Goal: Task Accomplishment & Management: Use online tool/utility

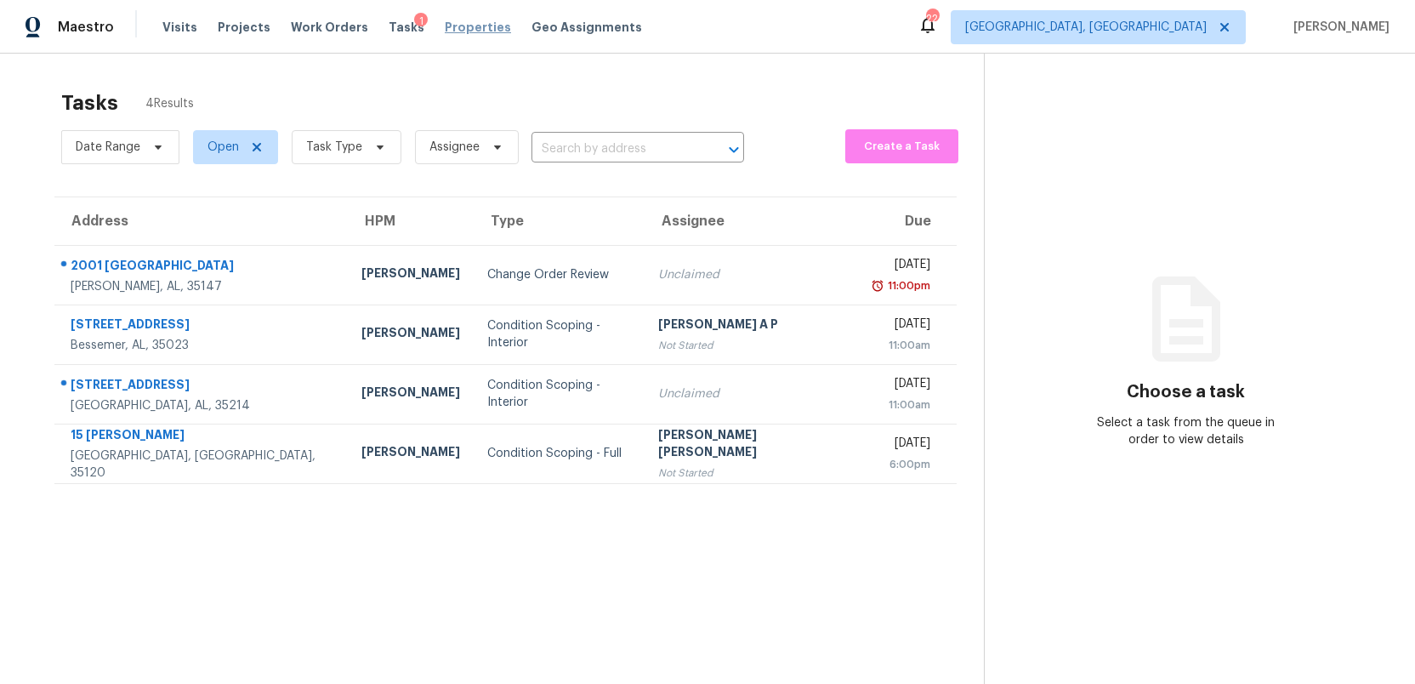
click at [458, 32] on span "Properties" at bounding box center [478, 27] width 66 height 17
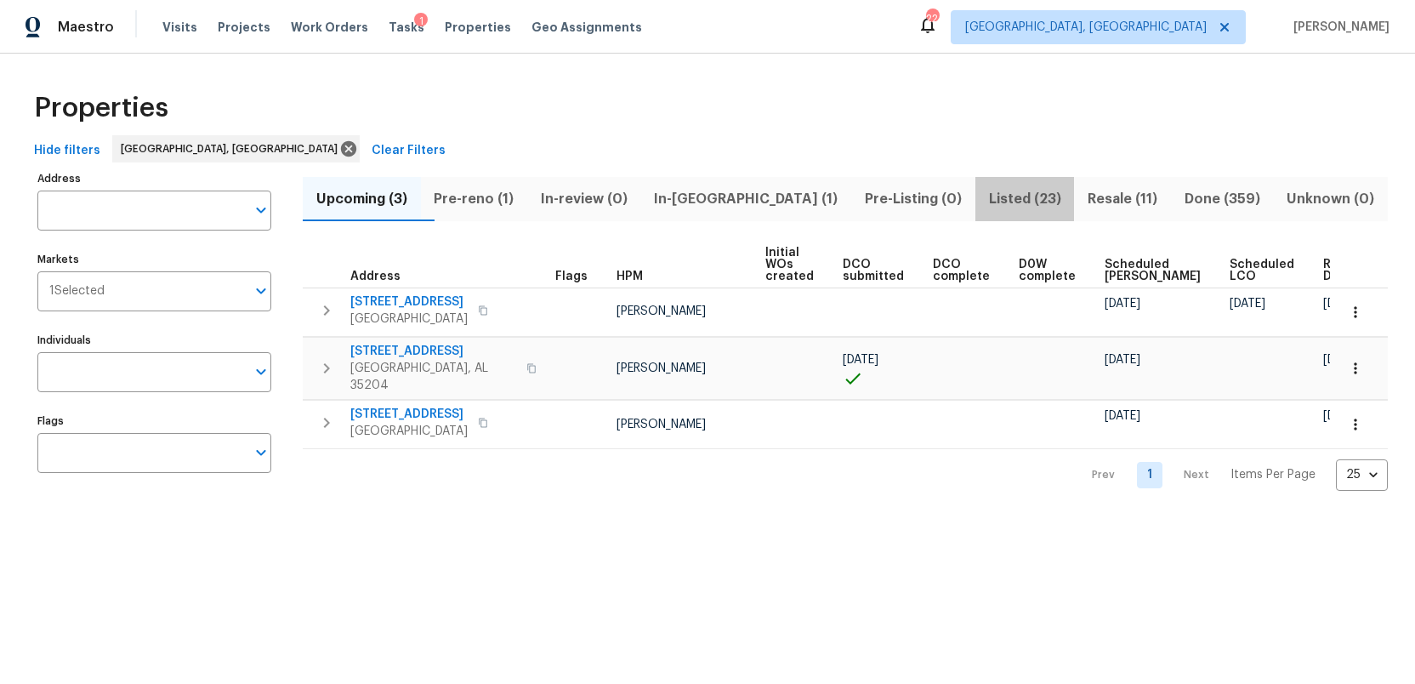
click at [985, 196] on span "Listed (23)" at bounding box center [1024, 199] width 79 height 24
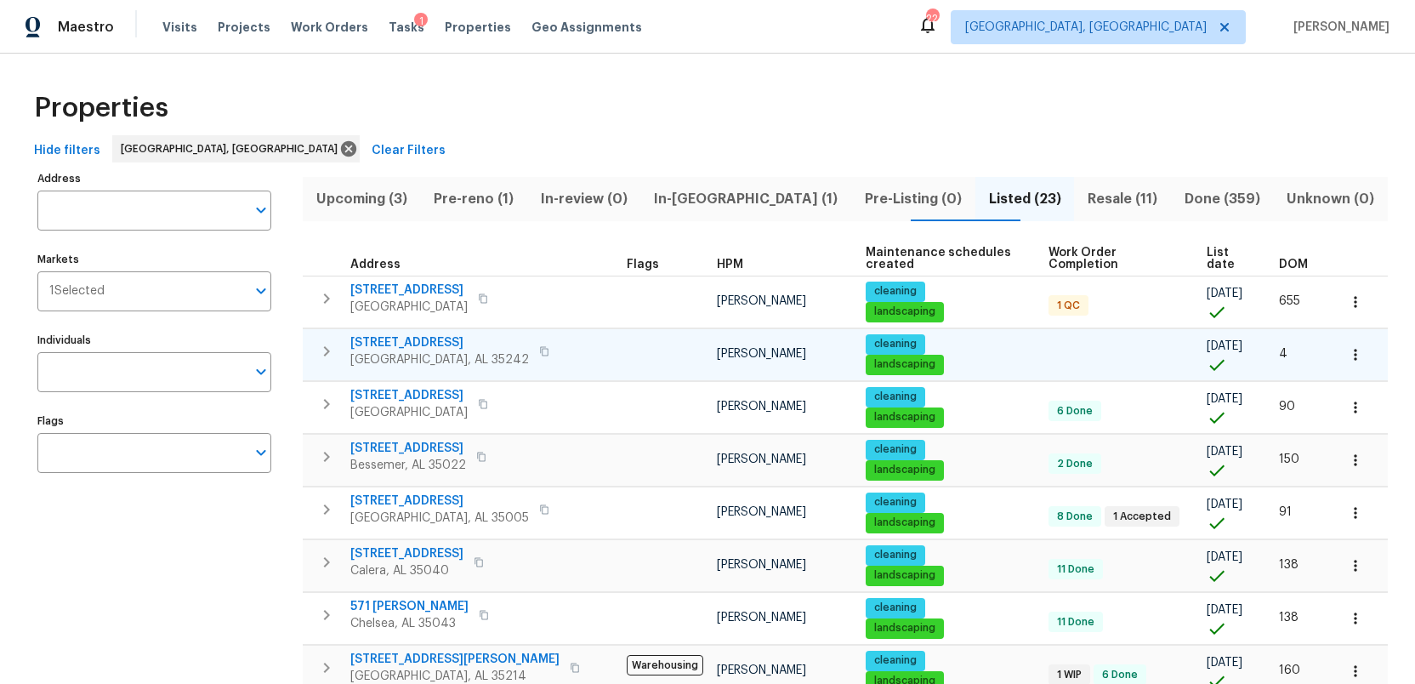
click at [407, 334] on span "1040 Greystone Cove Dr" at bounding box center [439, 342] width 179 height 17
click at [1084, 201] on span "Resale (11)" at bounding box center [1122, 199] width 77 height 24
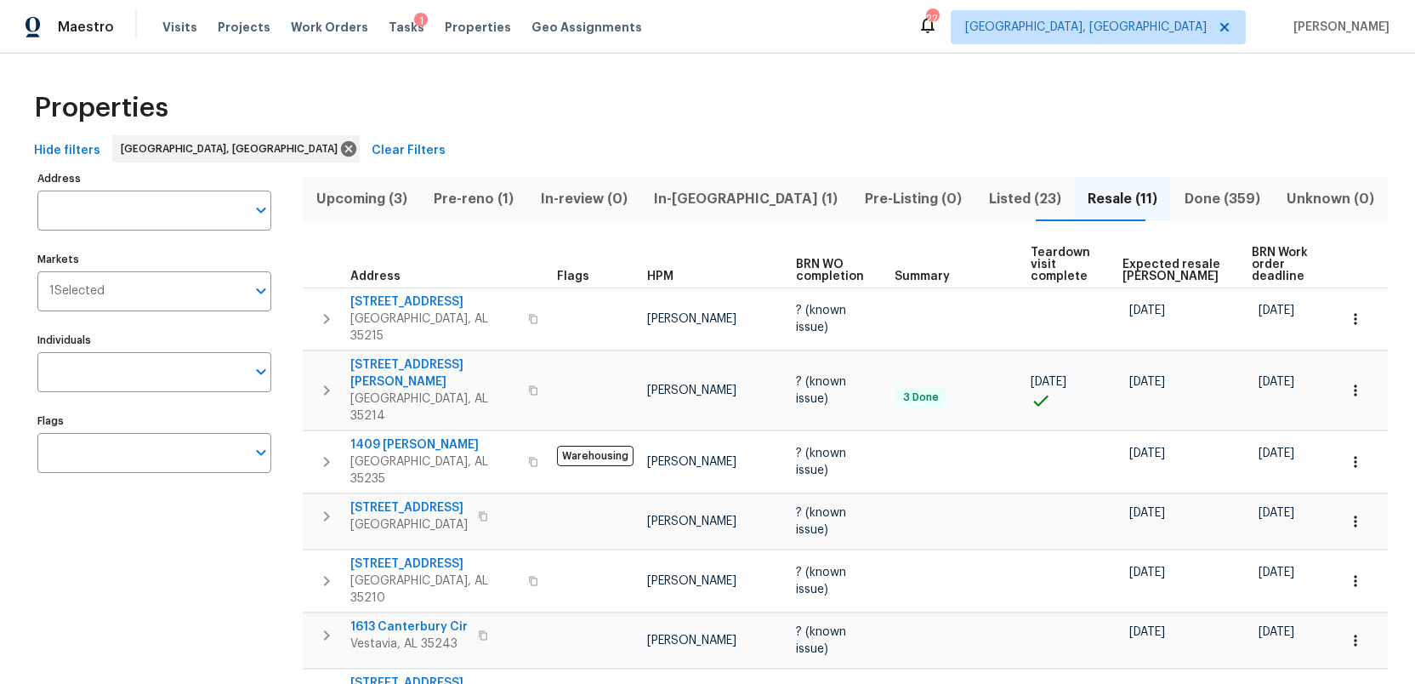
click at [985, 200] on span "Listed (23)" at bounding box center [1024, 199] width 79 height 24
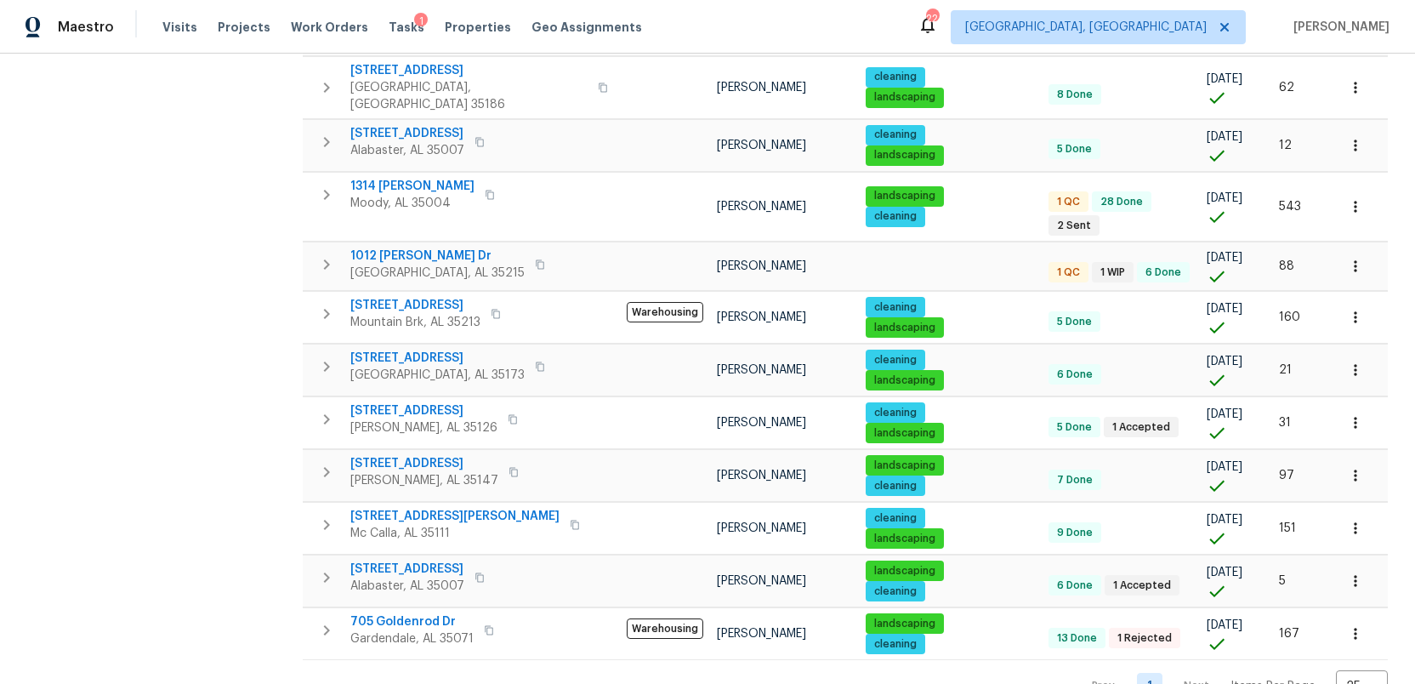
scroll to position [854, 0]
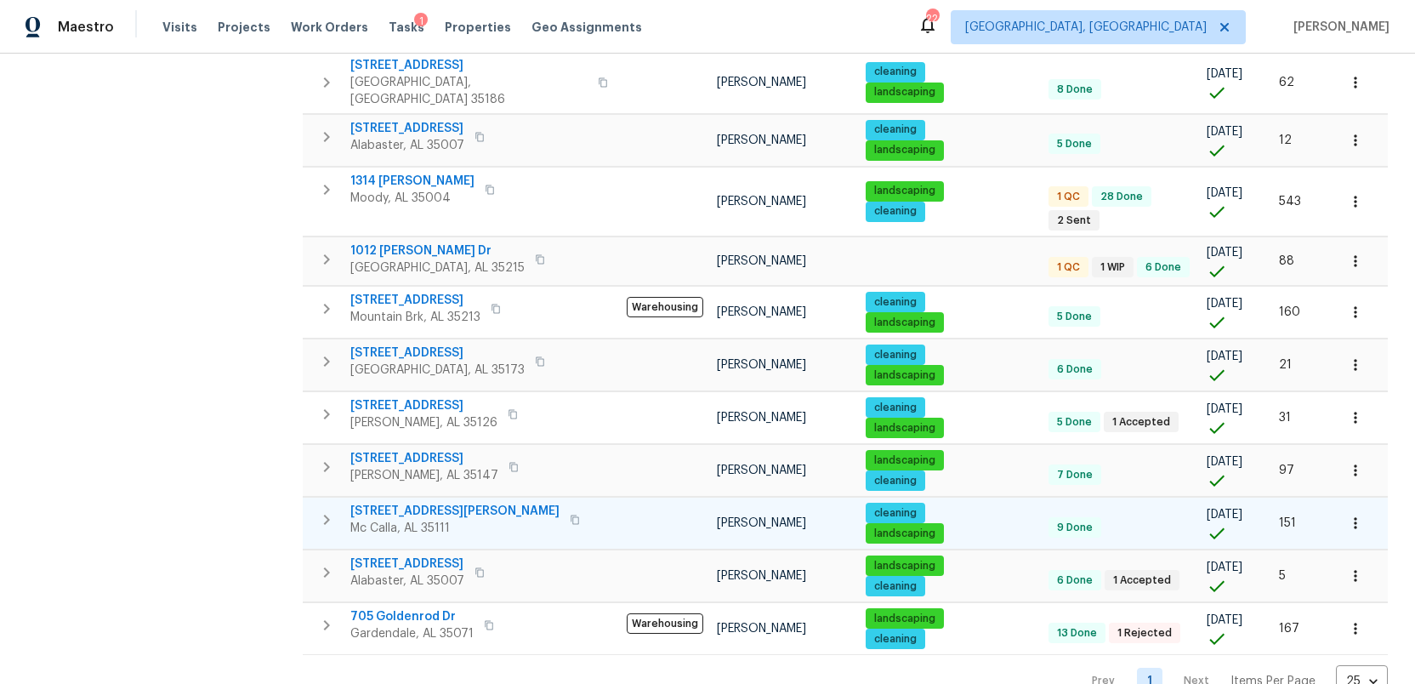
click at [400, 502] on span "13504 Gilbert Tommie Rd" at bounding box center [454, 510] width 209 height 17
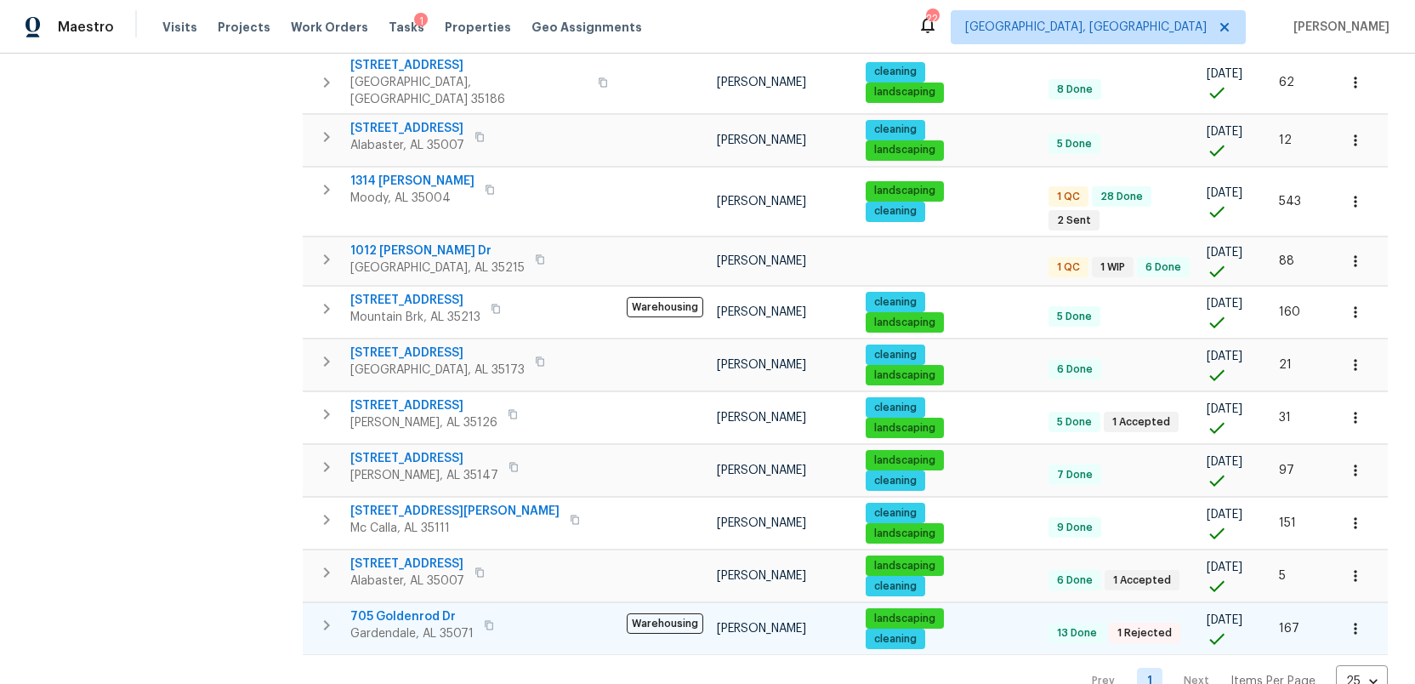
click at [399, 608] on span "705 Goldenrod Dr" at bounding box center [411, 616] width 123 height 17
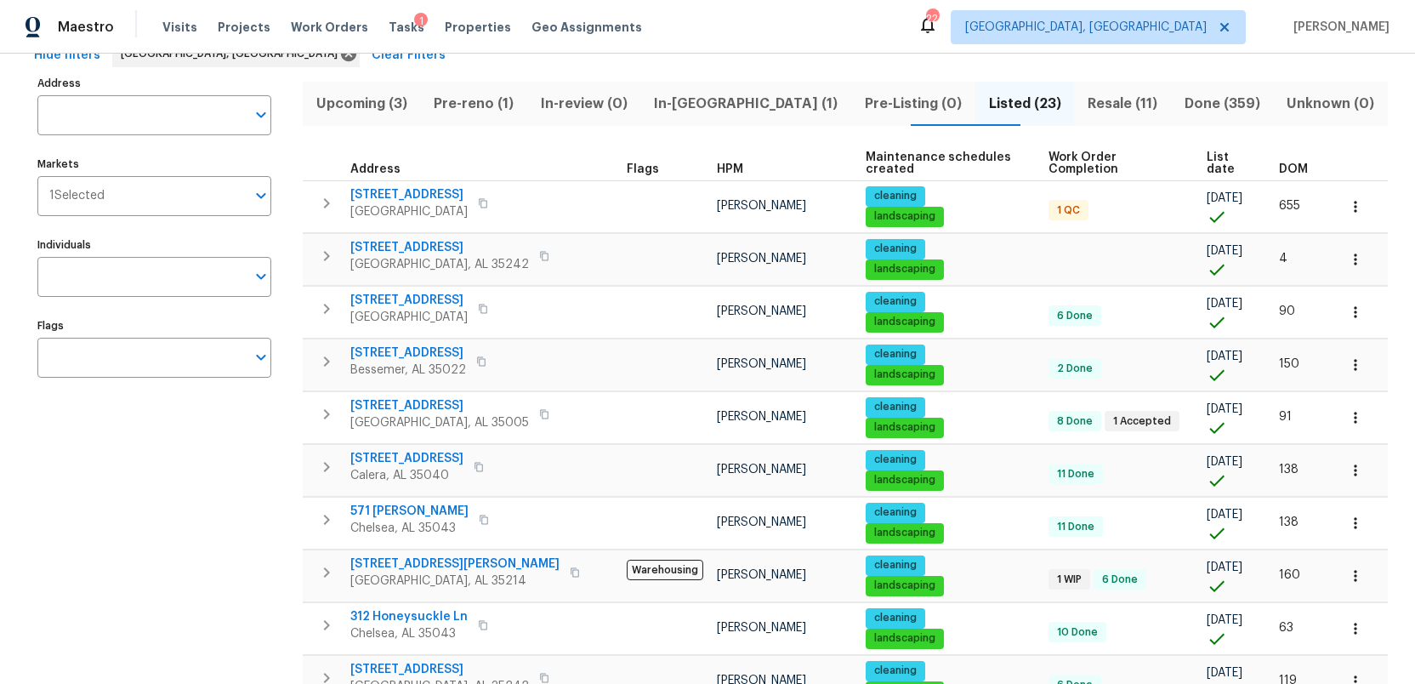
scroll to position [94, 0]
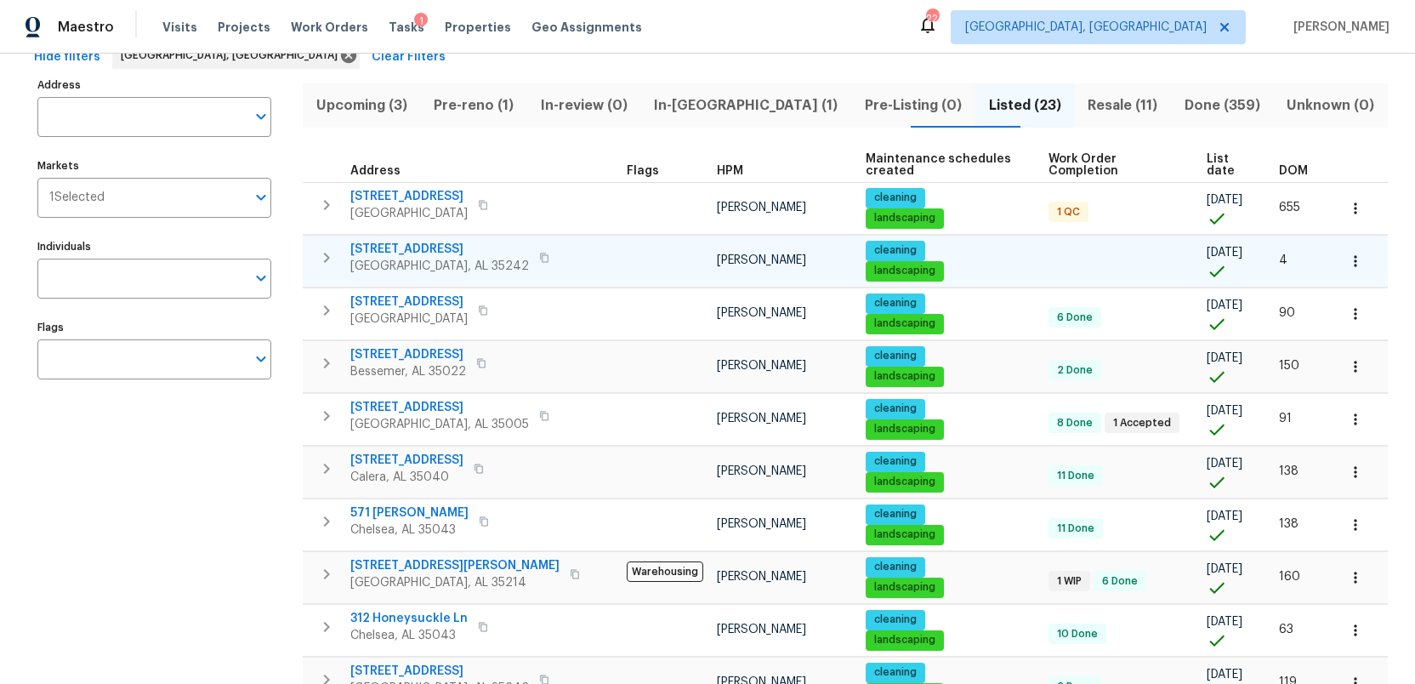
click at [417, 241] on span "1040 Greystone Cove Dr" at bounding box center [439, 249] width 179 height 17
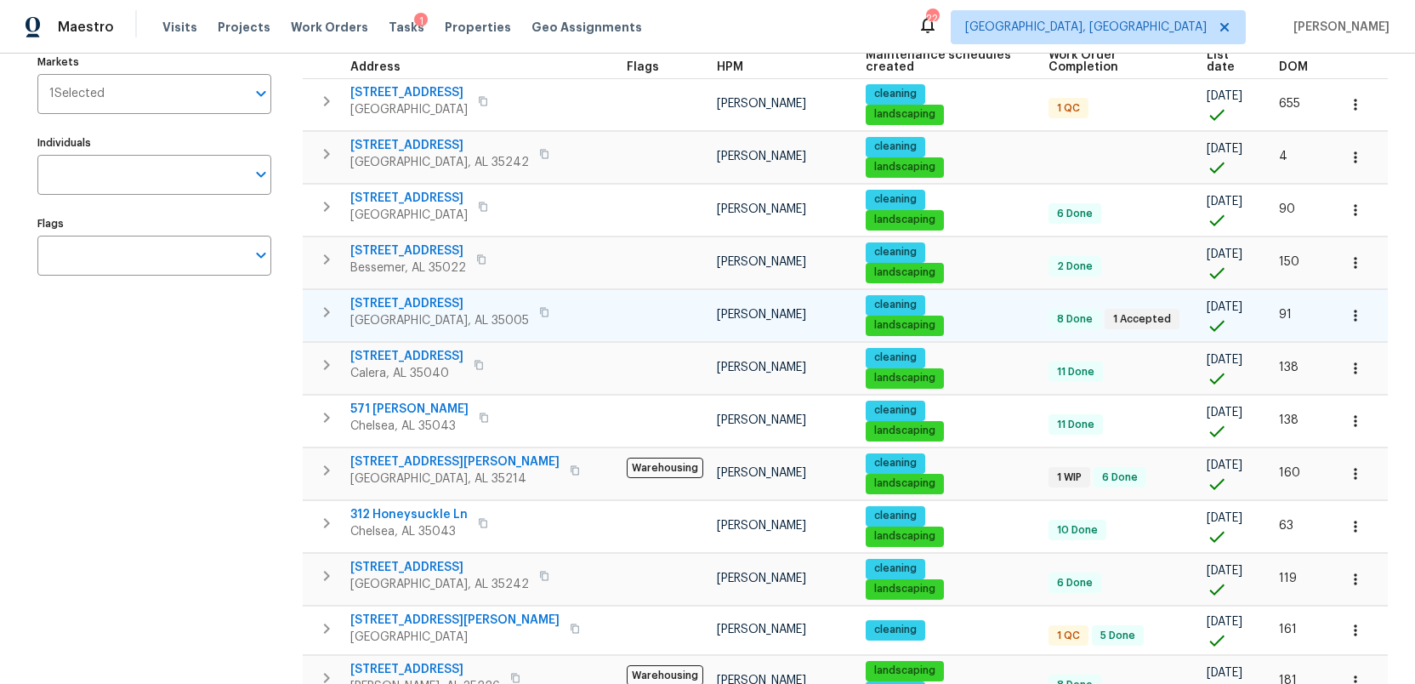
scroll to position [201, 0]
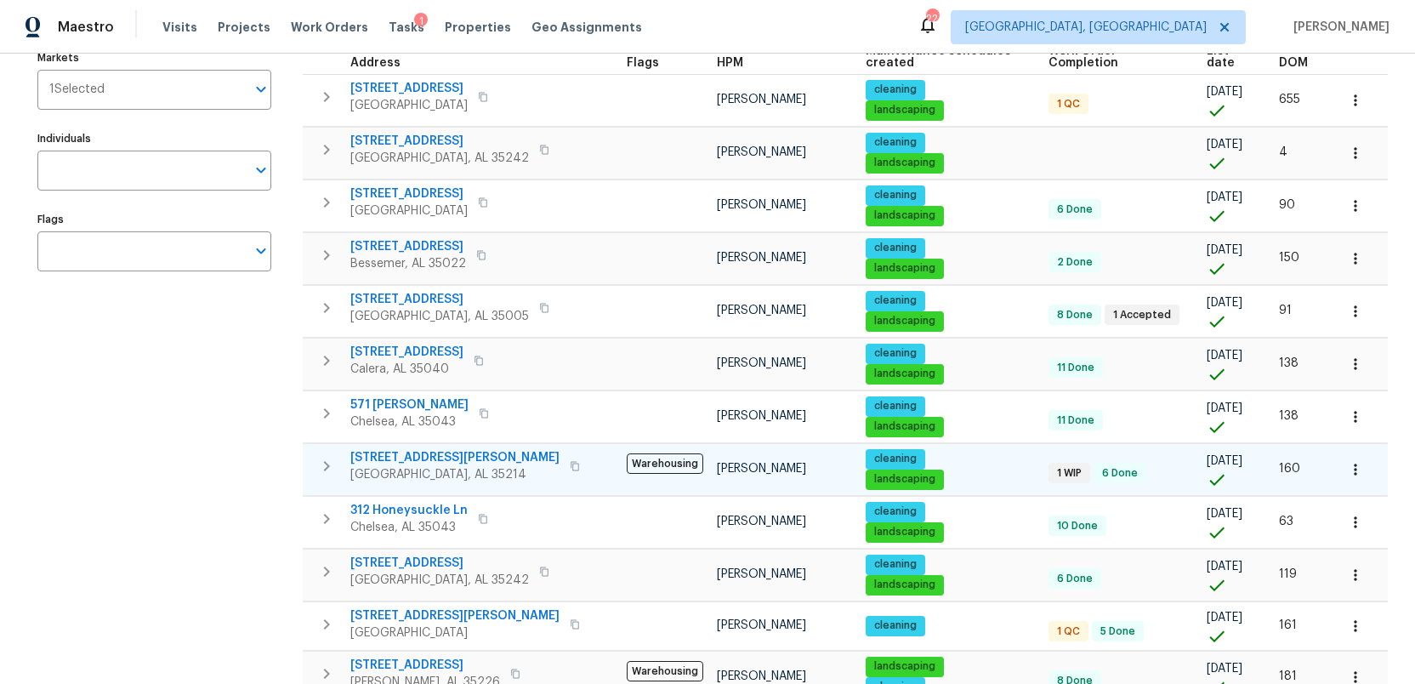
click at [394, 449] on span "436 Henry St" at bounding box center [454, 457] width 209 height 17
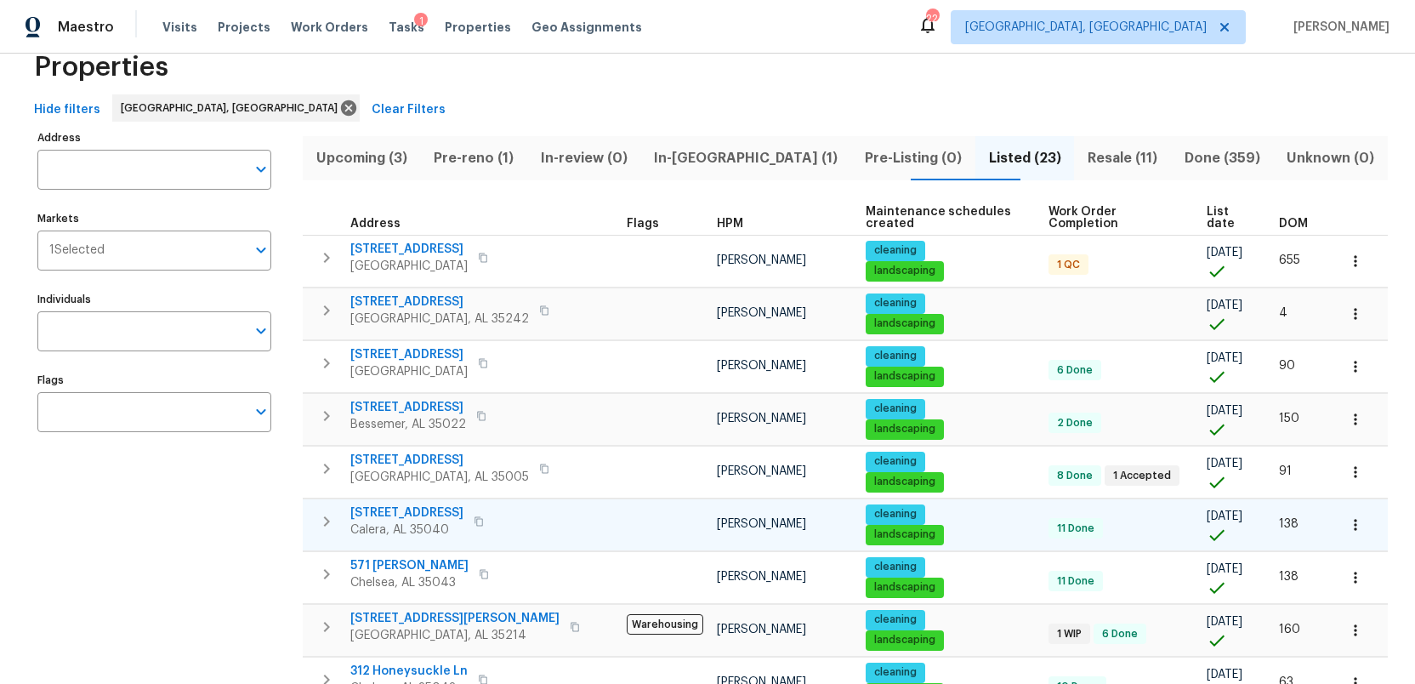
scroll to position [0, 0]
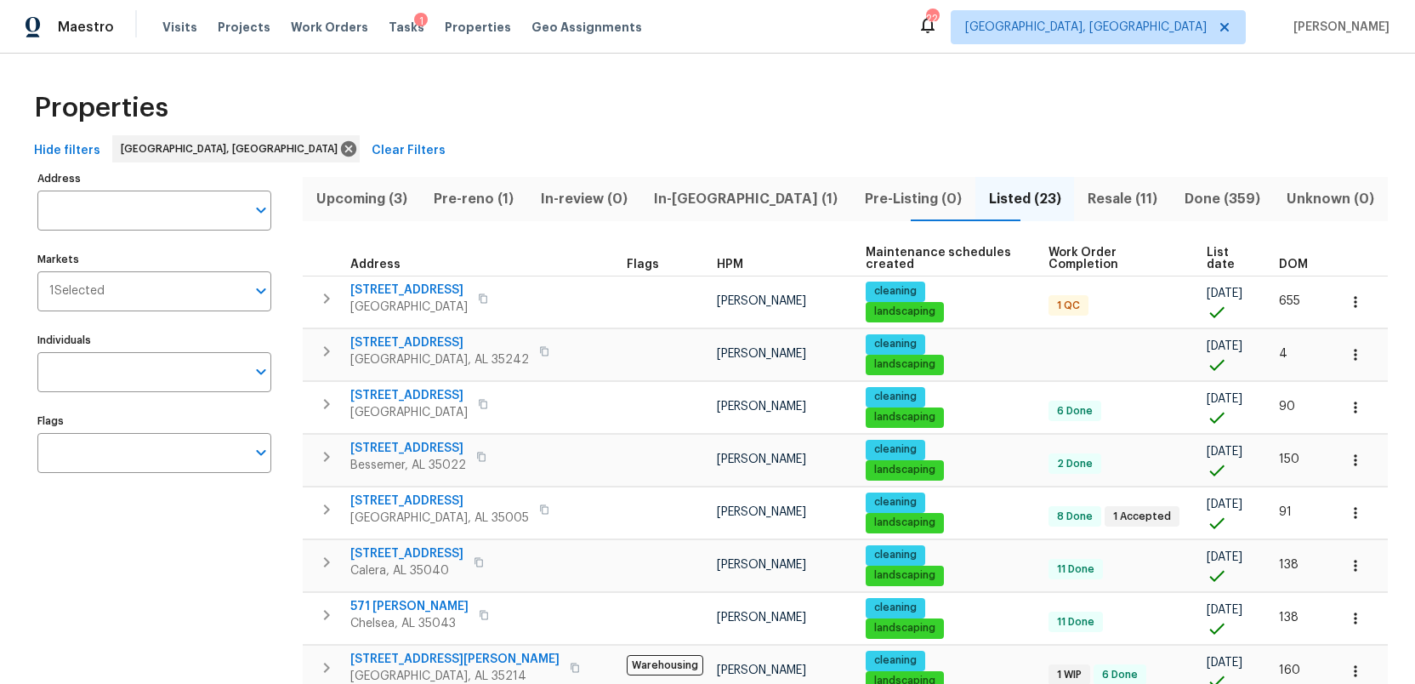
click at [1084, 196] on span "Resale (11)" at bounding box center [1122, 199] width 77 height 24
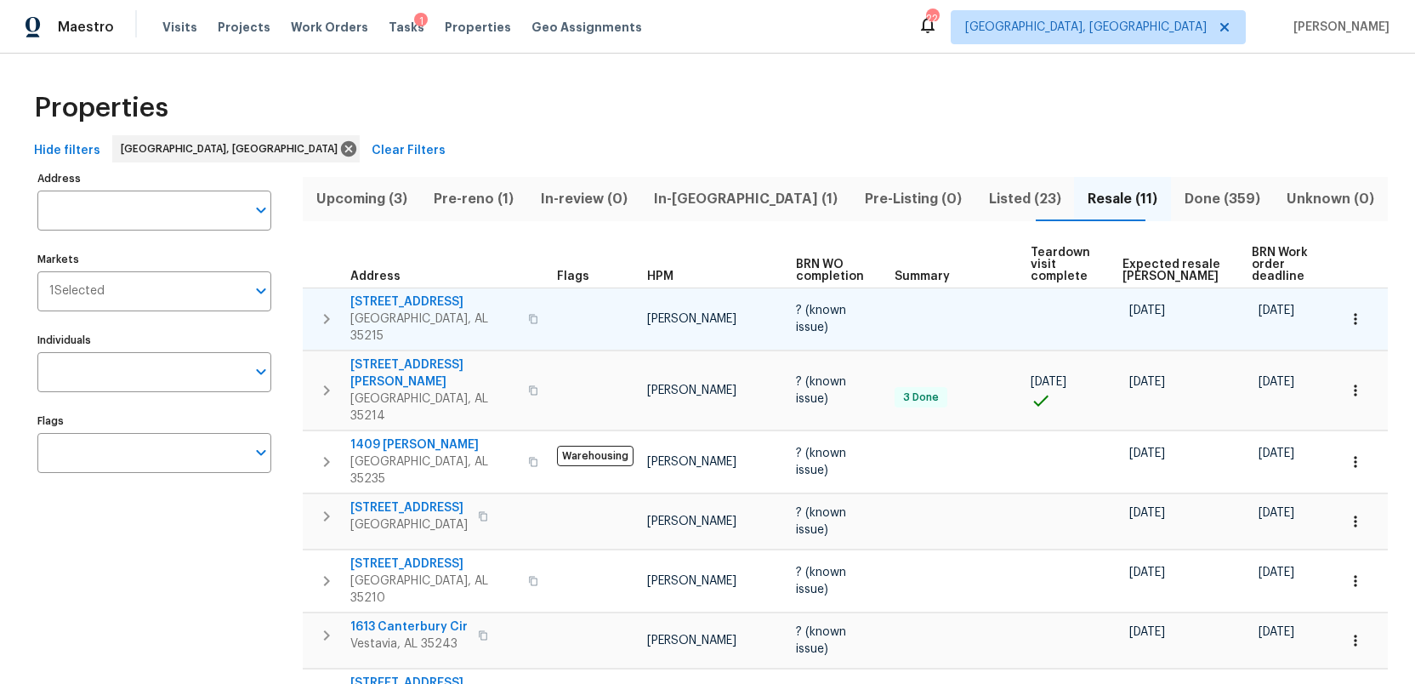
click at [411, 298] on span "616 15th Ave NW" at bounding box center [433, 301] width 167 height 17
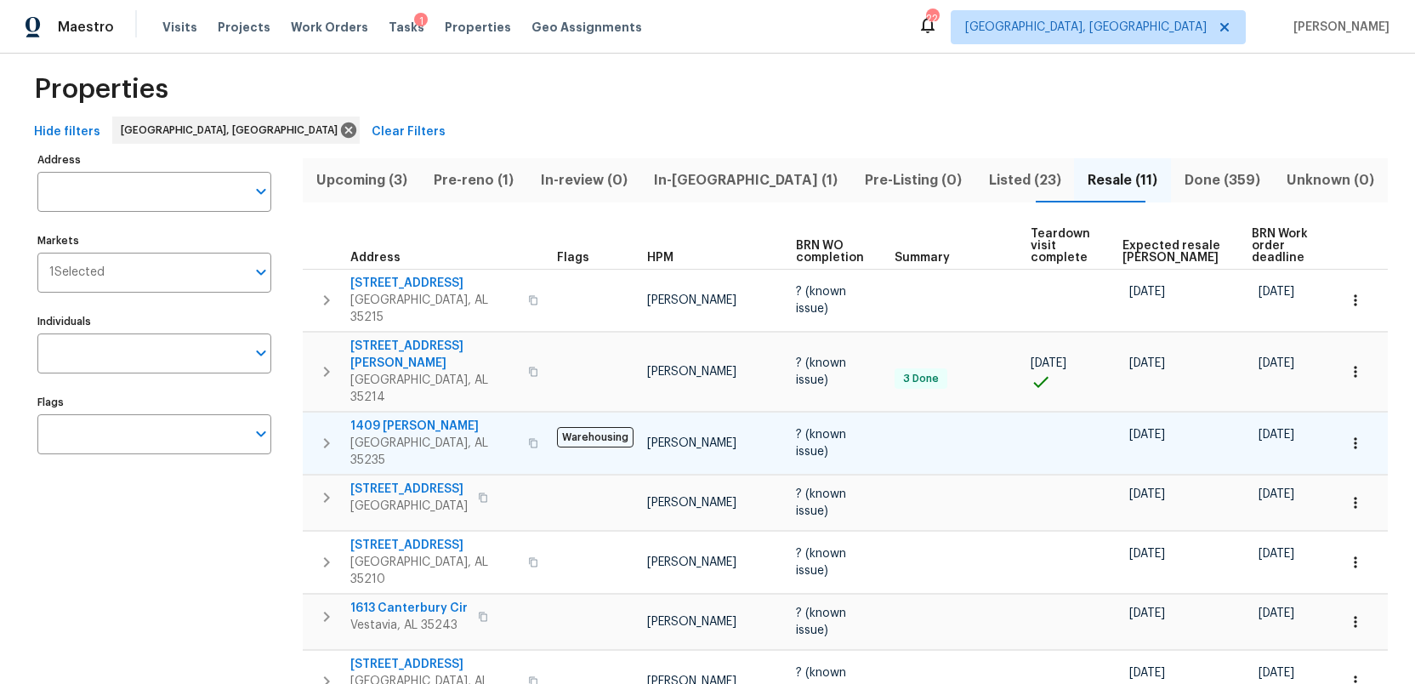
scroll to position [48, 0]
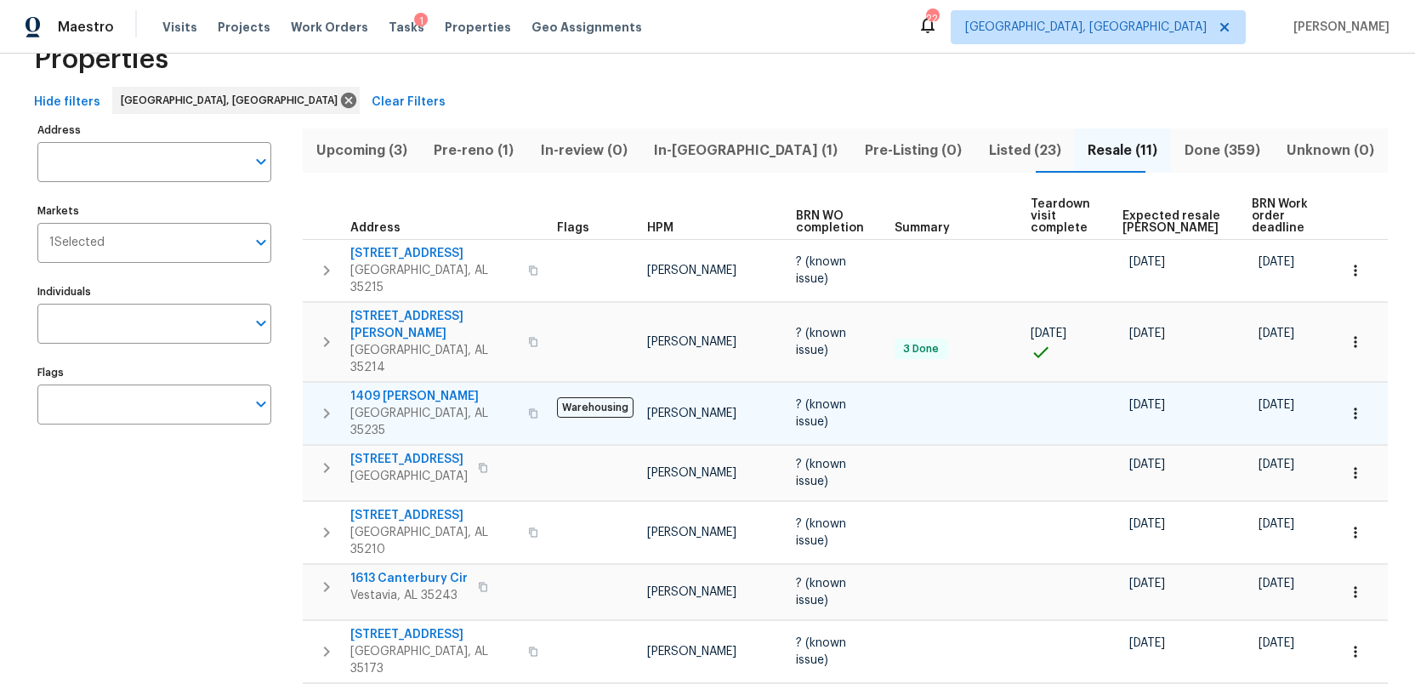
click at [401, 388] on span "1409 Medina Ln" at bounding box center [433, 396] width 167 height 17
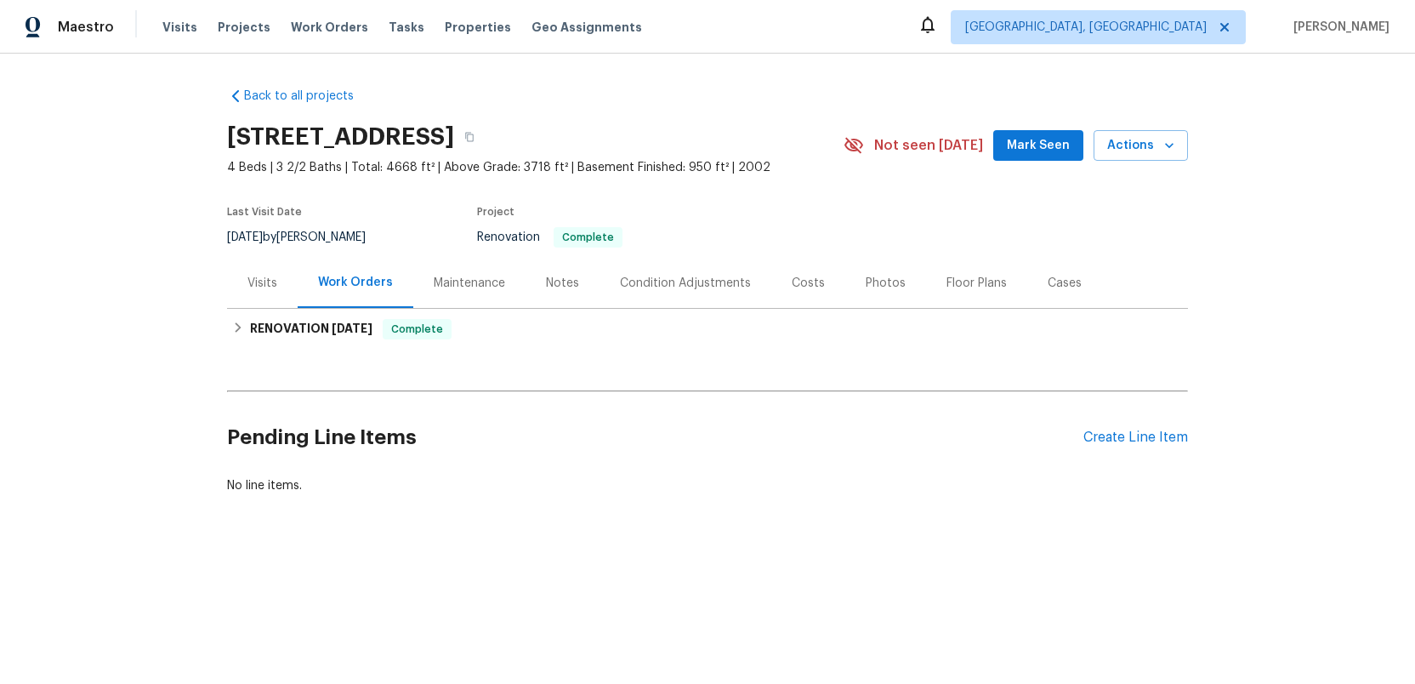
click at [872, 282] on div "Photos" at bounding box center [886, 283] width 40 height 17
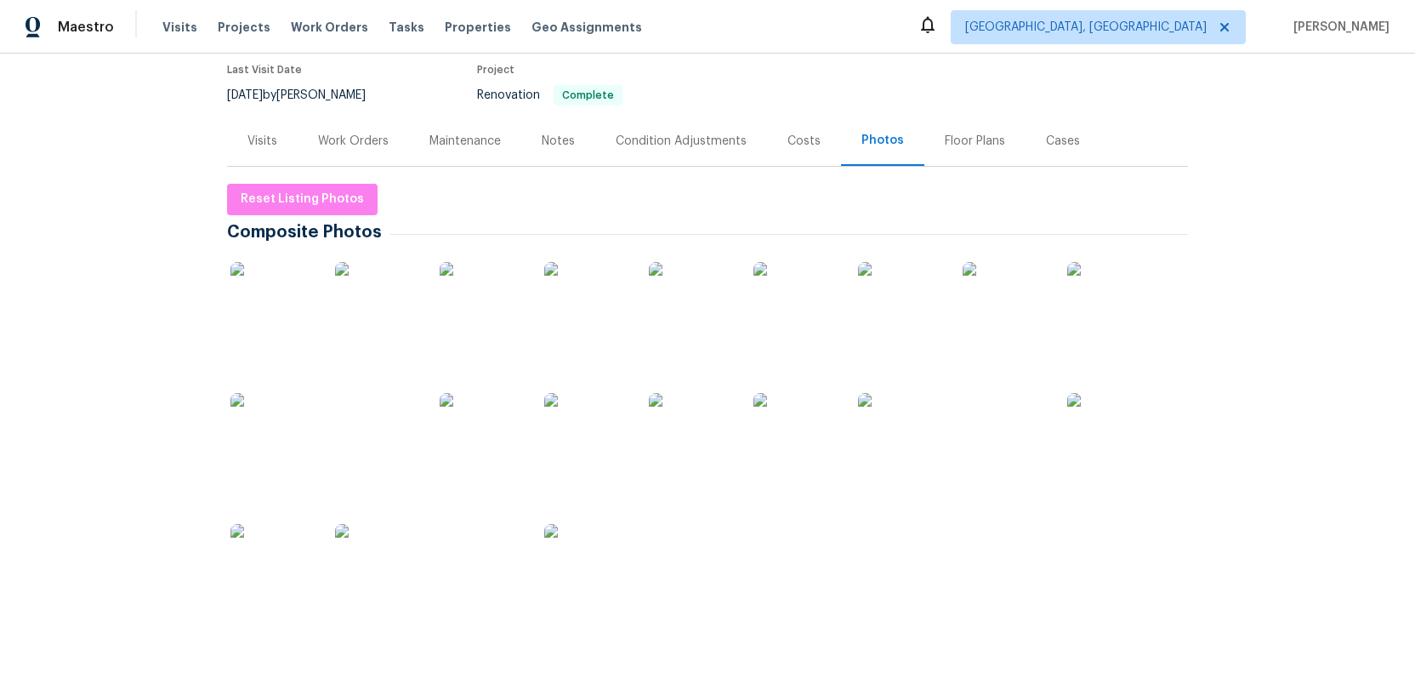
scroll to position [145, 0]
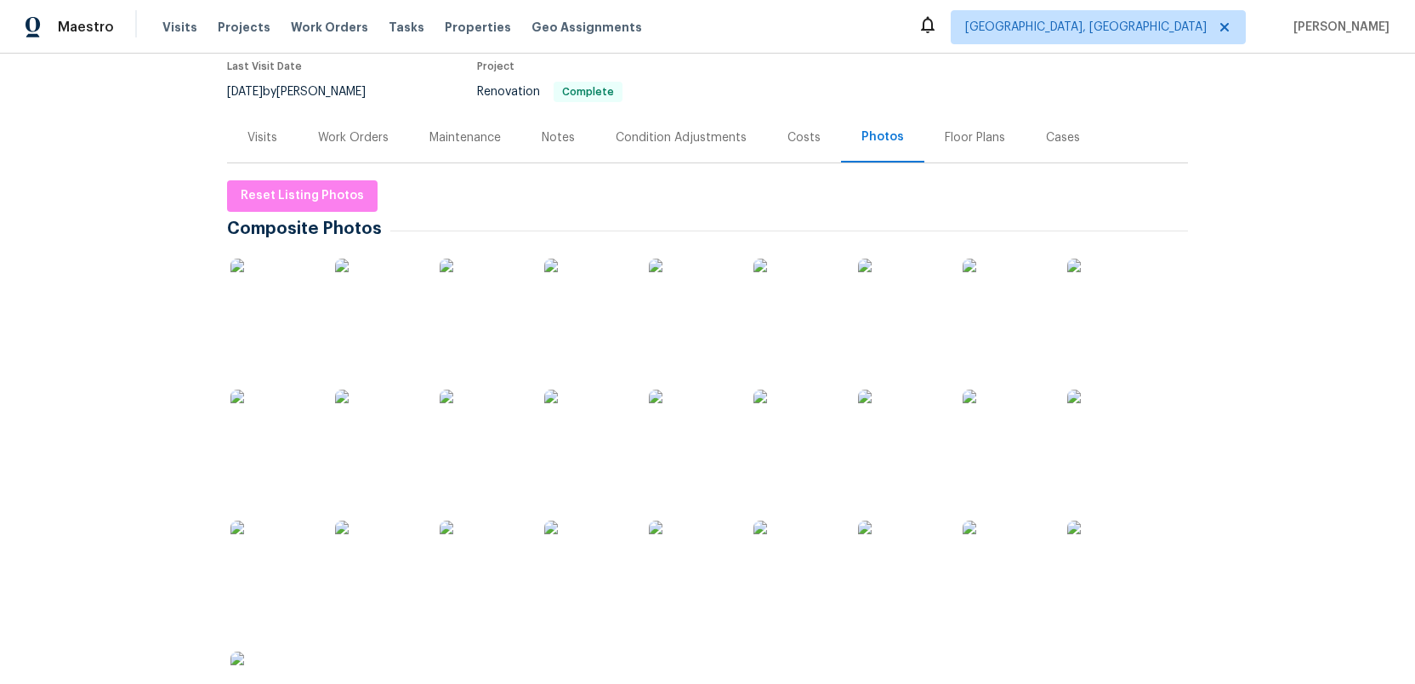
click at [281, 302] on img at bounding box center [272, 300] width 85 height 85
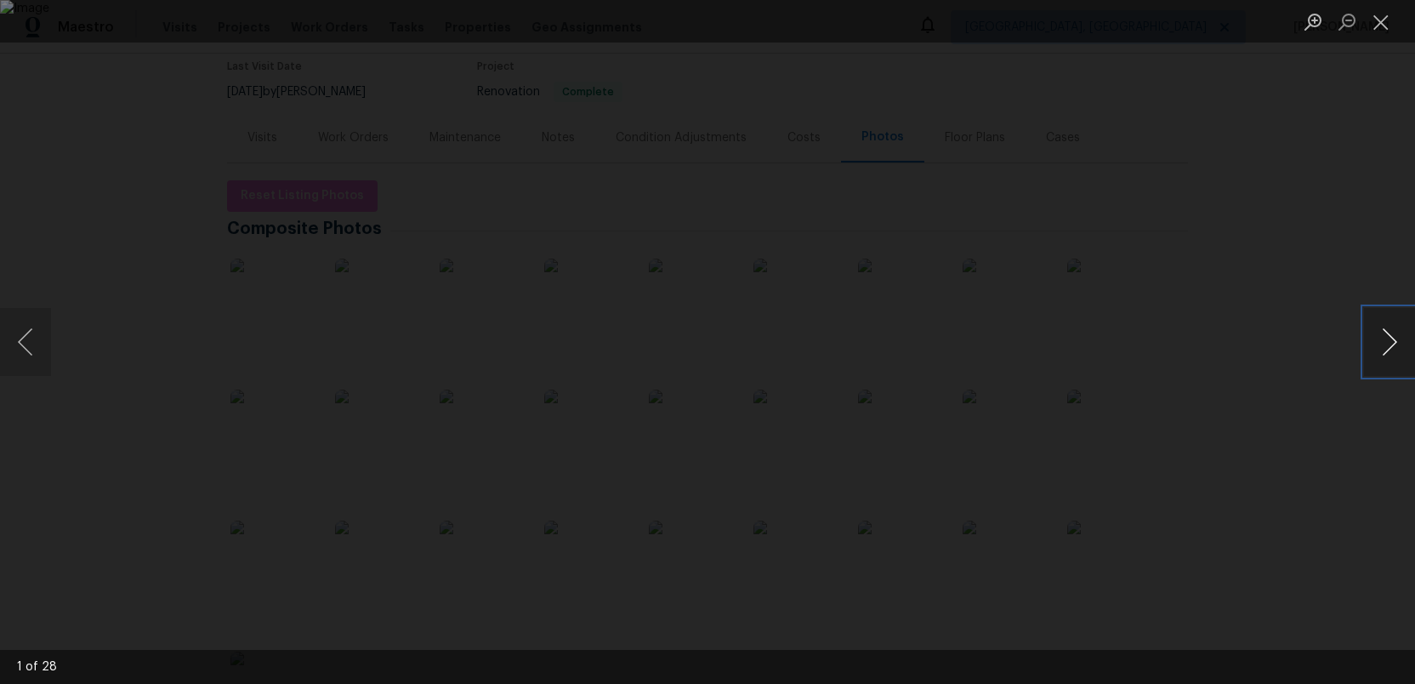
click at [1382, 345] on button "Next image" at bounding box center [1389, 342] width 51 height 68
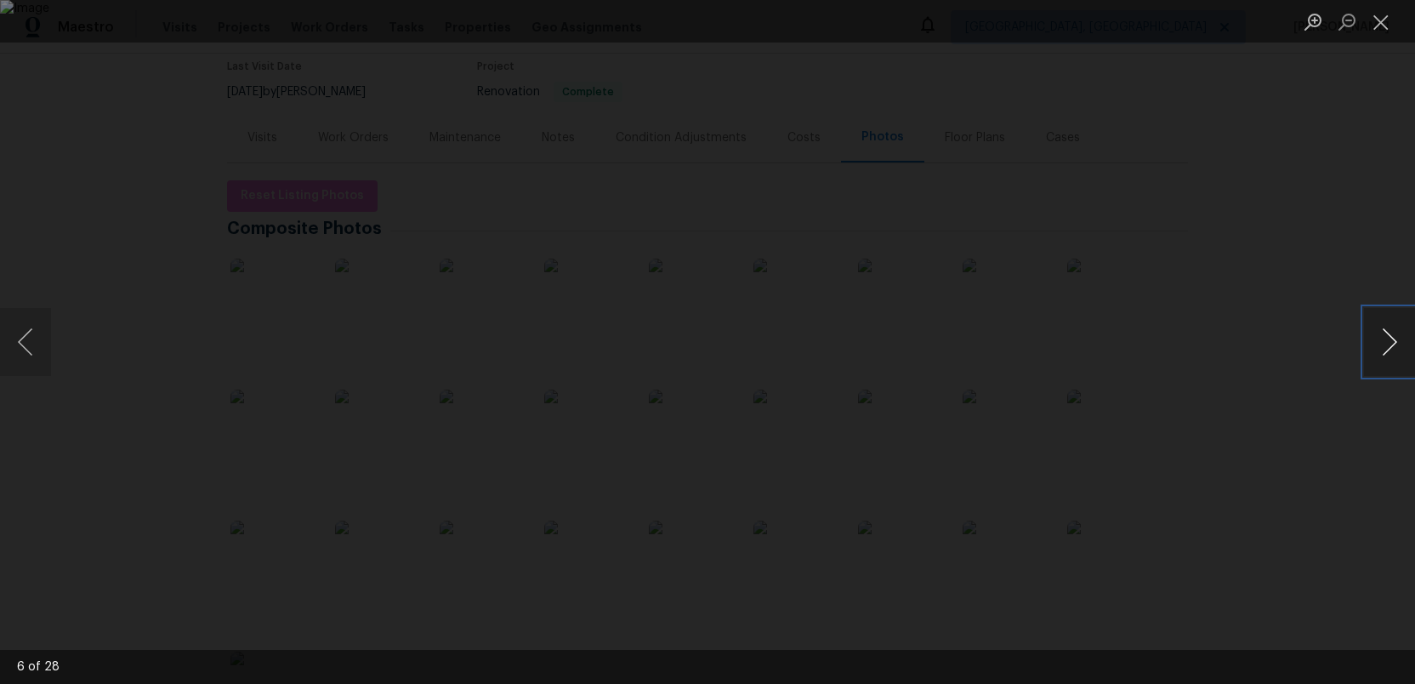
click at [1382, 345] on button "Next image" at bounding box center [1389, 342] width 51 height 68
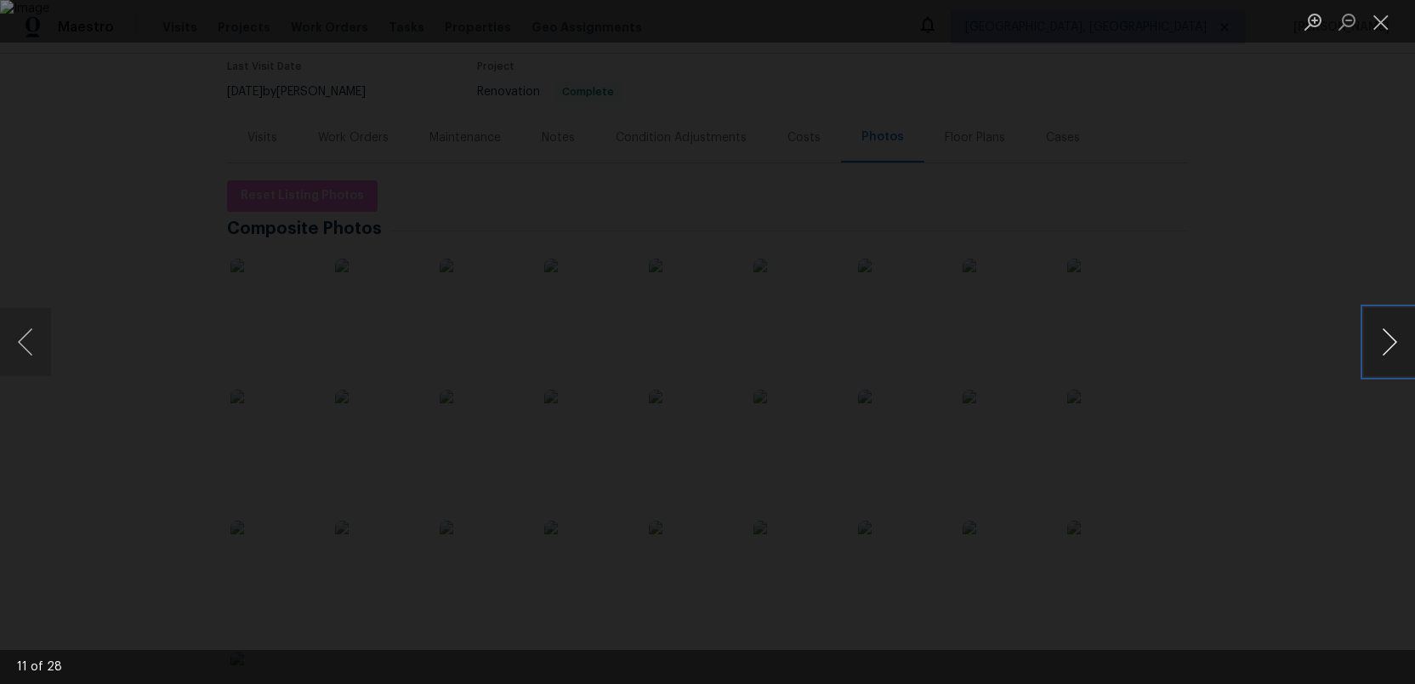
click at [1382, 345] on button "Next image" at bounding box center [1389, 342] width 51 height 68
click at [1384, 21] on button "Close lightbox" at bounding box center [1381, 22] width 34 height 30
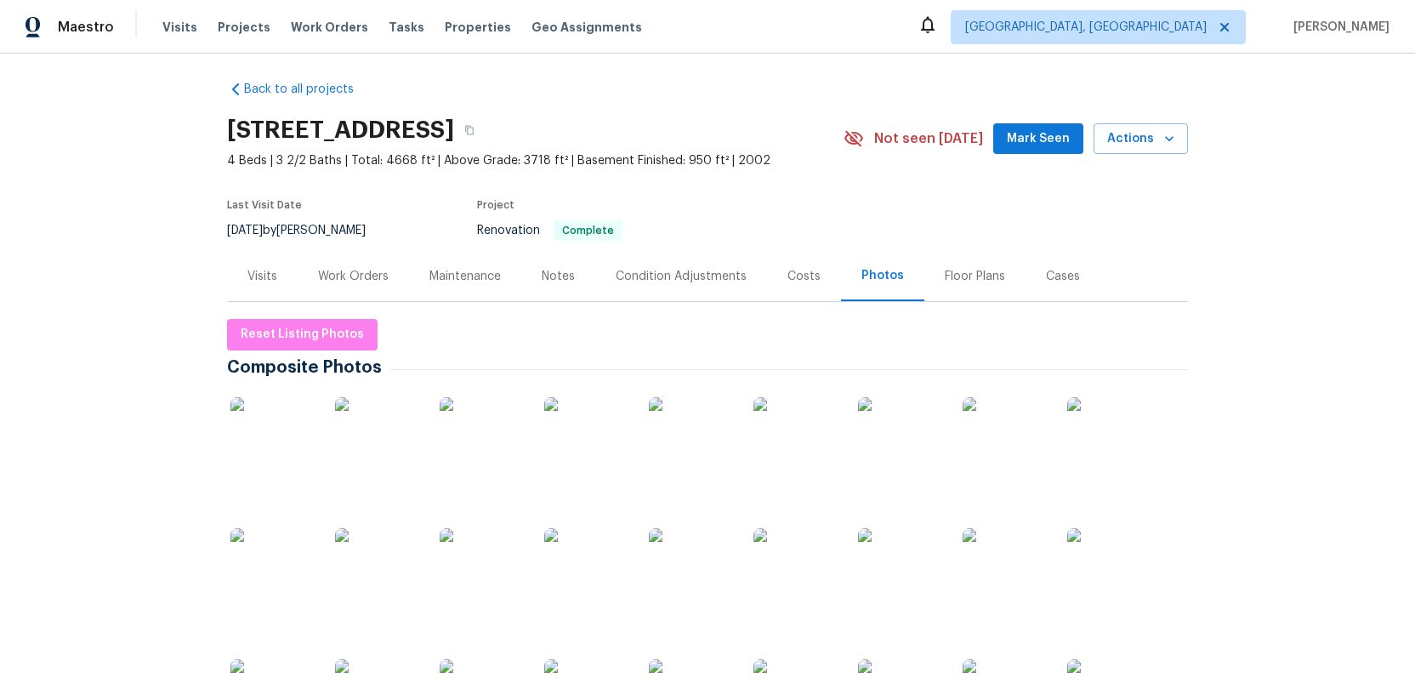
scroll to position [0, 0]
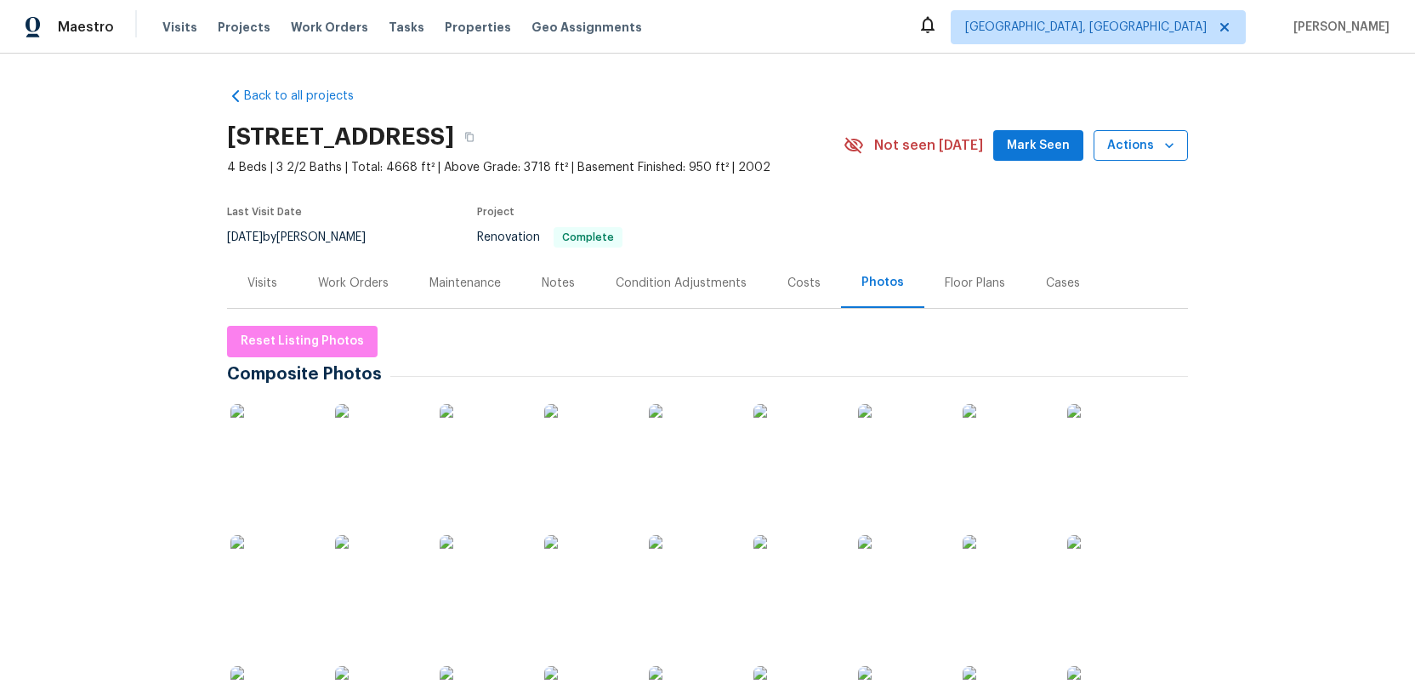
click at [1132, 145] on span "Actions" at bounding box center [1140, 145] width 67 height 21
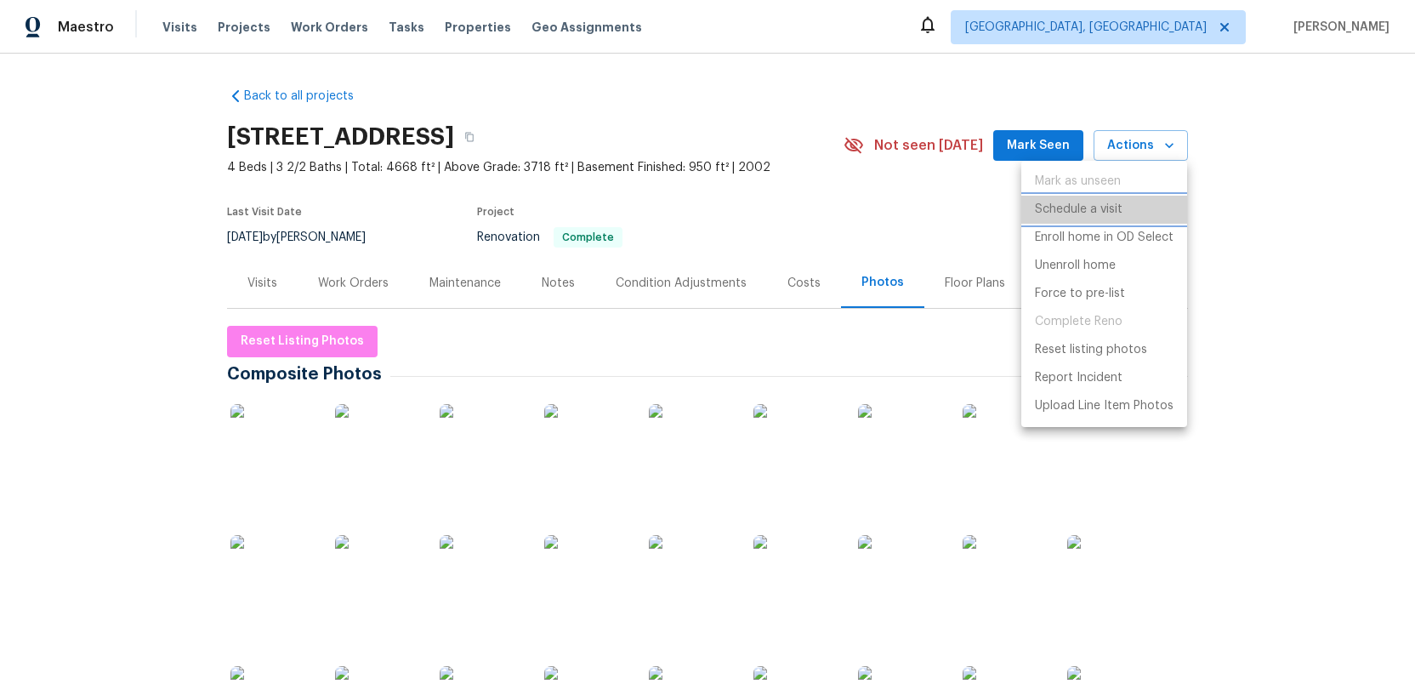
click at [1072, 213] on p "Schedule a visit" at bounding box center [1079, 210] width 88 height 18
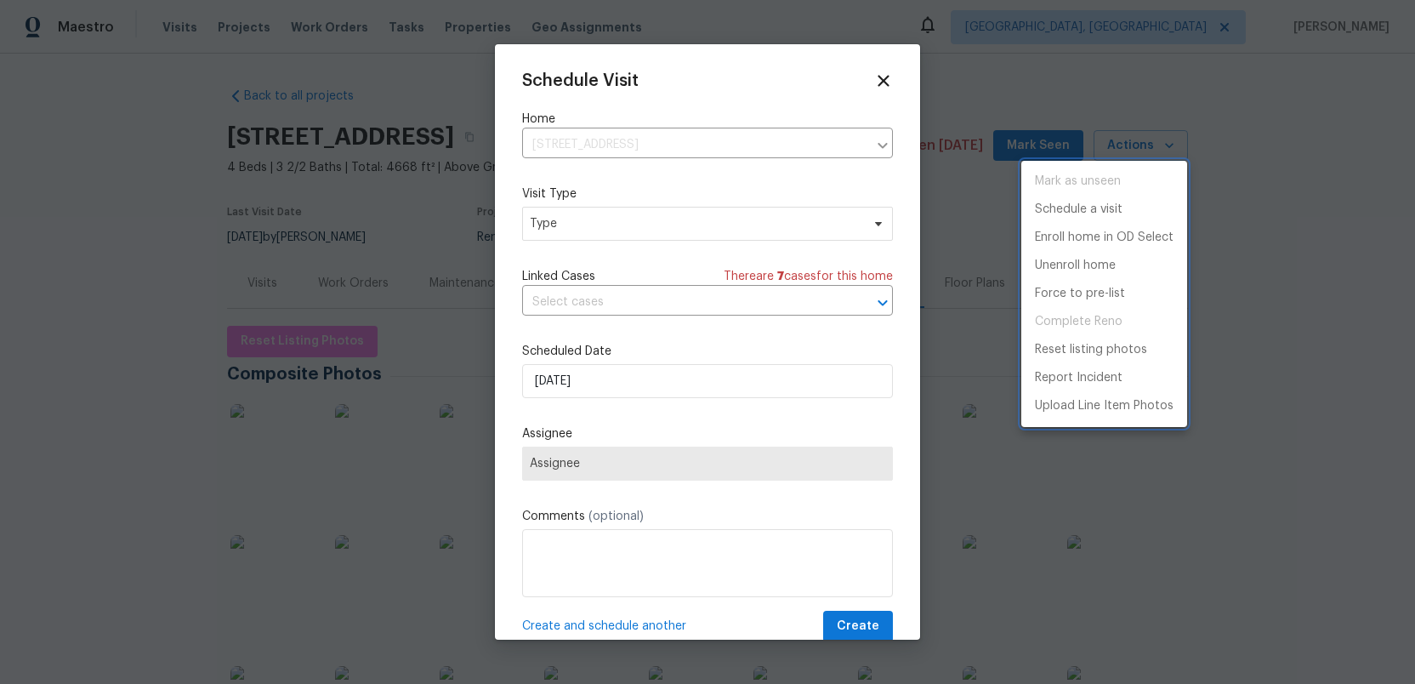
click at [574, 224] on div at bounding box center [707, 342] width 1415 height 684
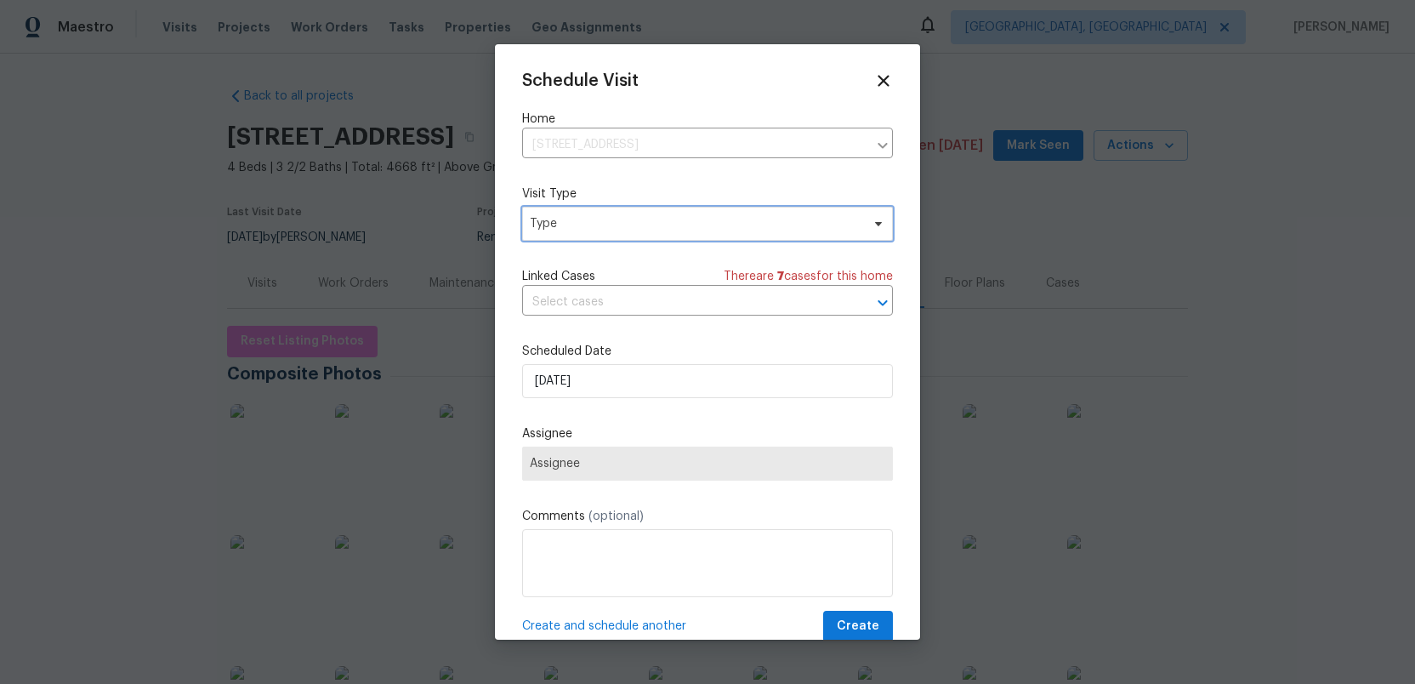
click at [574, 224] on span "Type" at bounding box center [695, 223] width 331 height 17
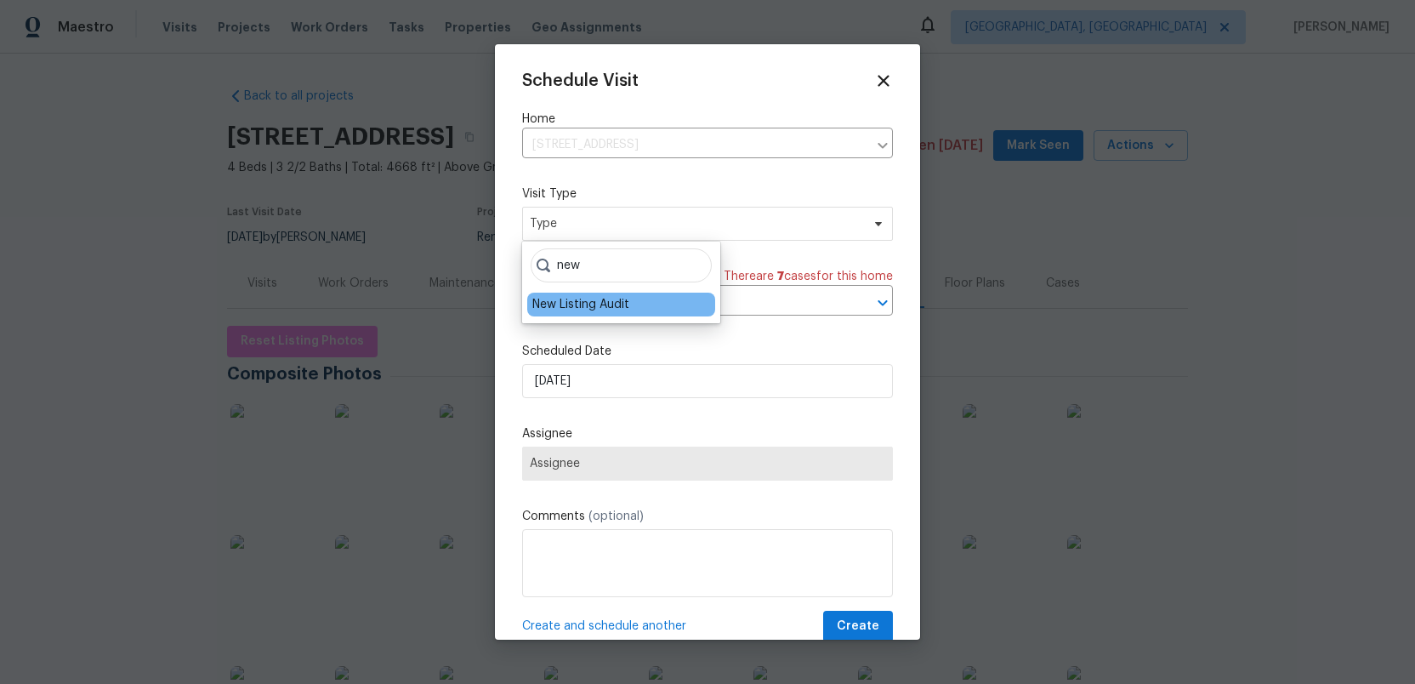
type input "new"
click at [555, 298] on div "New Listing Audit" at bounding box center [580, 304] width 97 height 17
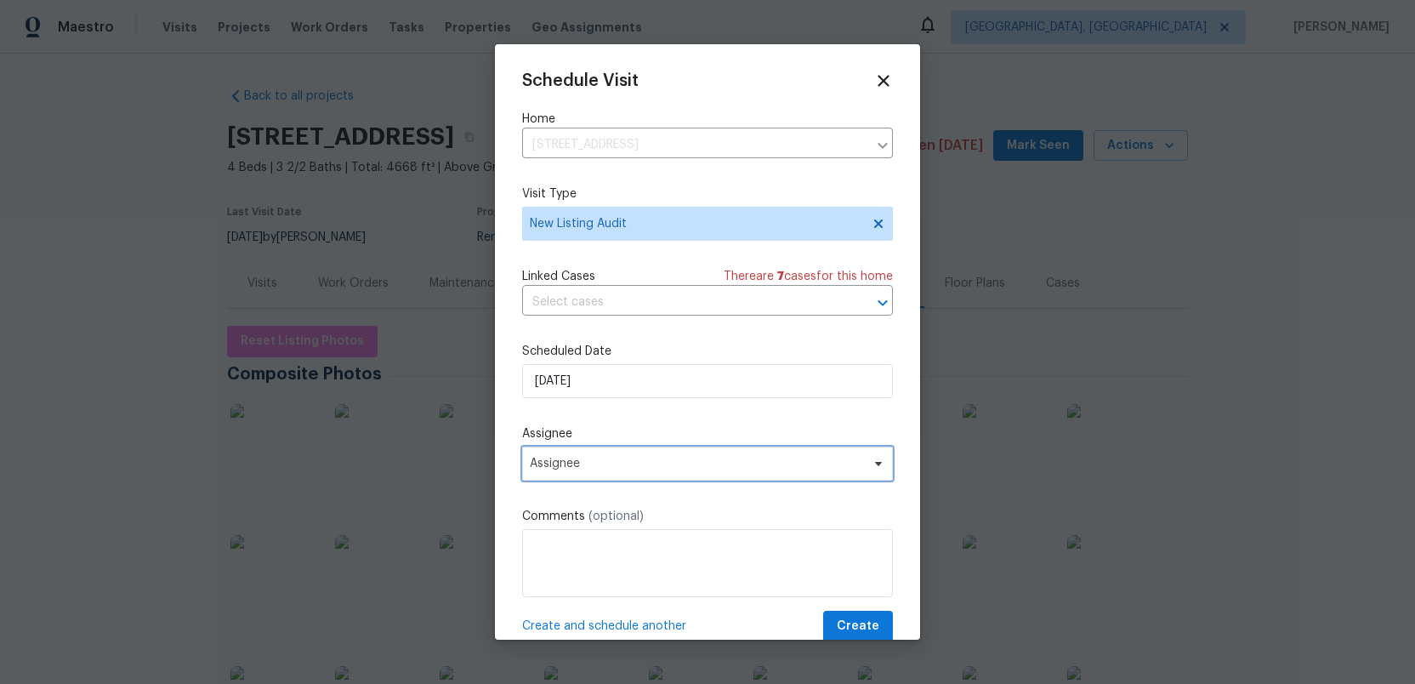
click at [598, 463] on span "Assignee" at bounding box center [696, 464] width 333 height 14
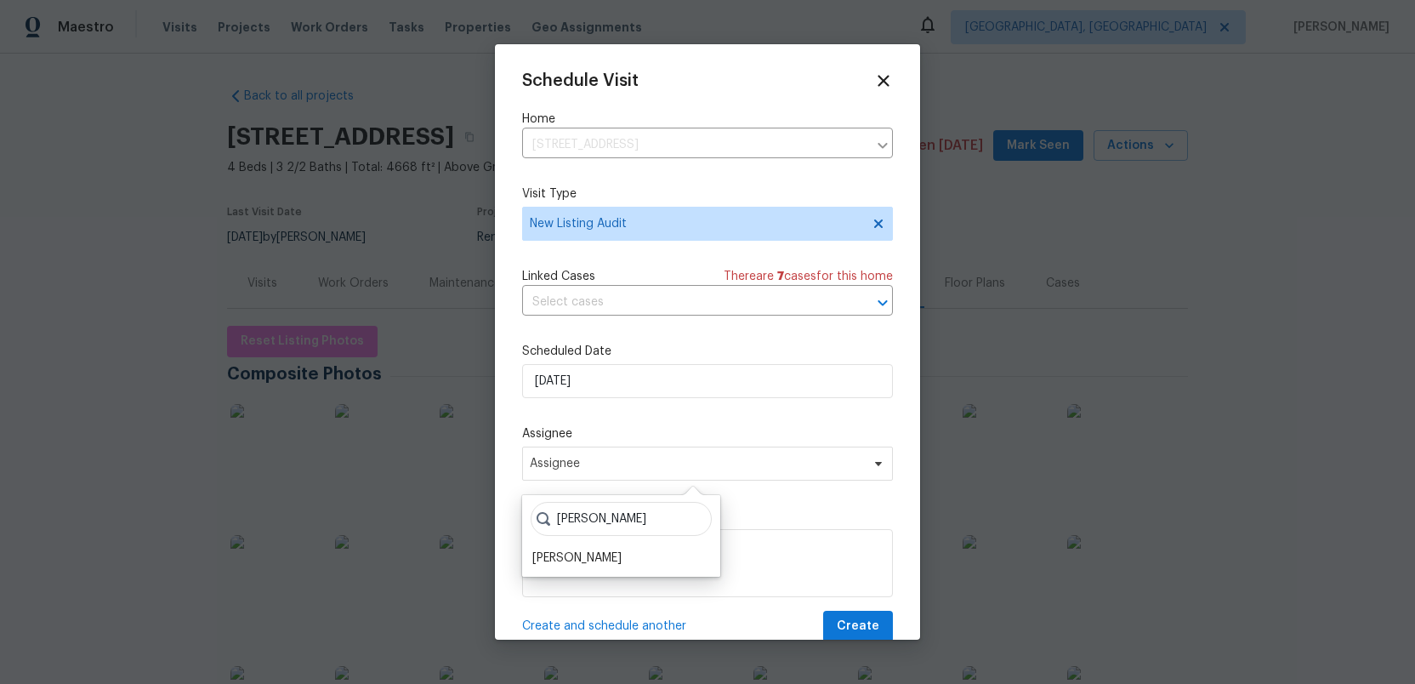
type input "ruth"
click at [584, 571] on div "ruth Ruth Franczyk" at bounding box center [621, 536] width 198 height 82
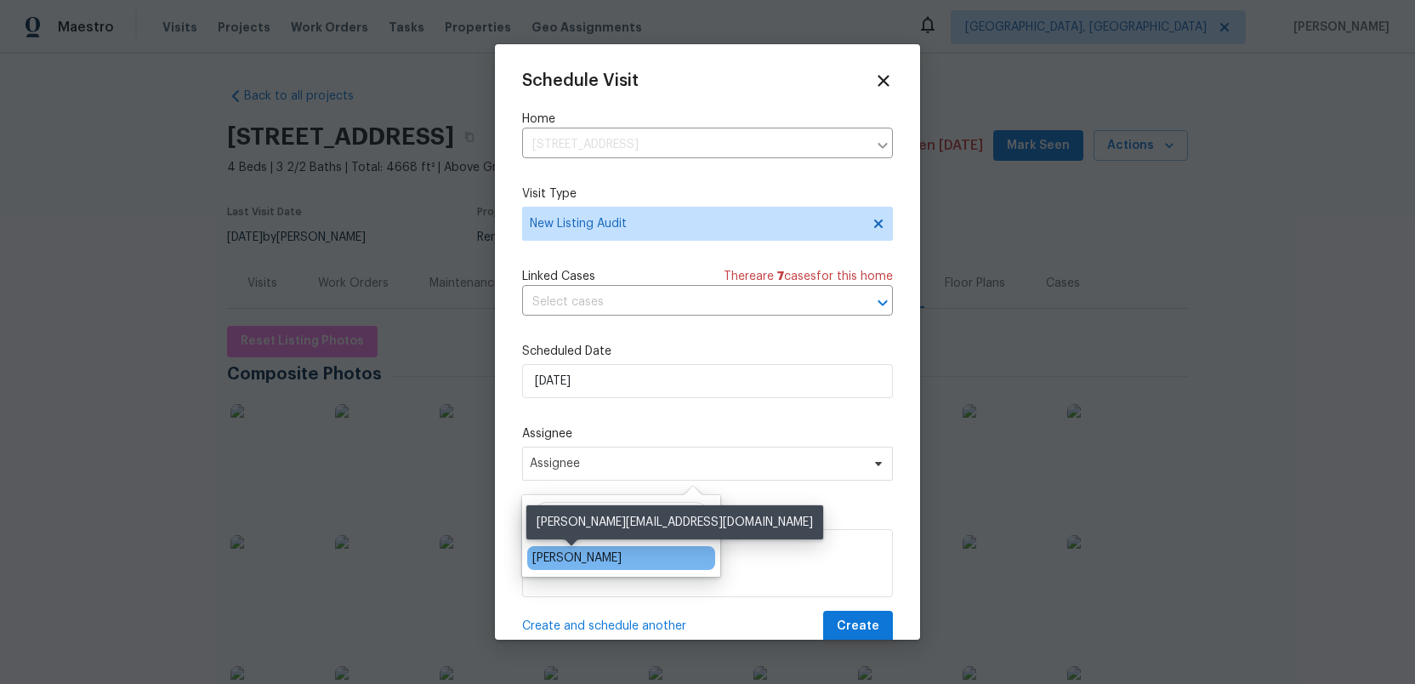
click at [584, 560] on div "[PERSON_NAME]" at bounding box center [576, 557] width 89 height 17
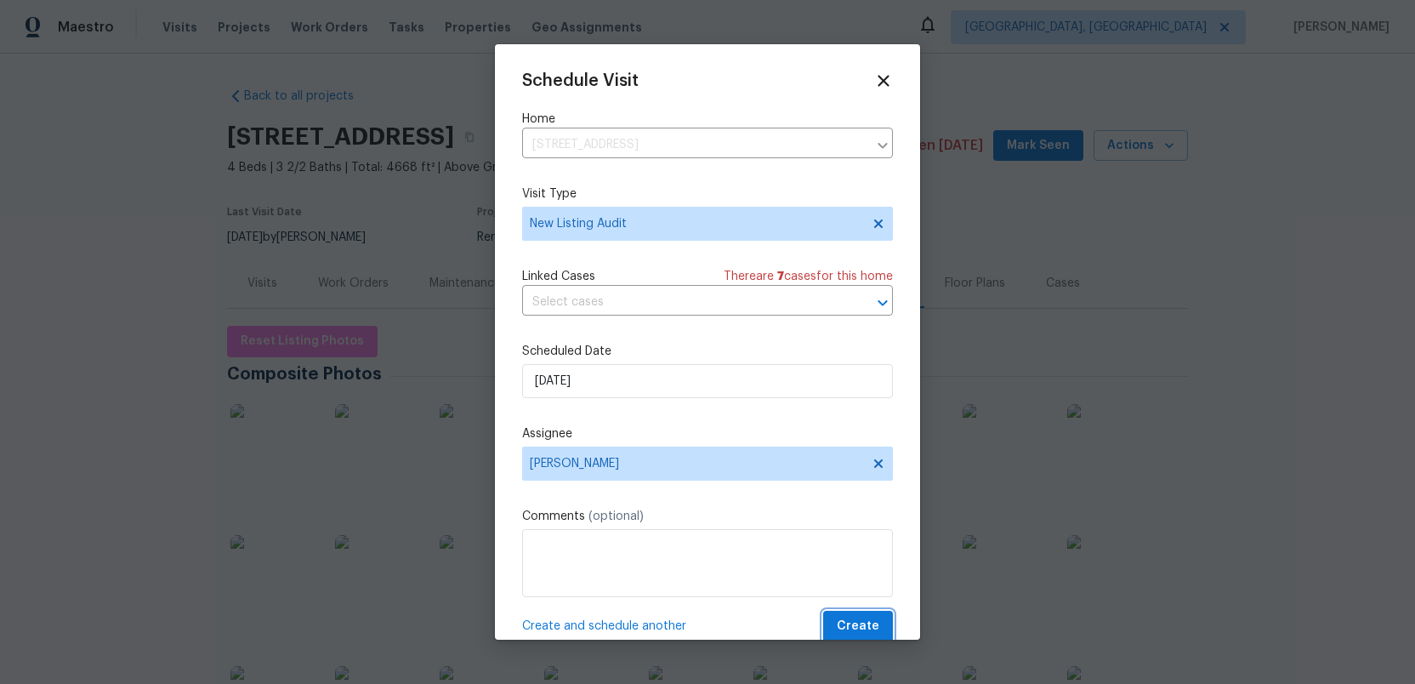
click at [854, 624] on span "Create" at bounding box center [858, 626] width 43 height 21
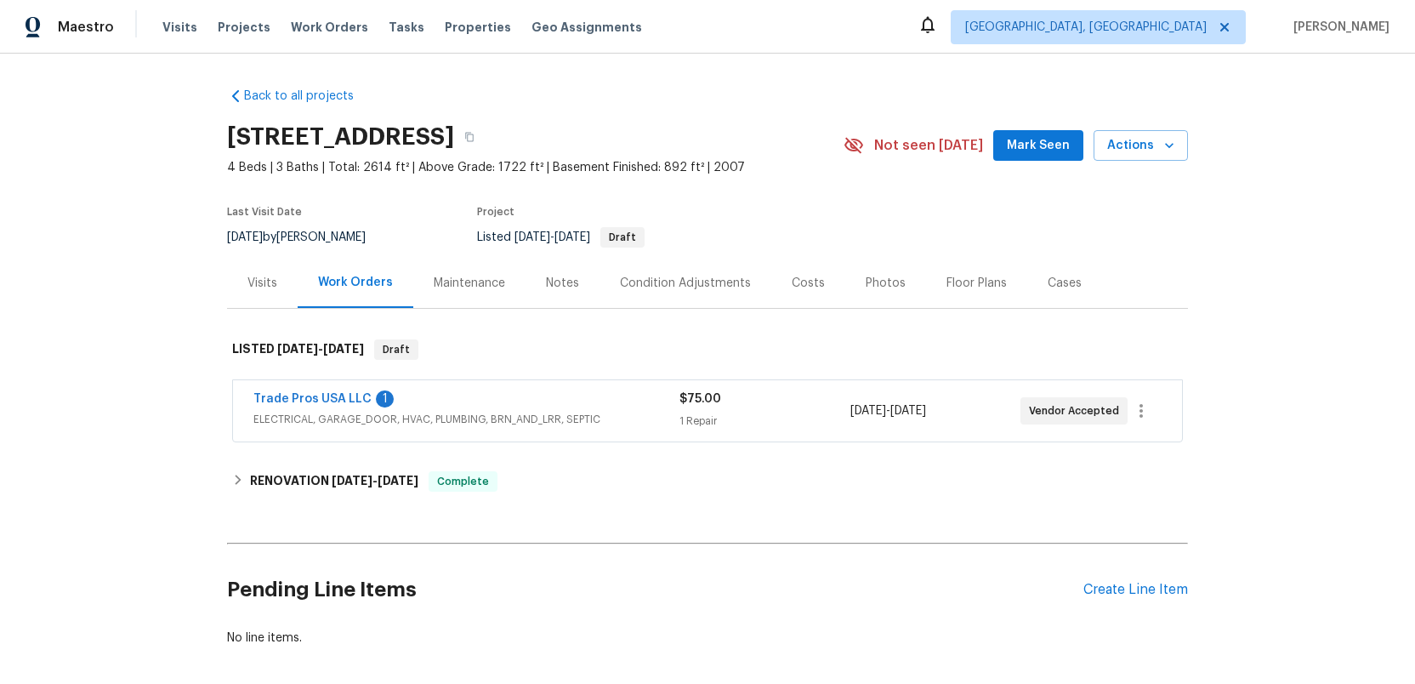
click at [797, 283] on div "Costs" at bounding box center [808, 283] width 33 height 17
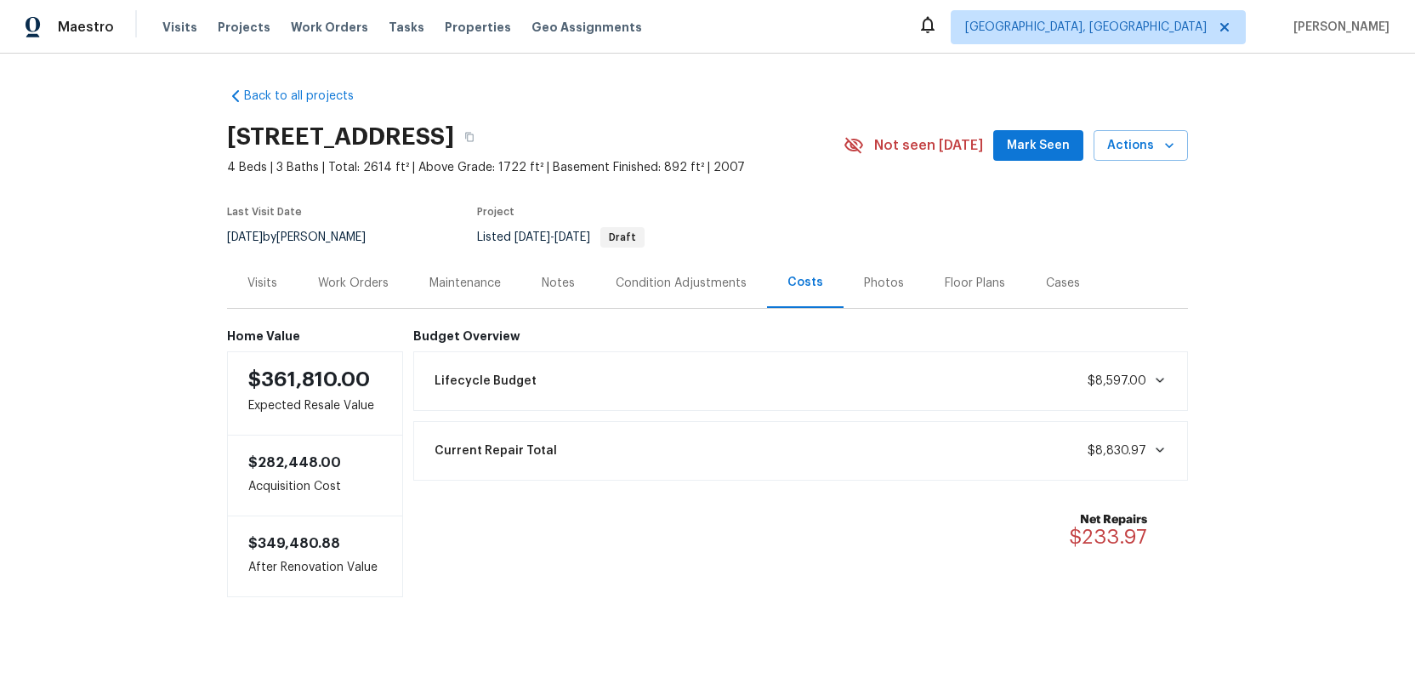
click at [867, 281] on div "Photos" at bounding box center [884, 283] width 40 height 17
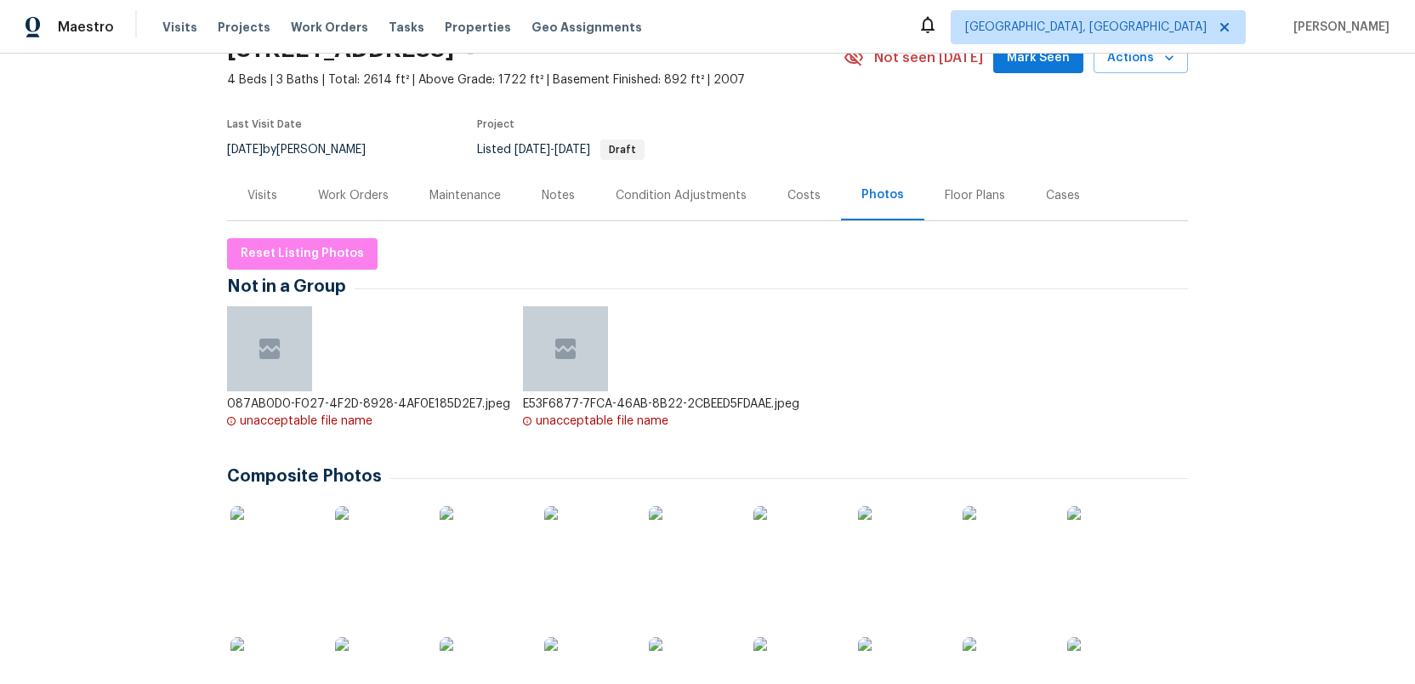
scroll to position [248, 0]
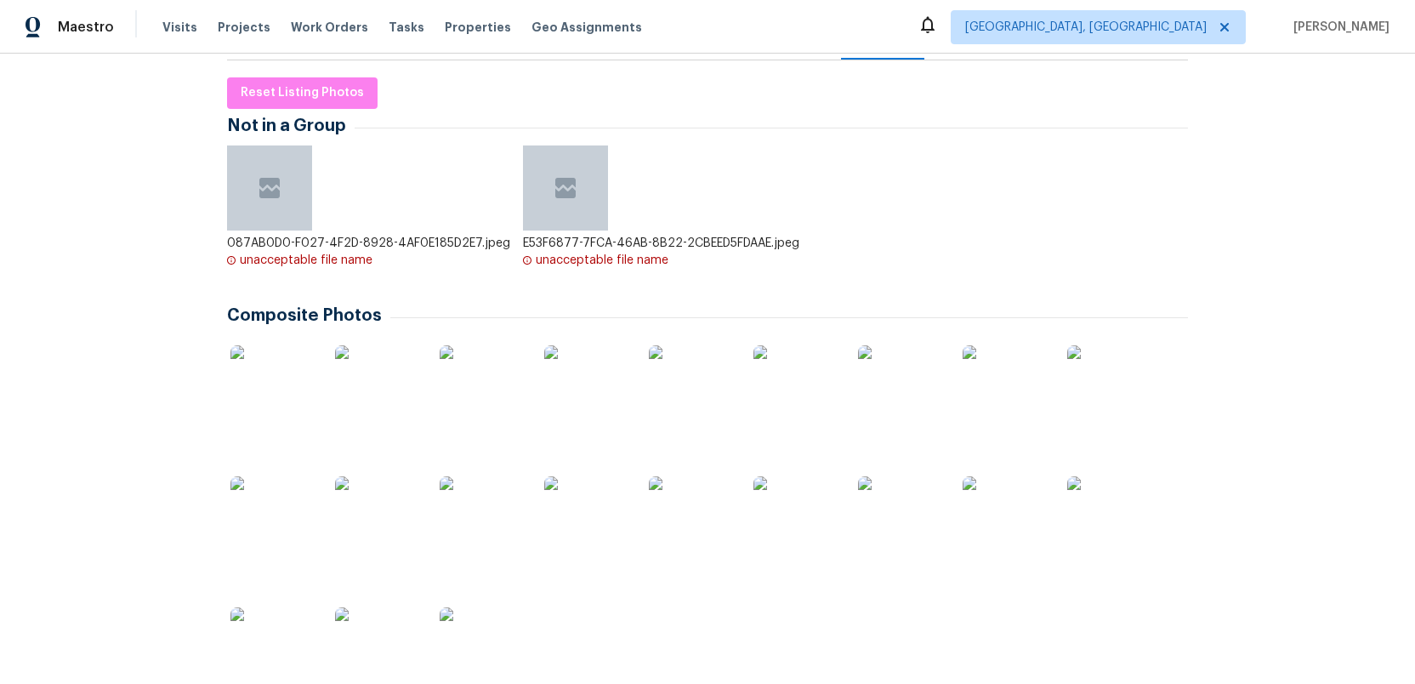
click at [260, 390] on img at bounding box center [272, 387] width 85 height 85
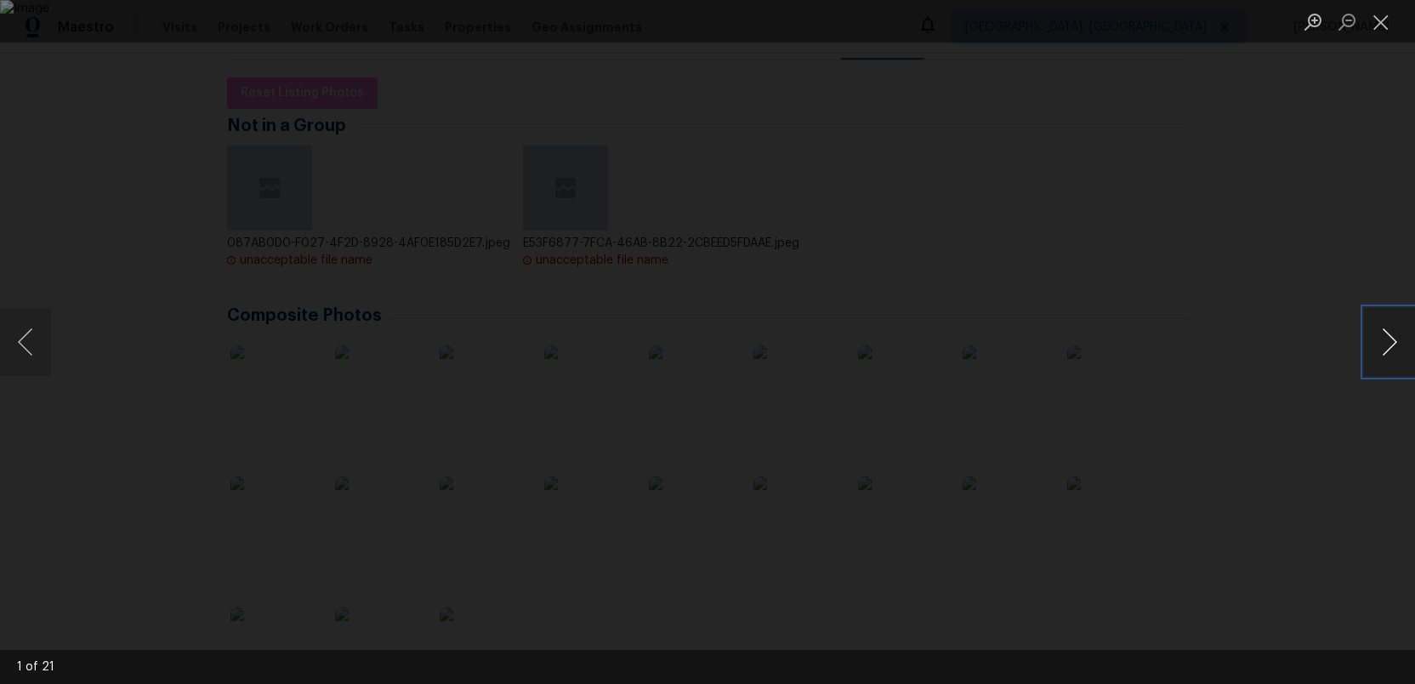
click at [1389, 349] on button "Next image" at bounding box center [1389, 342] width 51 height 68
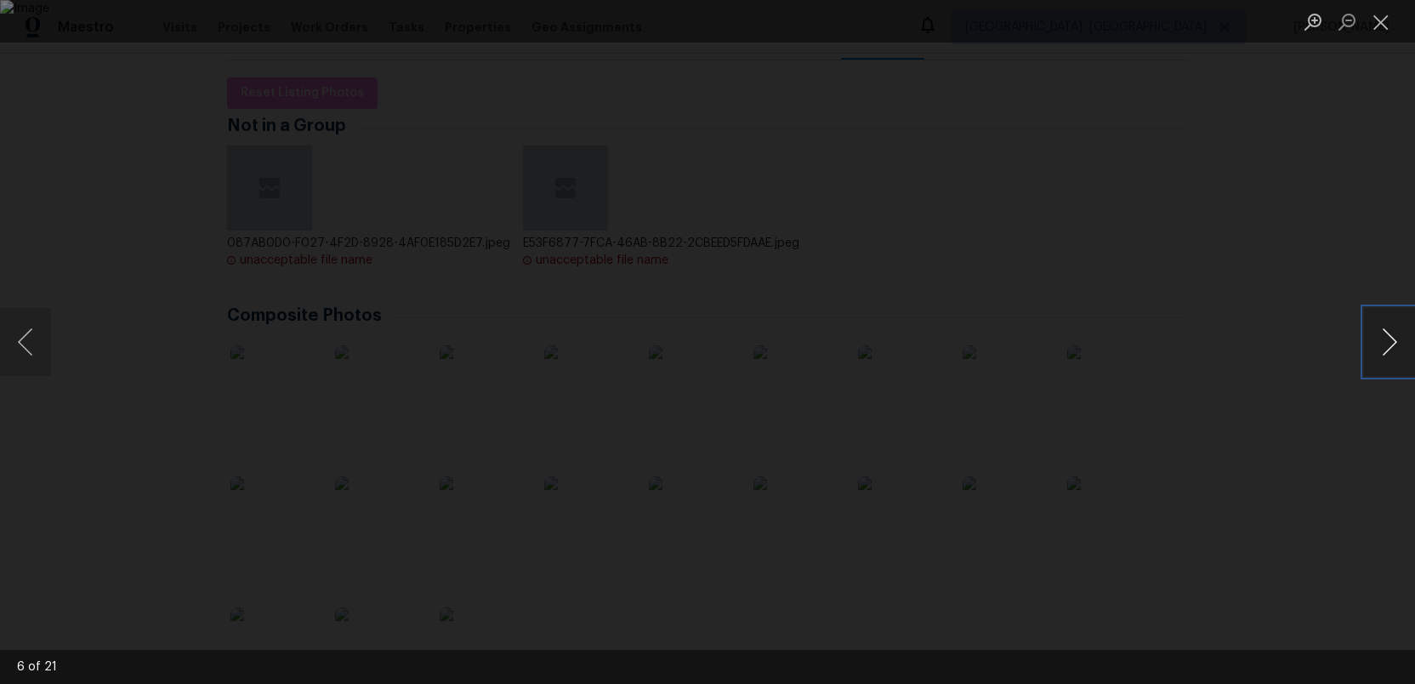
click at [1389, 349] on button "Next image" at bounding box center [1389, 342] width 51 height 68
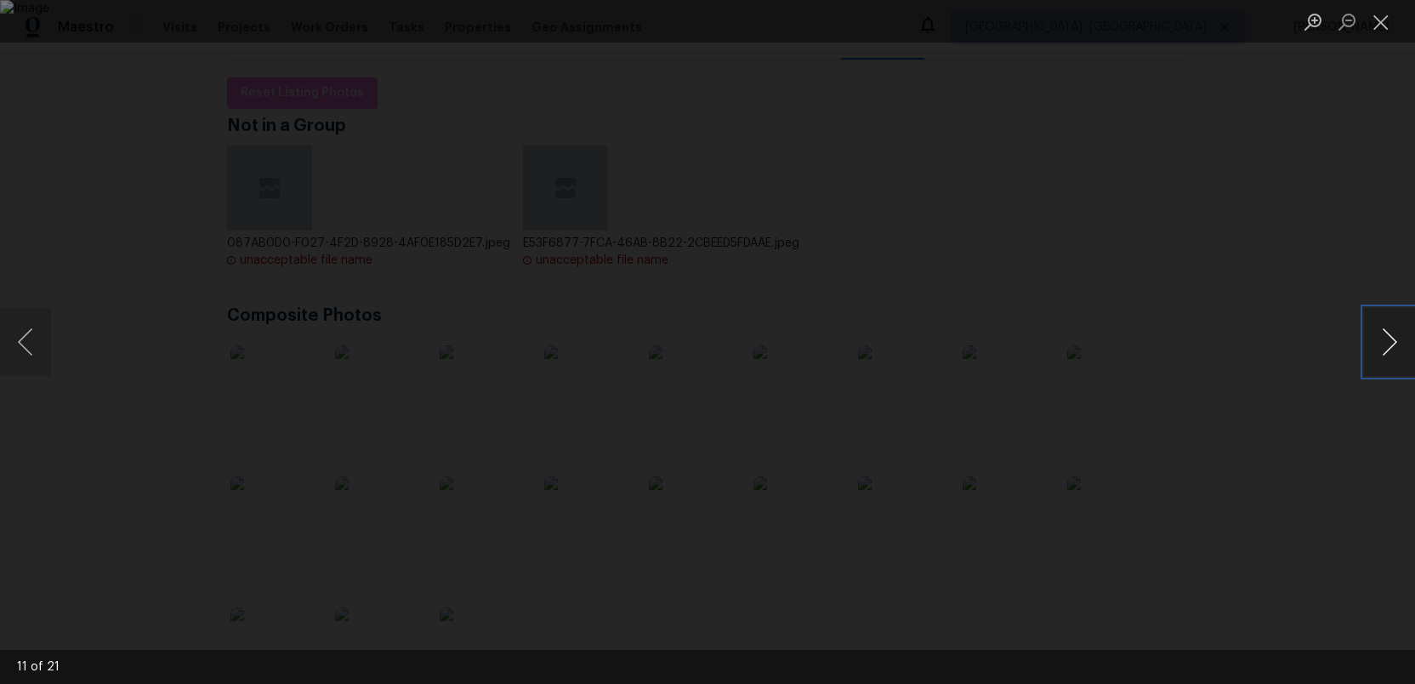
click at [1389, 349] on button "Next image" at bounding box center [1389, 342] width 51 height 68
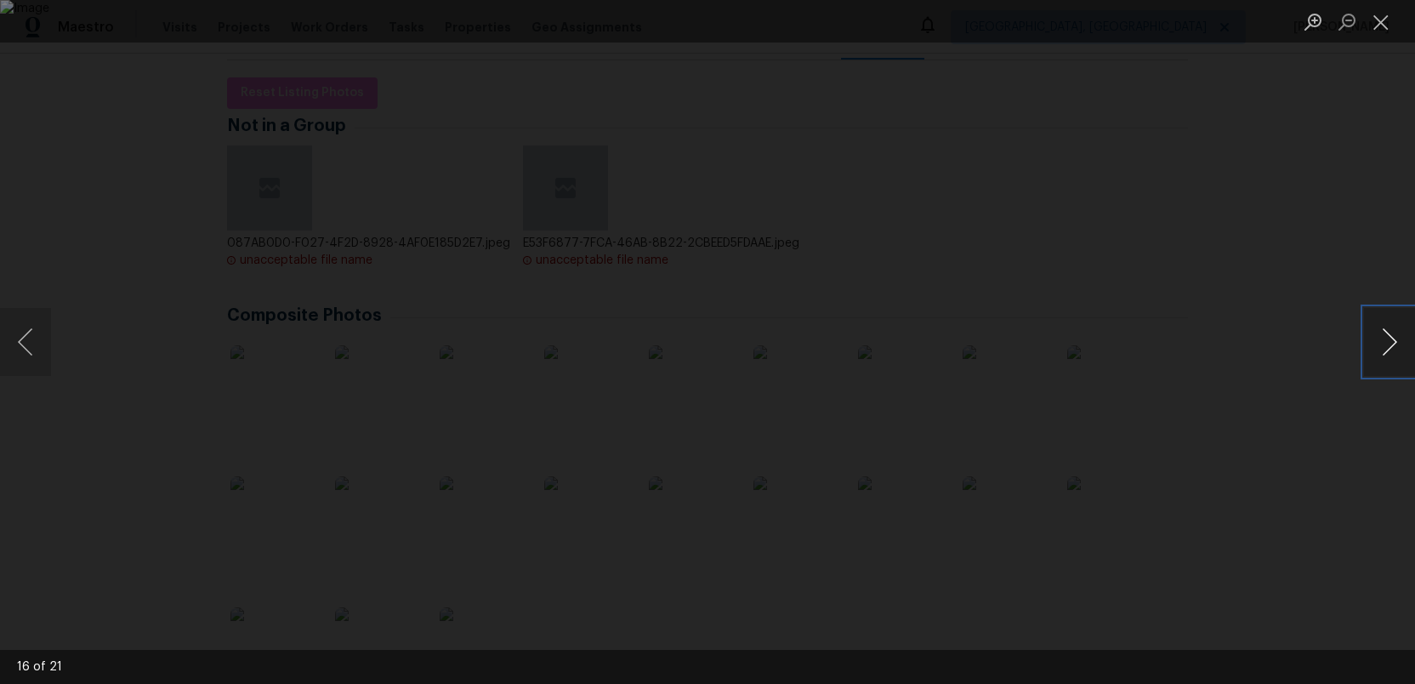
click at [1389, 349] on button "Next image" at bounding box center [1389, 342] width 51 height 68
click at [1389, 20] on button "Close lightbox" at bounding box center [1381, 22] width 34 height 30
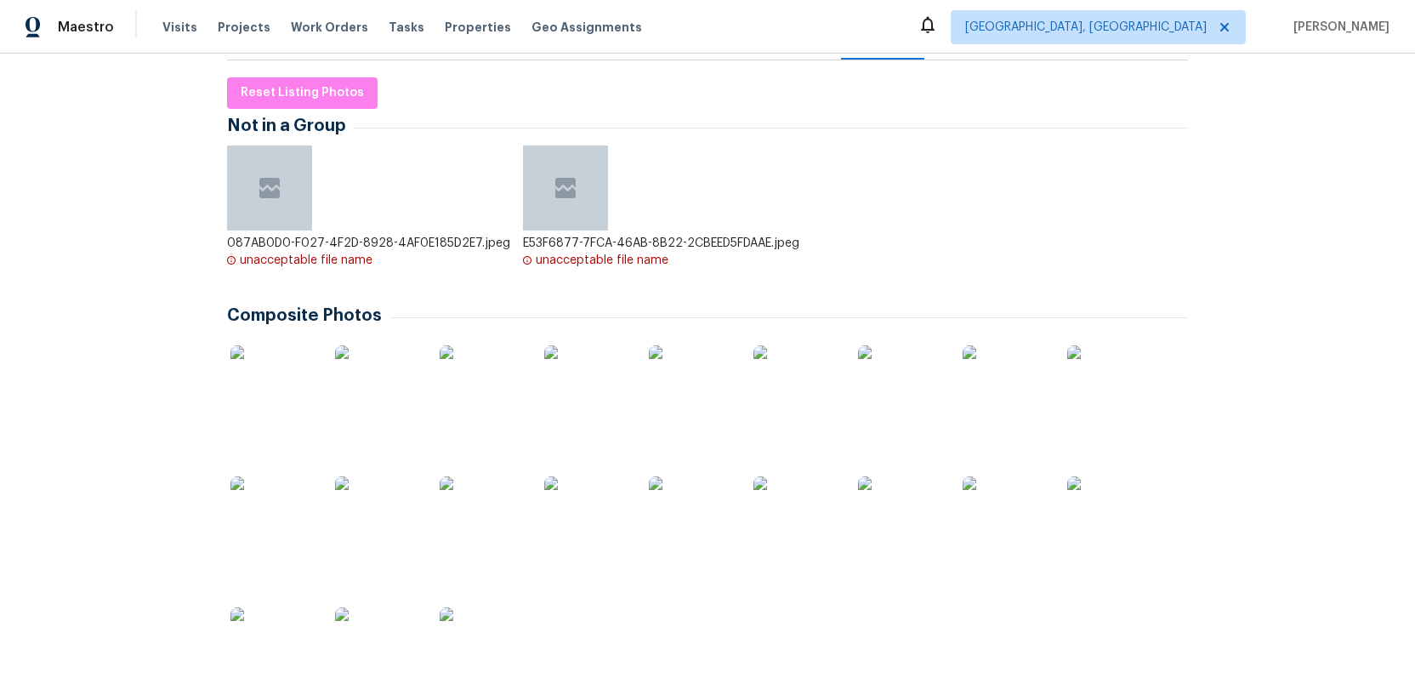
scroll to position [0, 0]
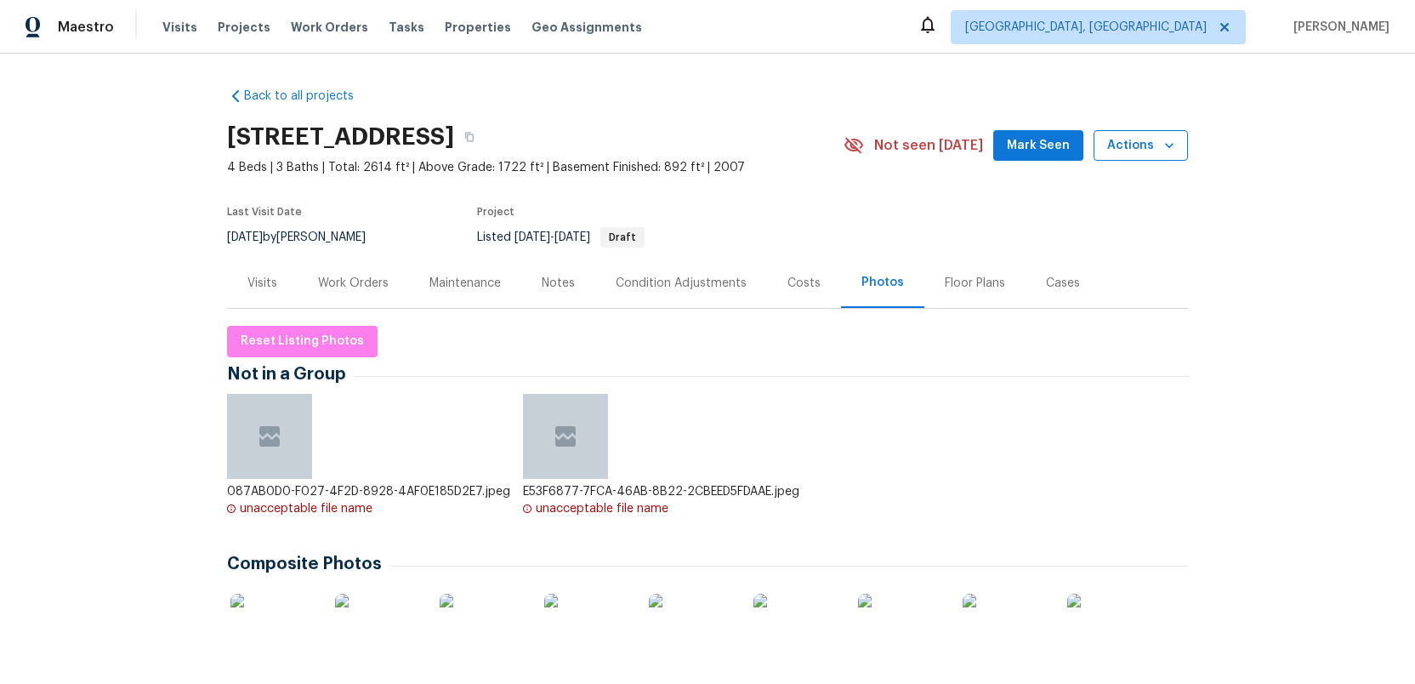
click at [1126, 150] on span "Actions" at bounding box center [1140, 145] width 67 height 21
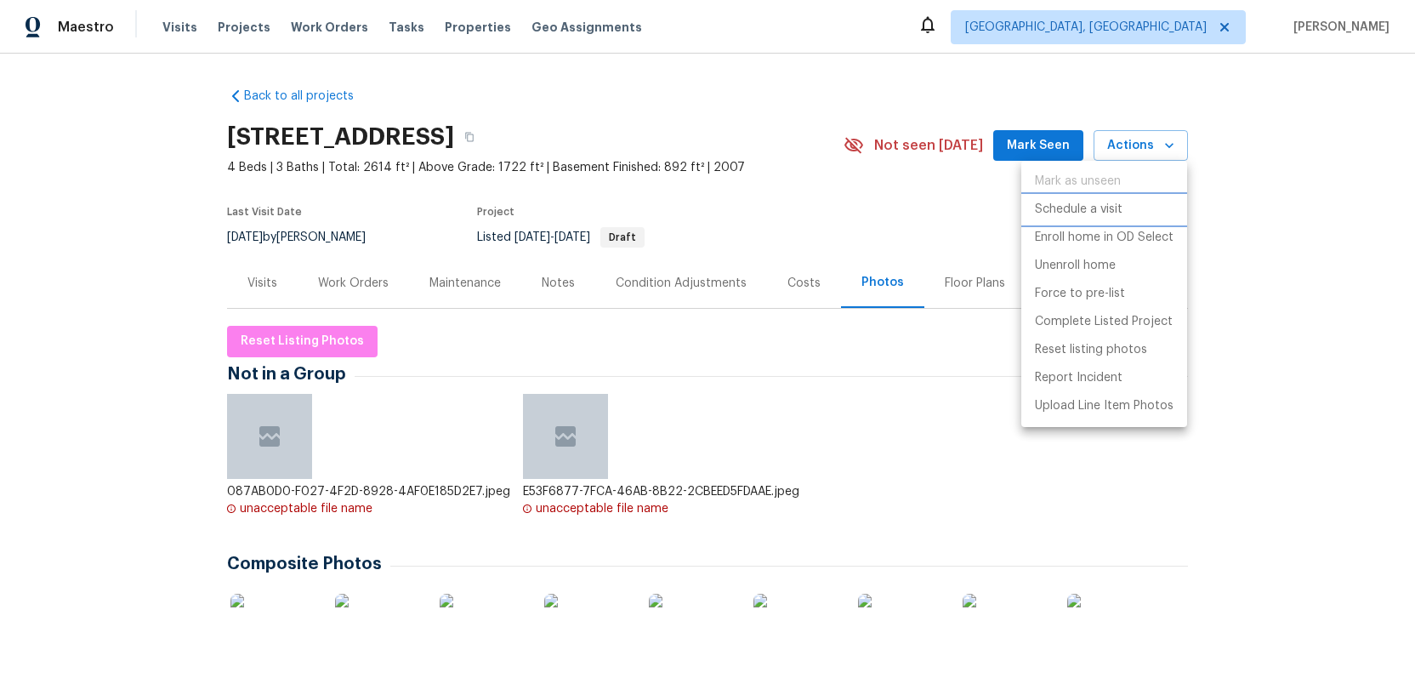
click at [1064, 211] on p "Schedule a visit" at bounding box center [1079, 210] width 88 height 18
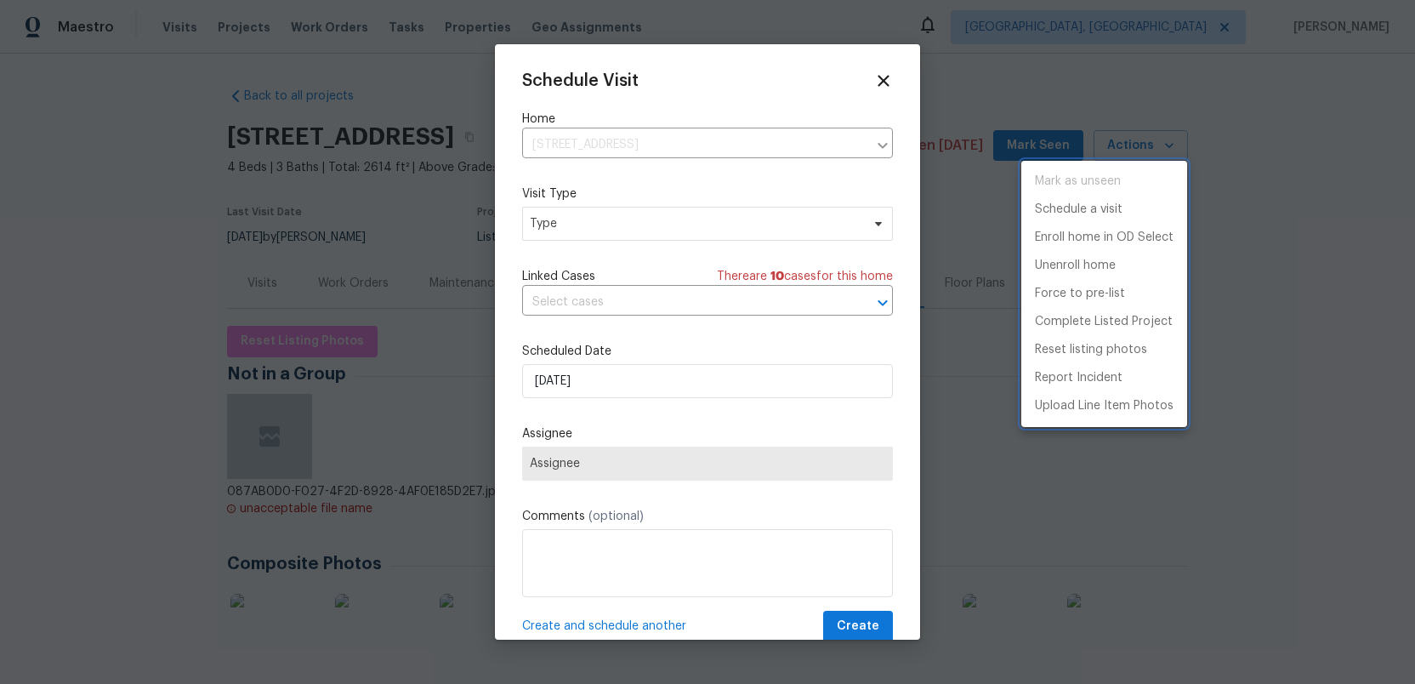
click at [606, 223] on div at bounding box center [707, 342] width 1415 height 684
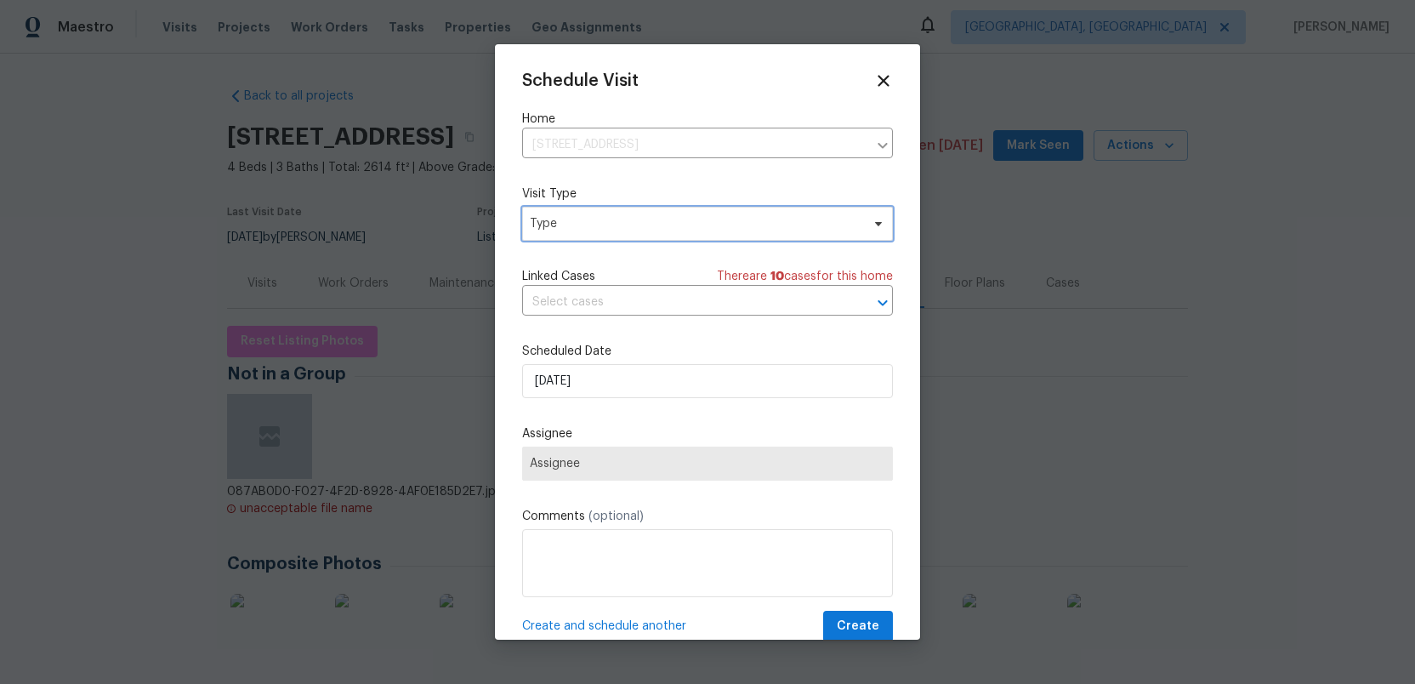
click at [606, 223] on span "Type" at bounding box center [695, 223] width 331 height 17
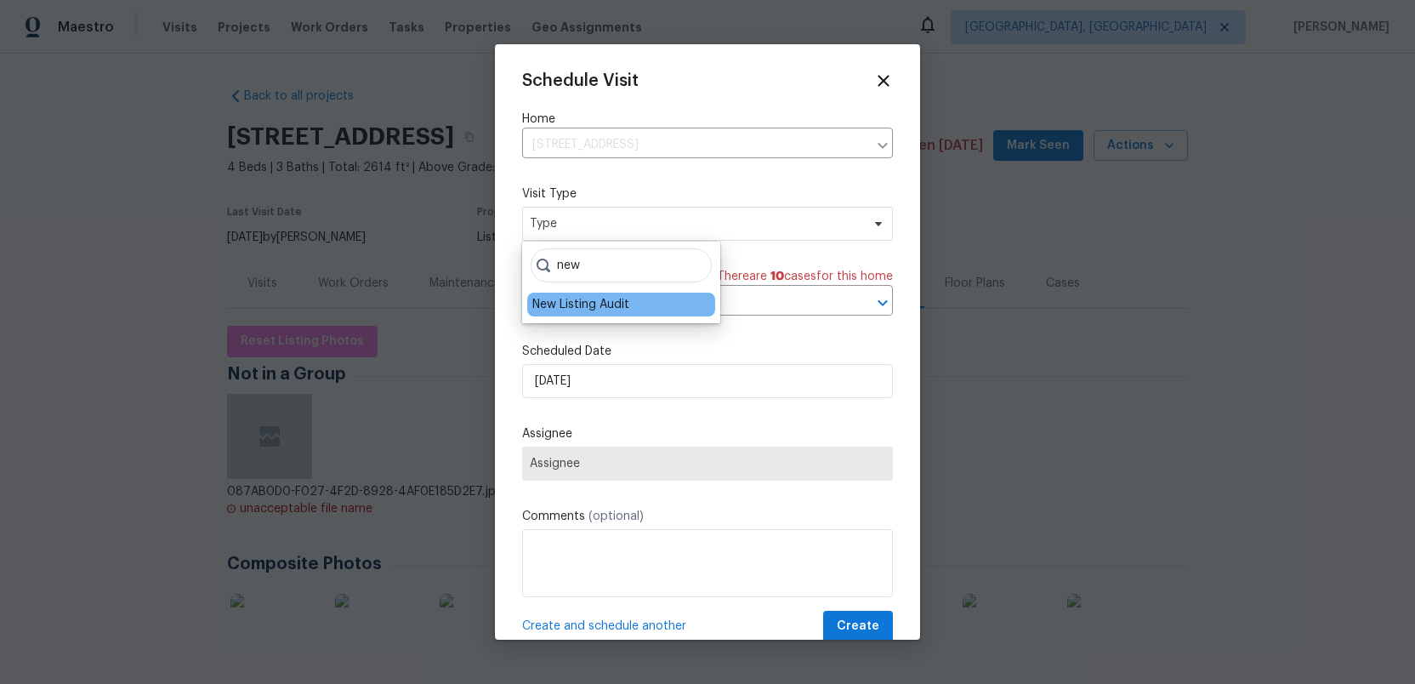
type input "new"
click at [576, 307] on div "New Listing Audit" at bounding box center [580, 304] width 97 height 17
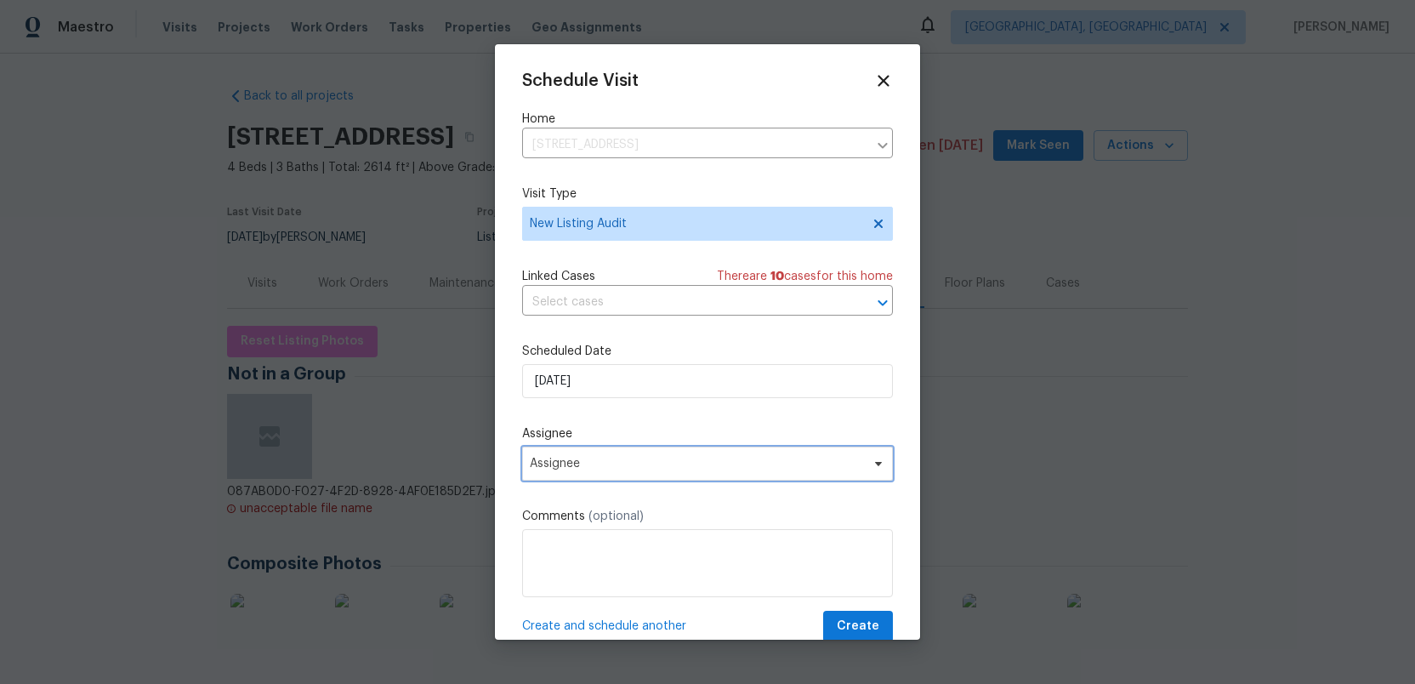
click at [607, 462] on span "Assignee" at bounding box center [696, 464] width 333 height 14
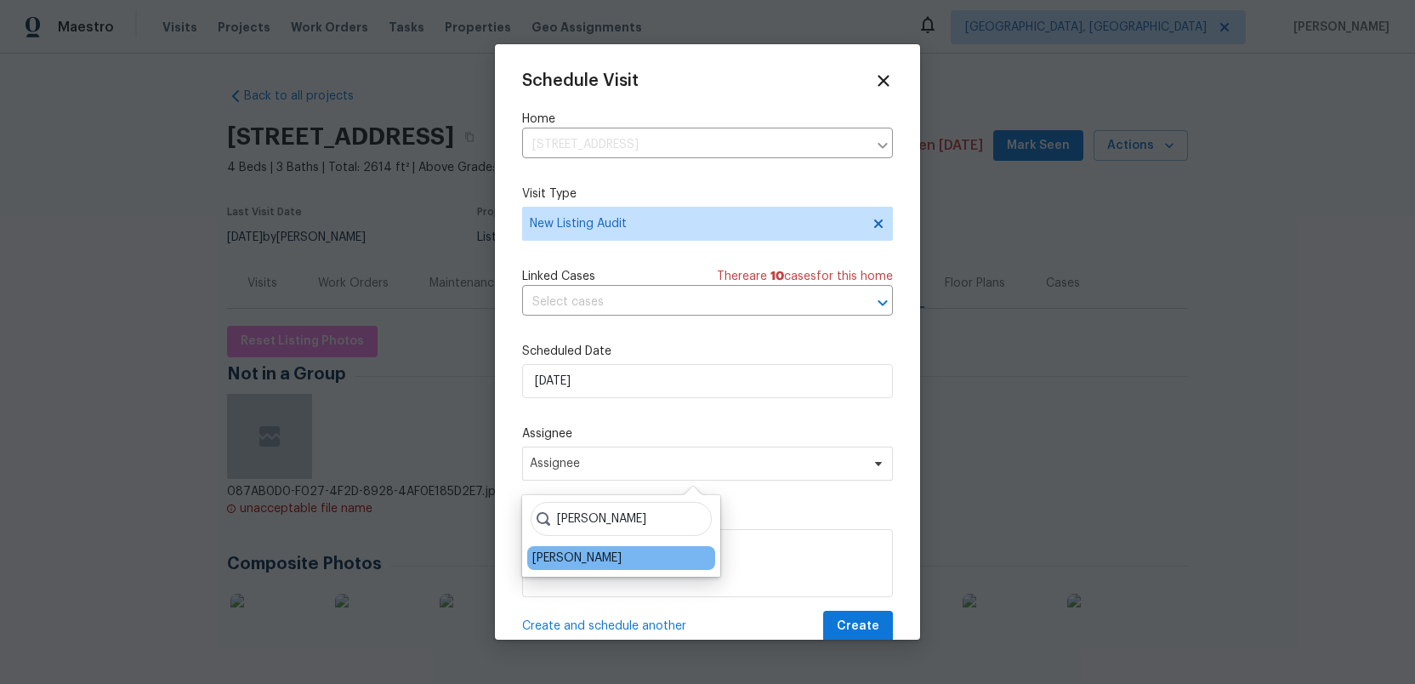
type input "ruth"
click at [563, 559] on div "[PERSON_NAME]" at bounding box center [576, 557] width 89 height 17
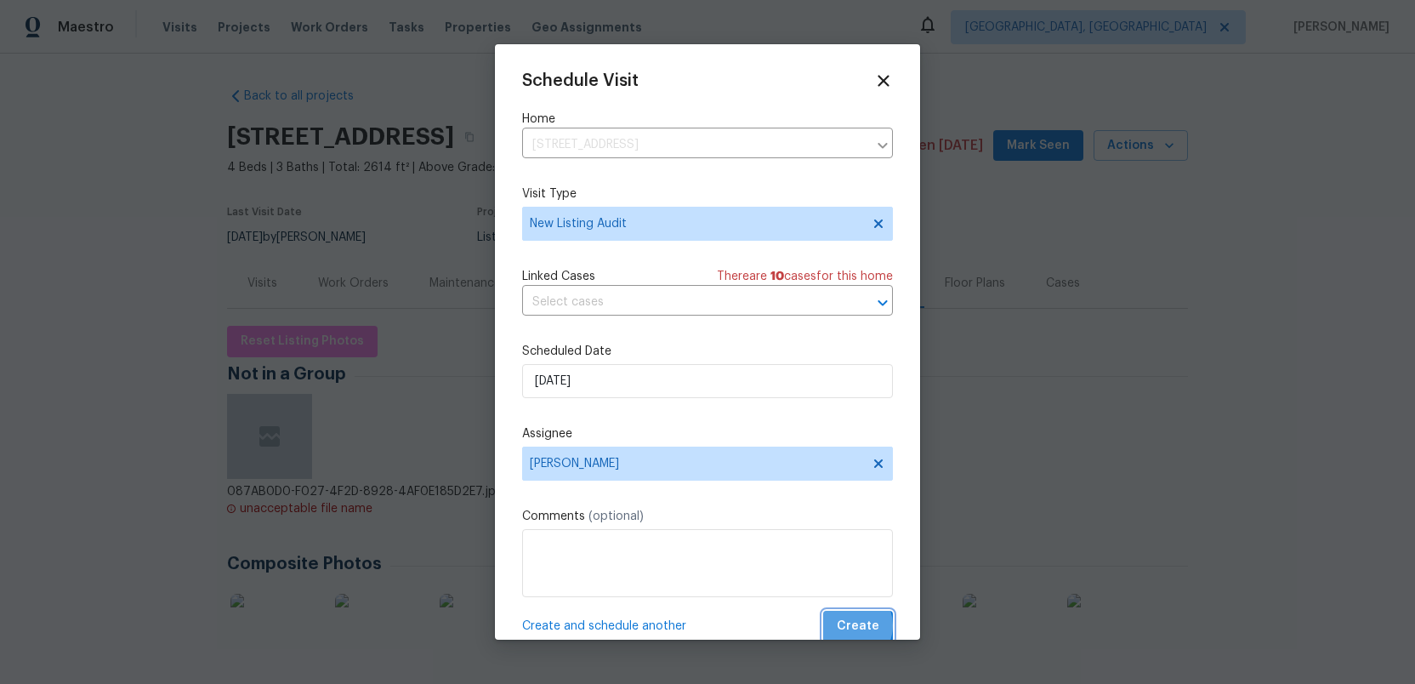
click at [850, 626] on span "Create" at bounding box center [858, 626] width 43 height 21
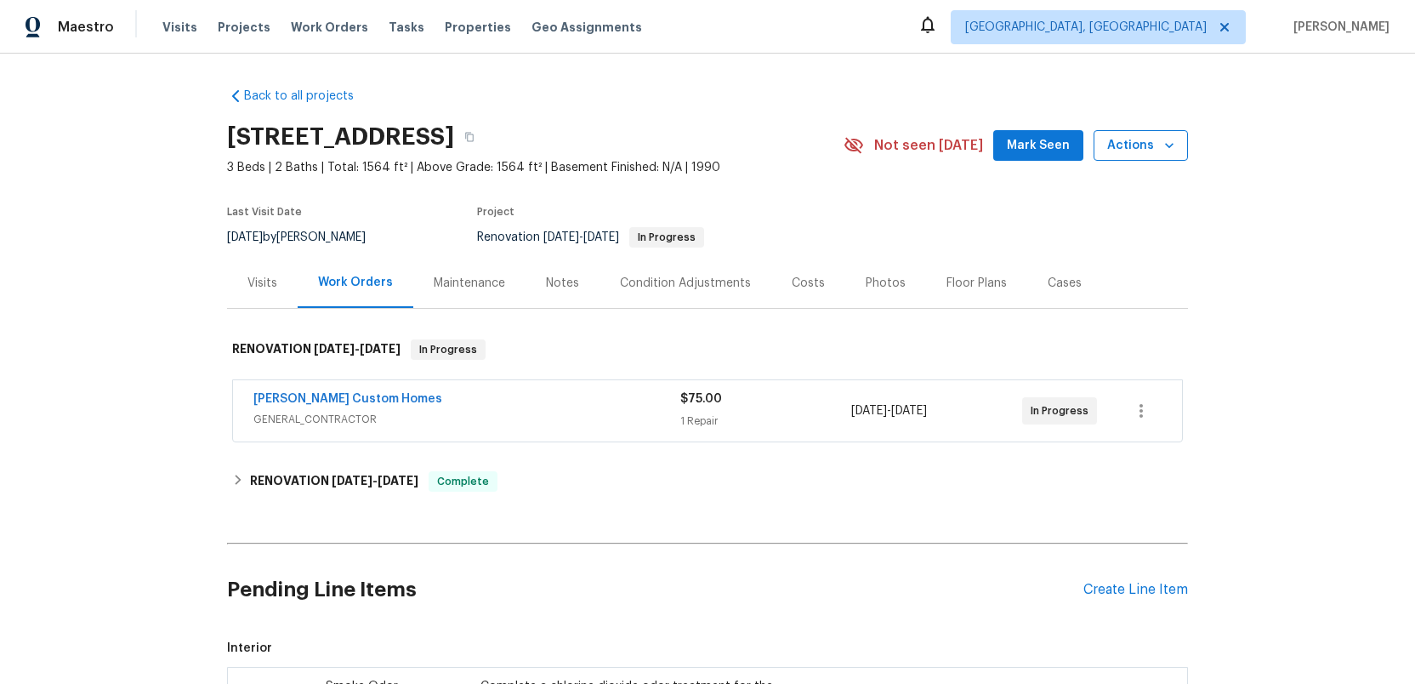
click at [1132, 142] on span "Actions" at bounding box center [1140, 145] width 67 height 21
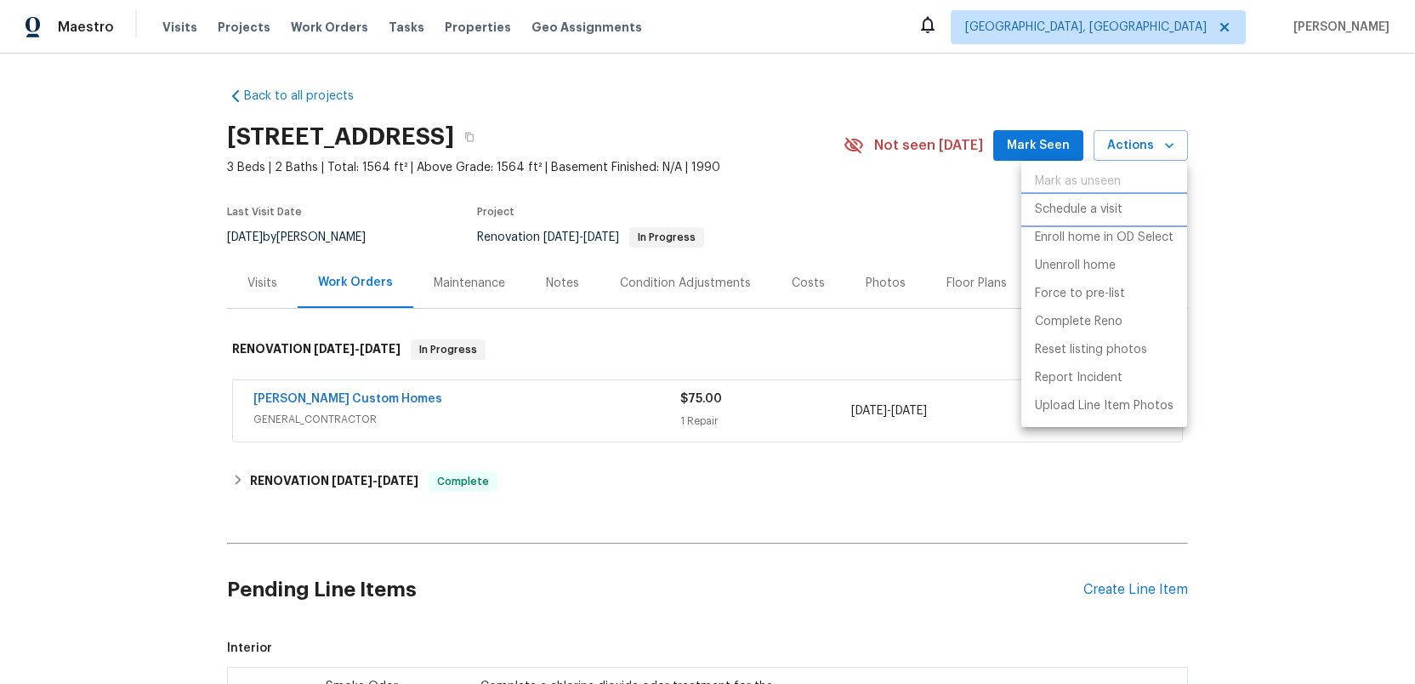
click at [1065, 207] on p "Schedule a visit" at bounding box center [1079, 210] width 88 height 18
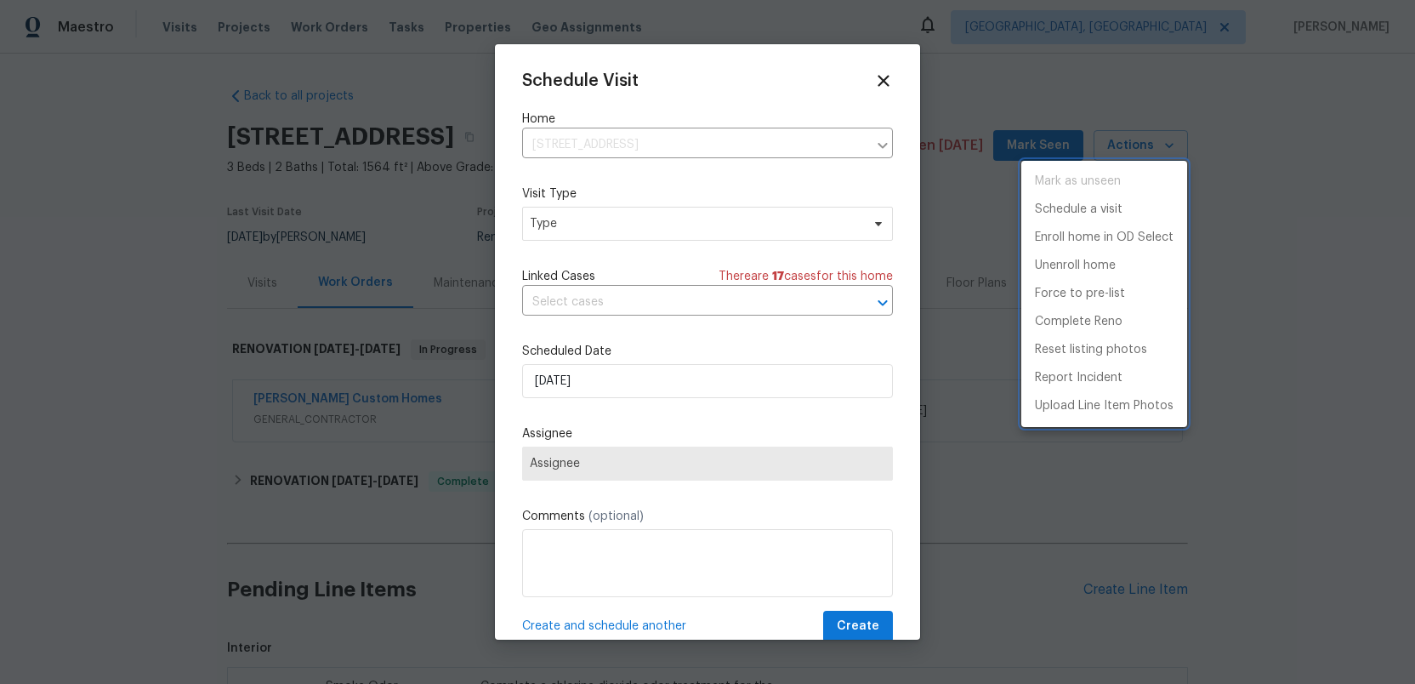
click at [608, 223] on div at bounding box center [707, 342] width 1415 height 684
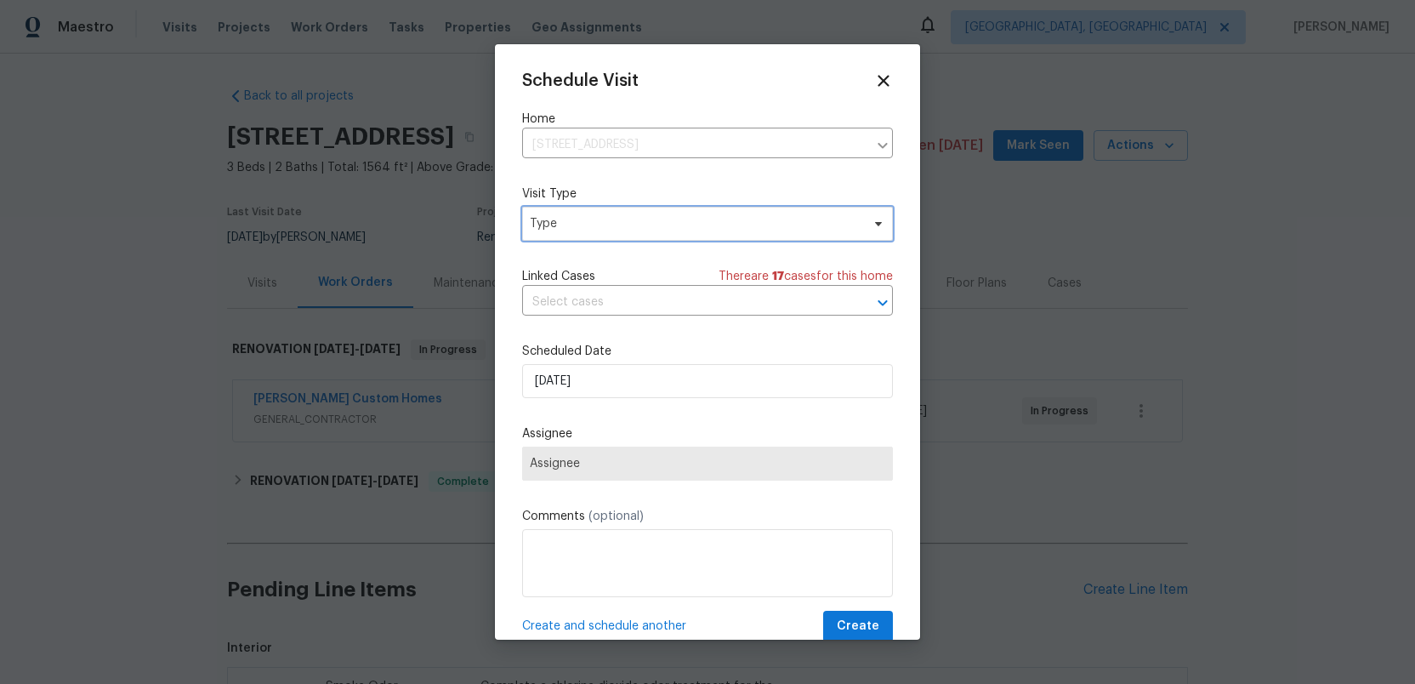
click at [608, 223] on span "Type" at bounding box center [695, 223] width 331 height 17
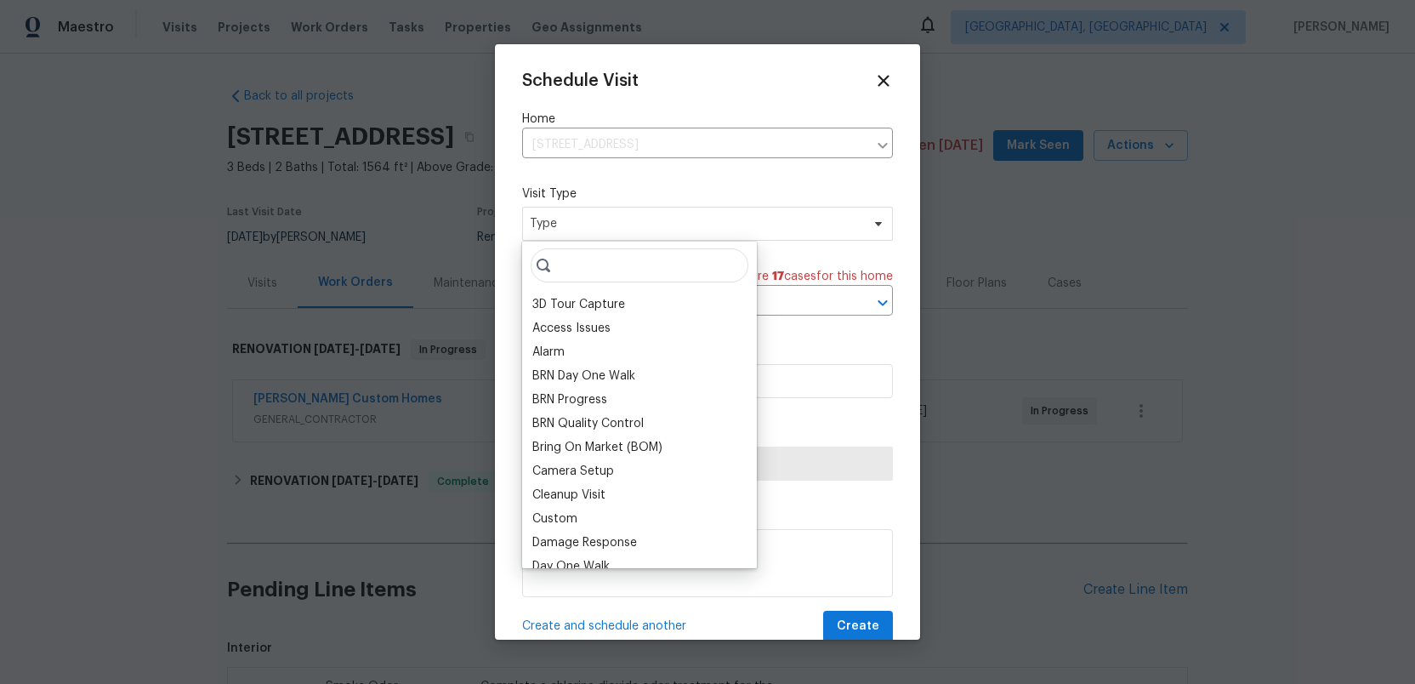
type input "h"
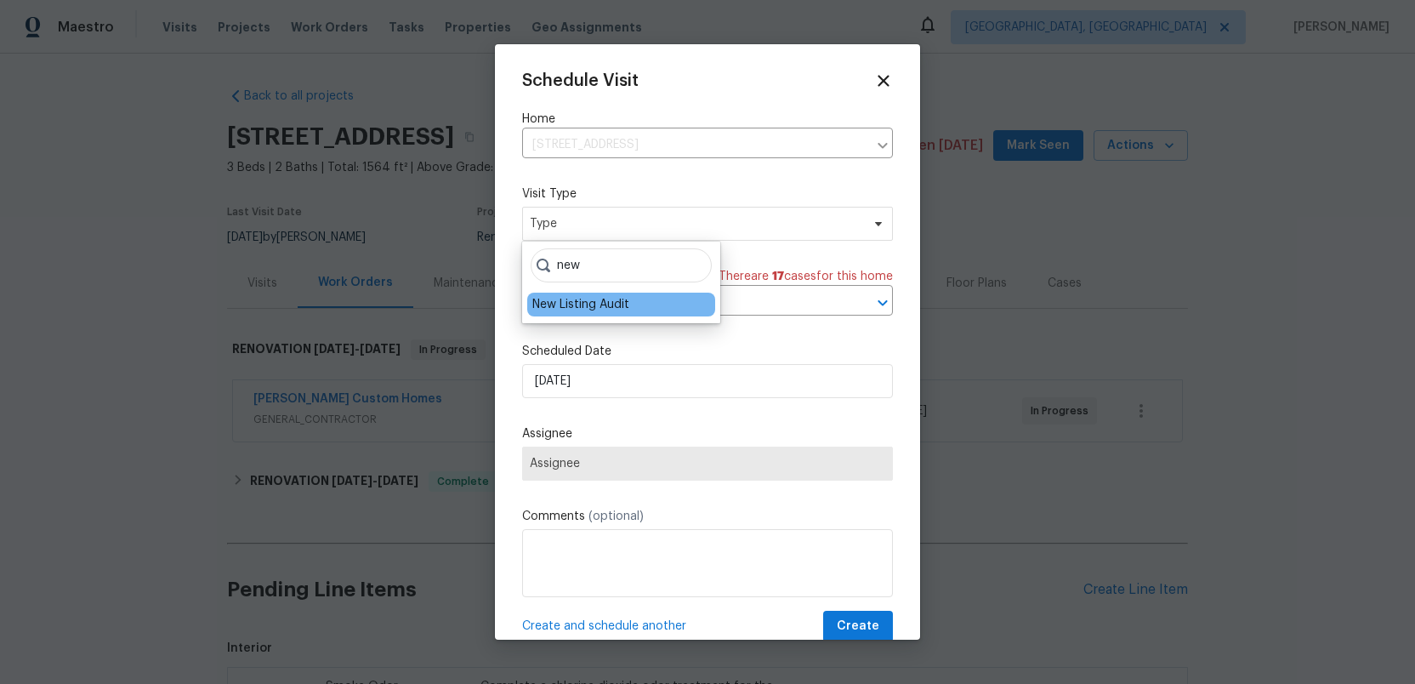
type input "new"
click at [590, 306] on div "New Listing Audit" at bounding box center [580, 304] width 97 height 17
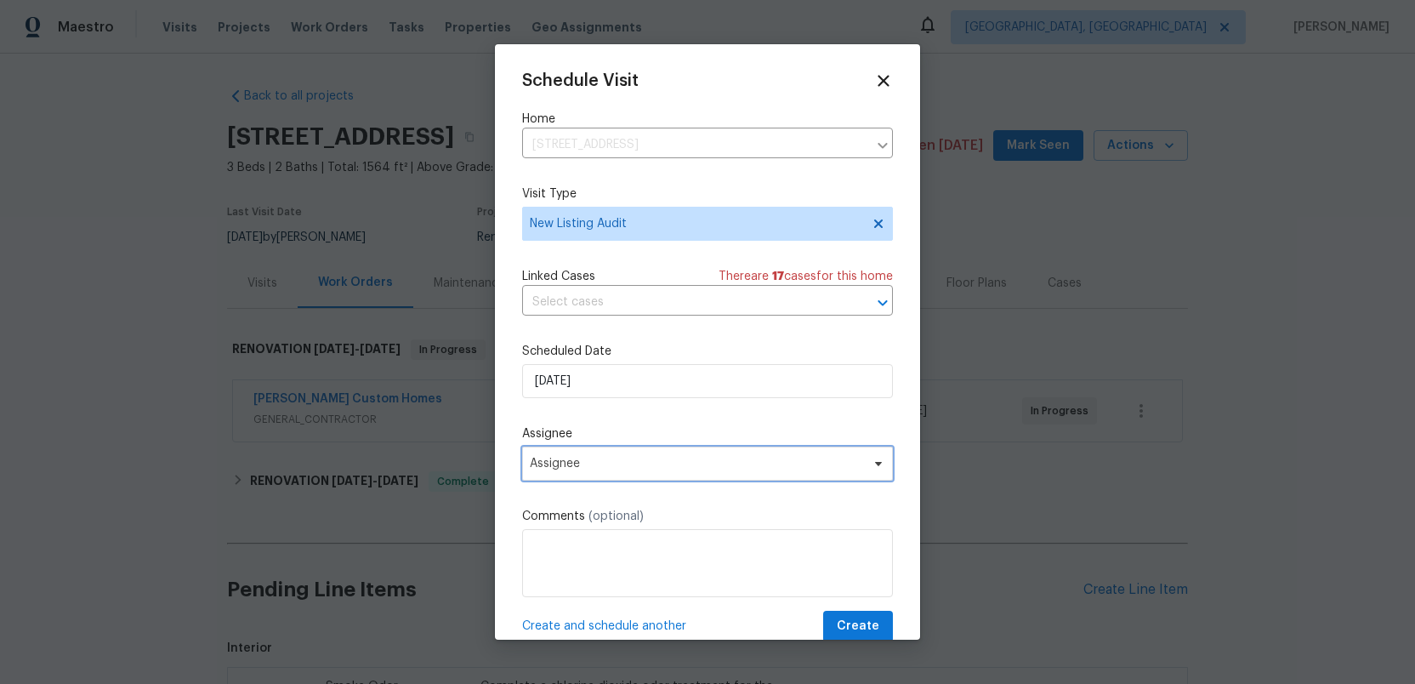
click at [600, 468] on span "Assignee" at bounding box center [696, 464] width 333 height 14
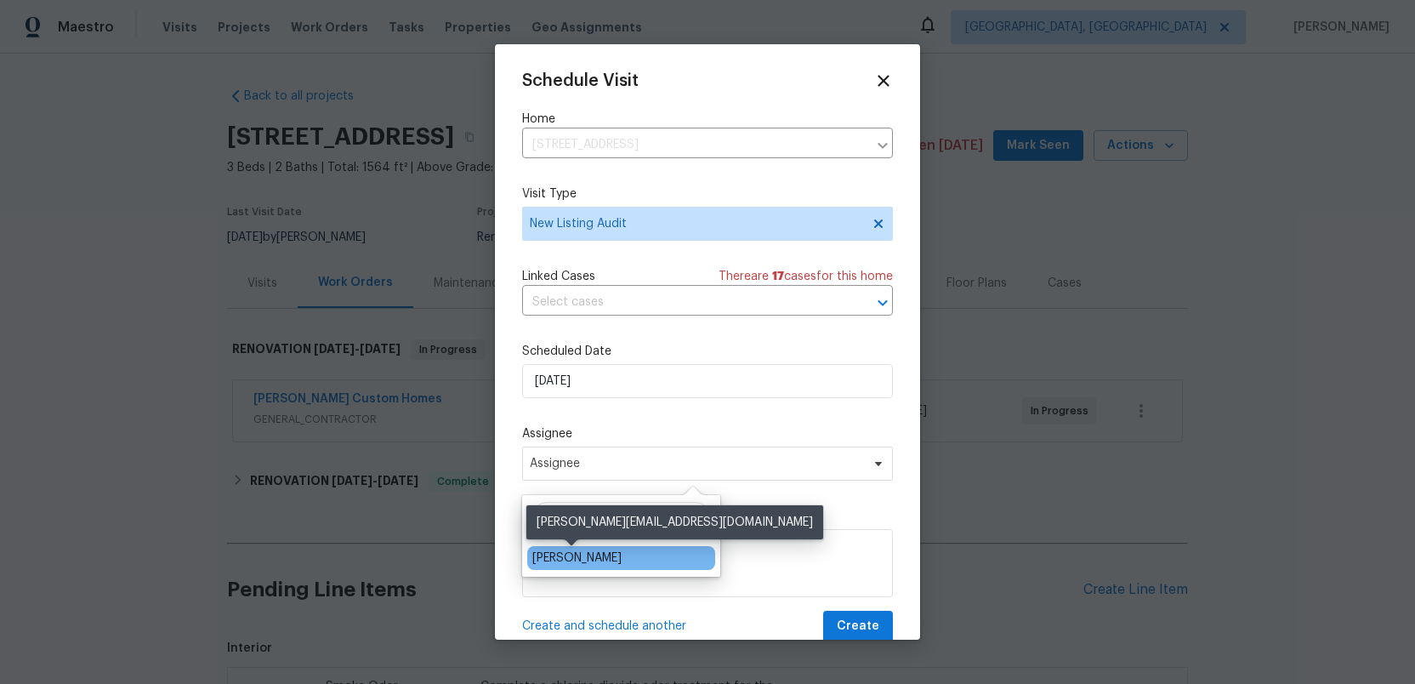
type input "[PERSON_NAME]"
click at [548, 560] on div "[PERSON_NAME]" at bounding box center [576, 557] width 89 height 17
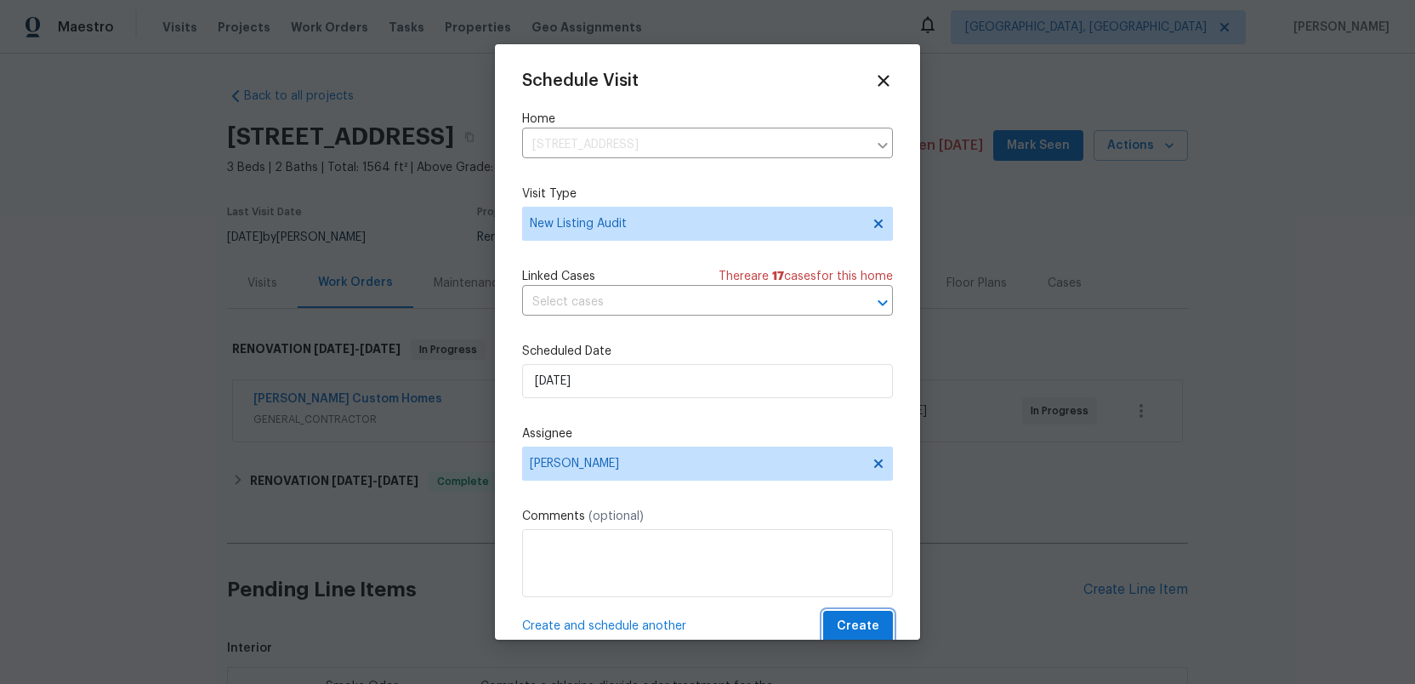
click at [845, 629] on span "Create" at bounding box center [858, 626] width 43 height 21
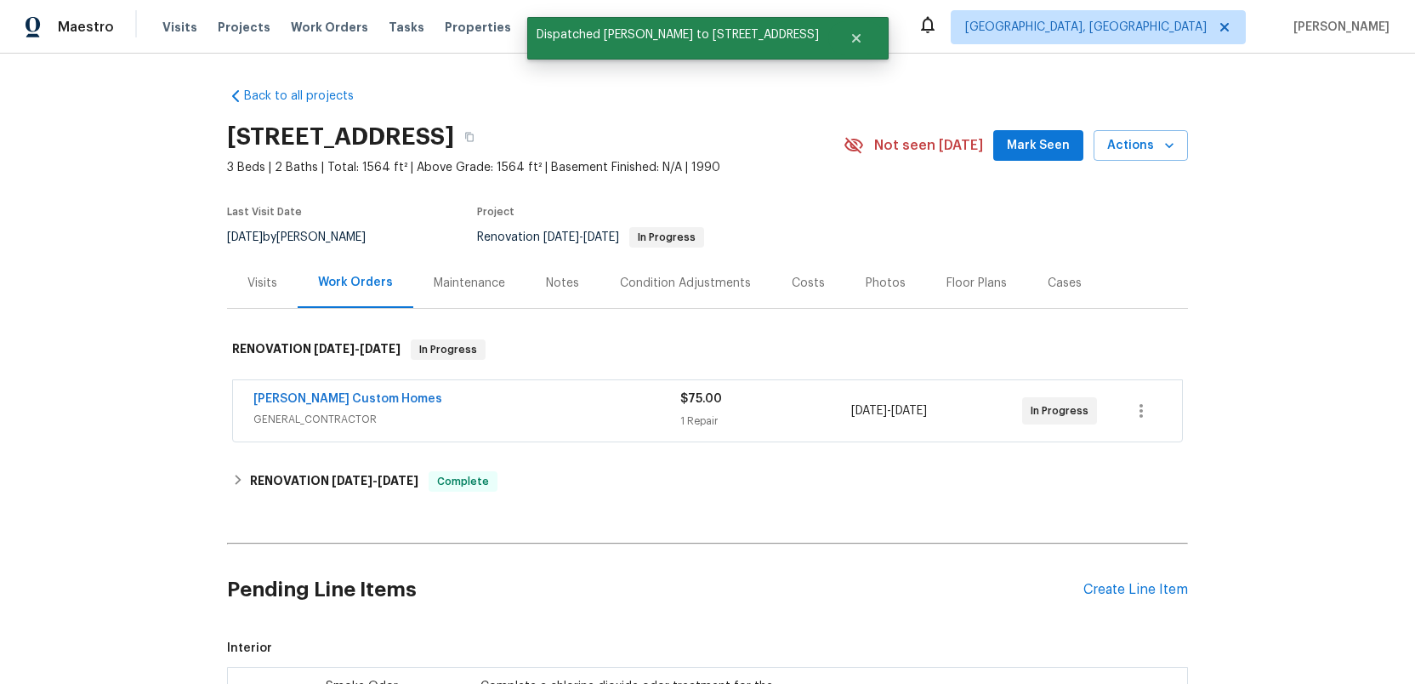
click at [253, 287] on div "Visits" at bounding box center [262, 283] width 30 height 17
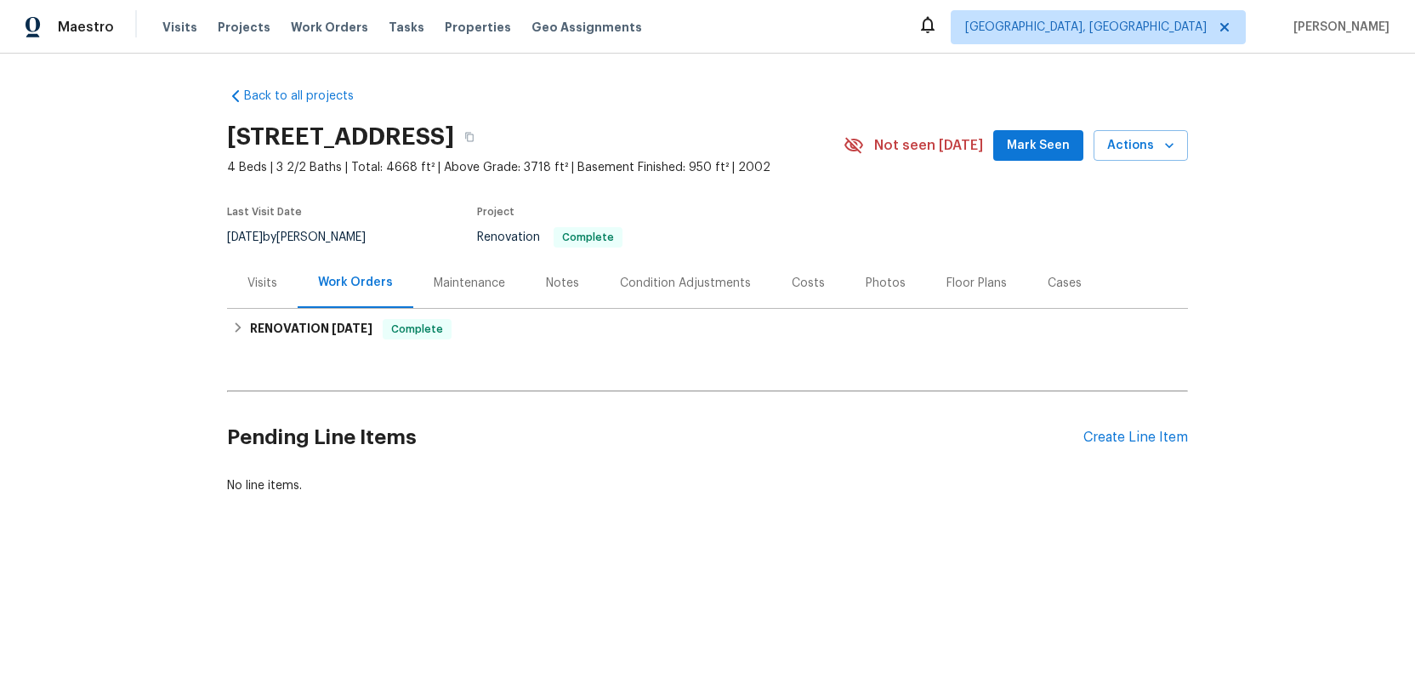
click at [264, 288] on div "Visits" at bounding box center [262, 283] width 30 height 17
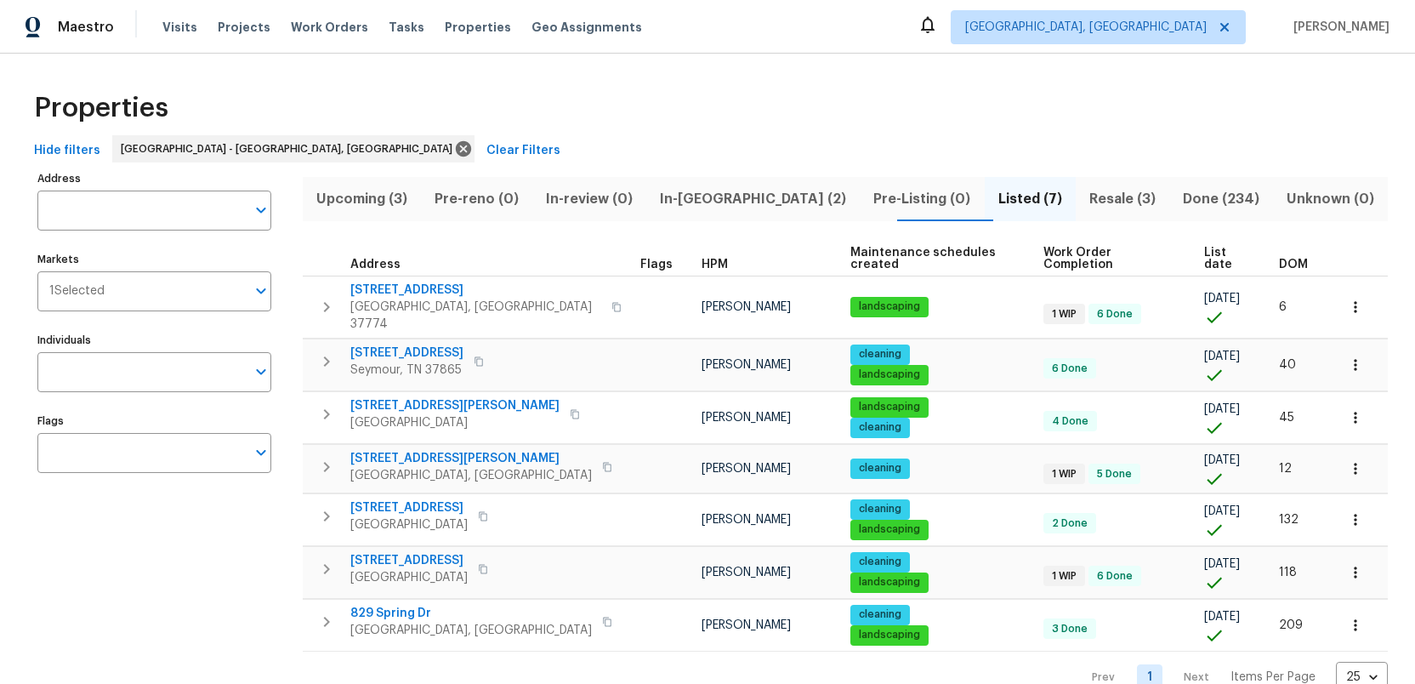
click at [1086, 197] on span "Resale (3)" at bounding box center [1122, 199] width 73 height 24
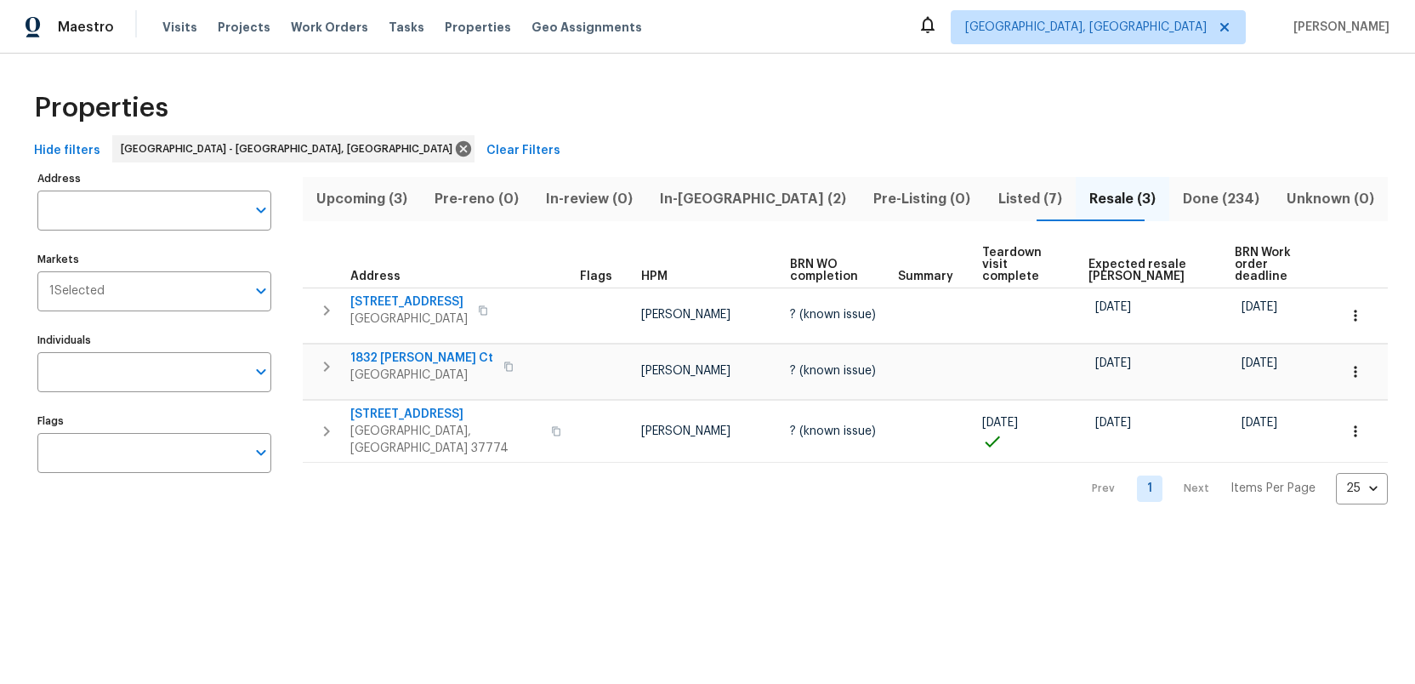
click at [995, 196] on span "Listed (7)" at bounding box center [1030, 199] width 71 height 24
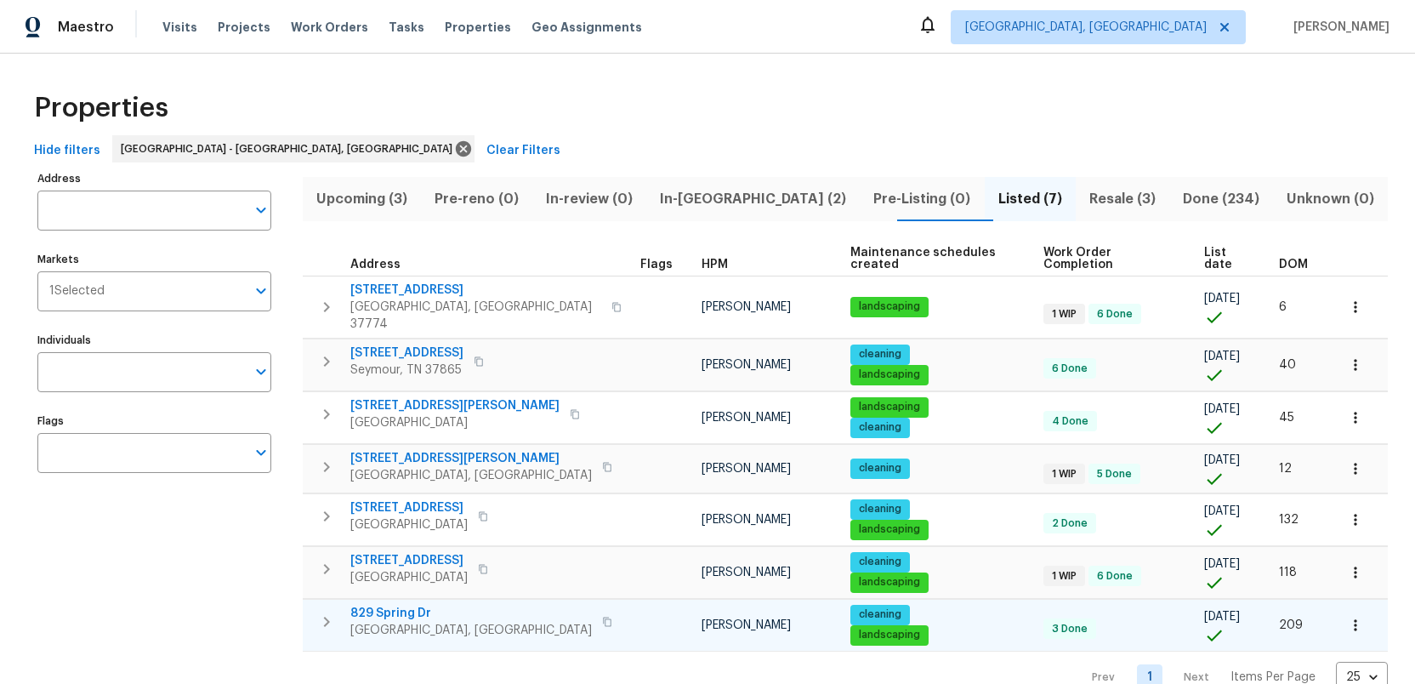
scroll to position [10, 0]
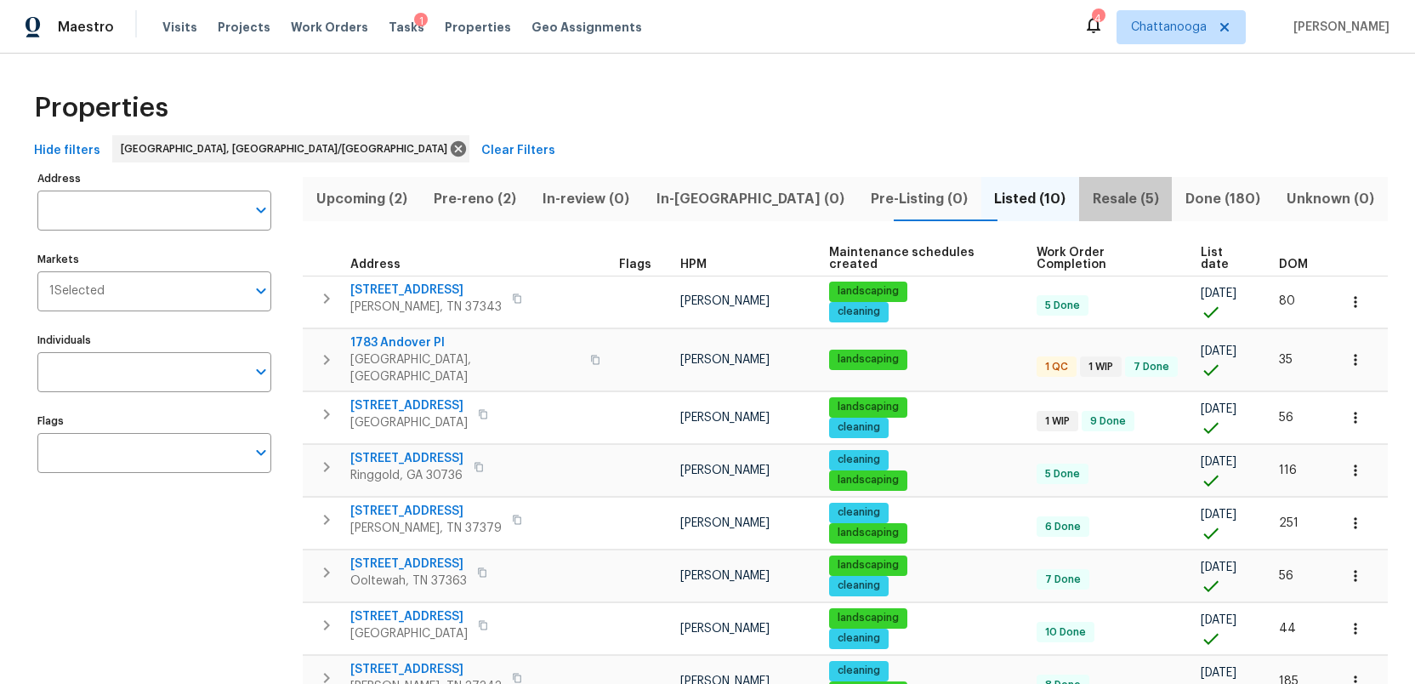
click at [1089, 200] on span "Resale (5)" at bounding box center [1125, 199] width 72 height 24
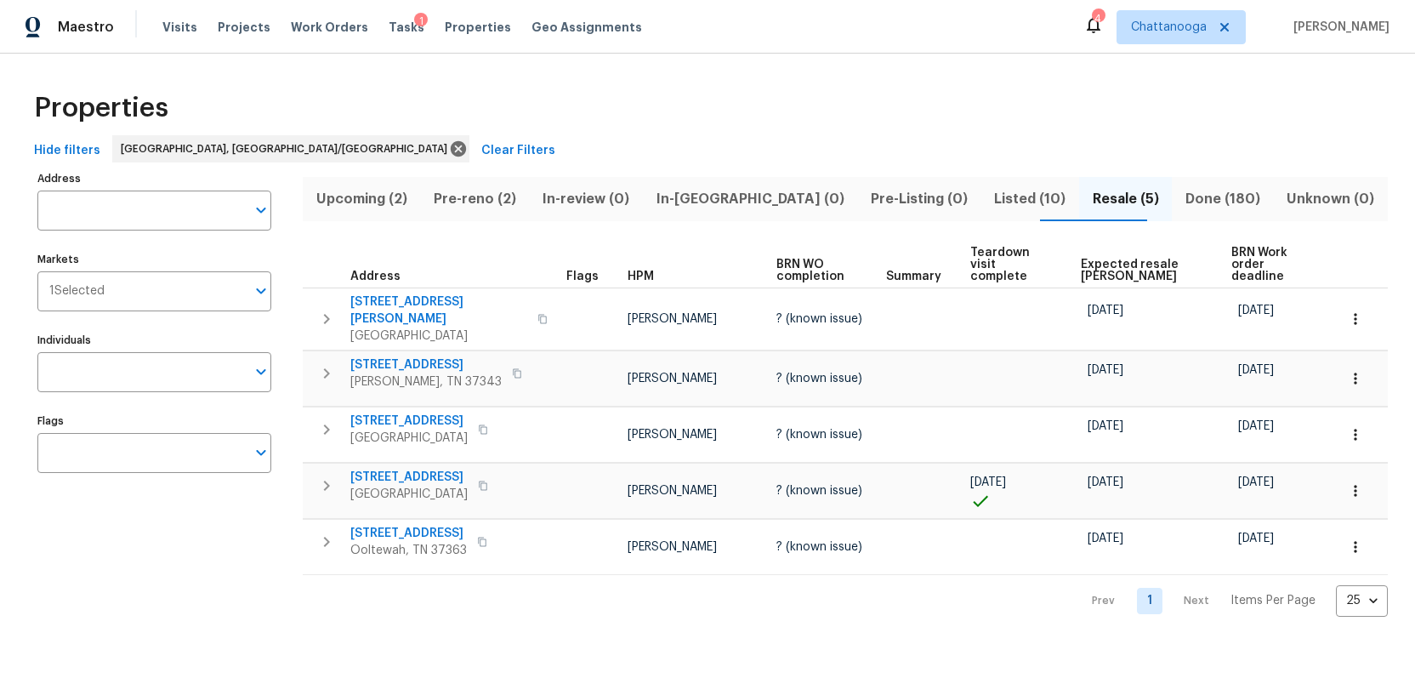
click at [991, 196] on span "Listed (10)" at bounding box center [1029, 199] width 77 height 24
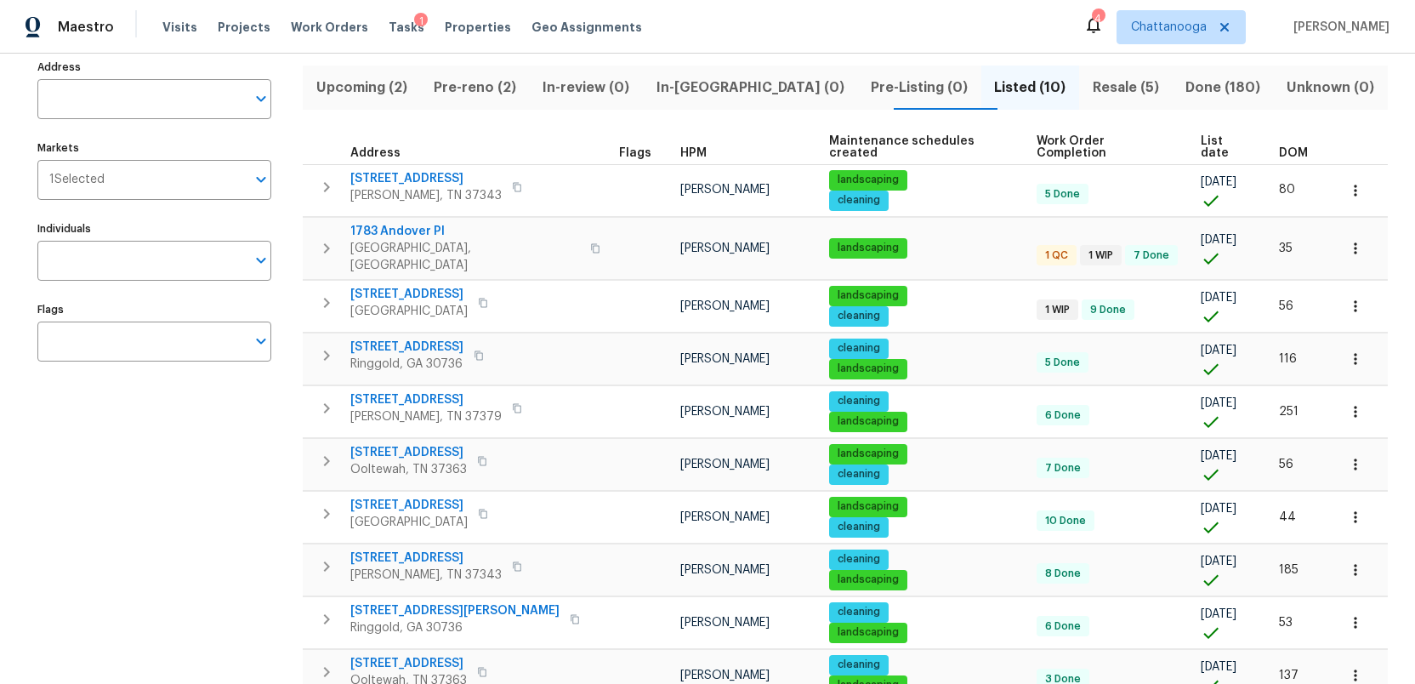
scroll to position [101, 0]
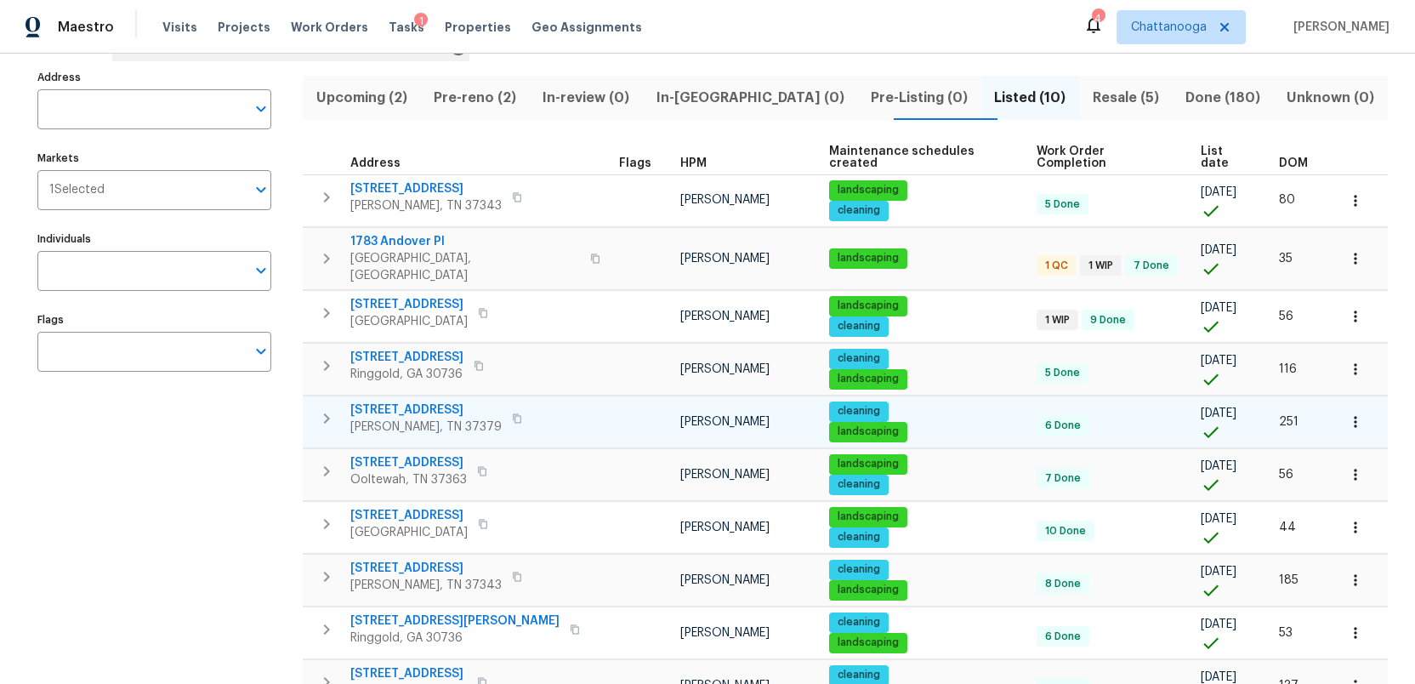
click at [409, 401] on span "9693 W Ridge Trail Rd" at bounding box center [425, 409] width 151 height 17
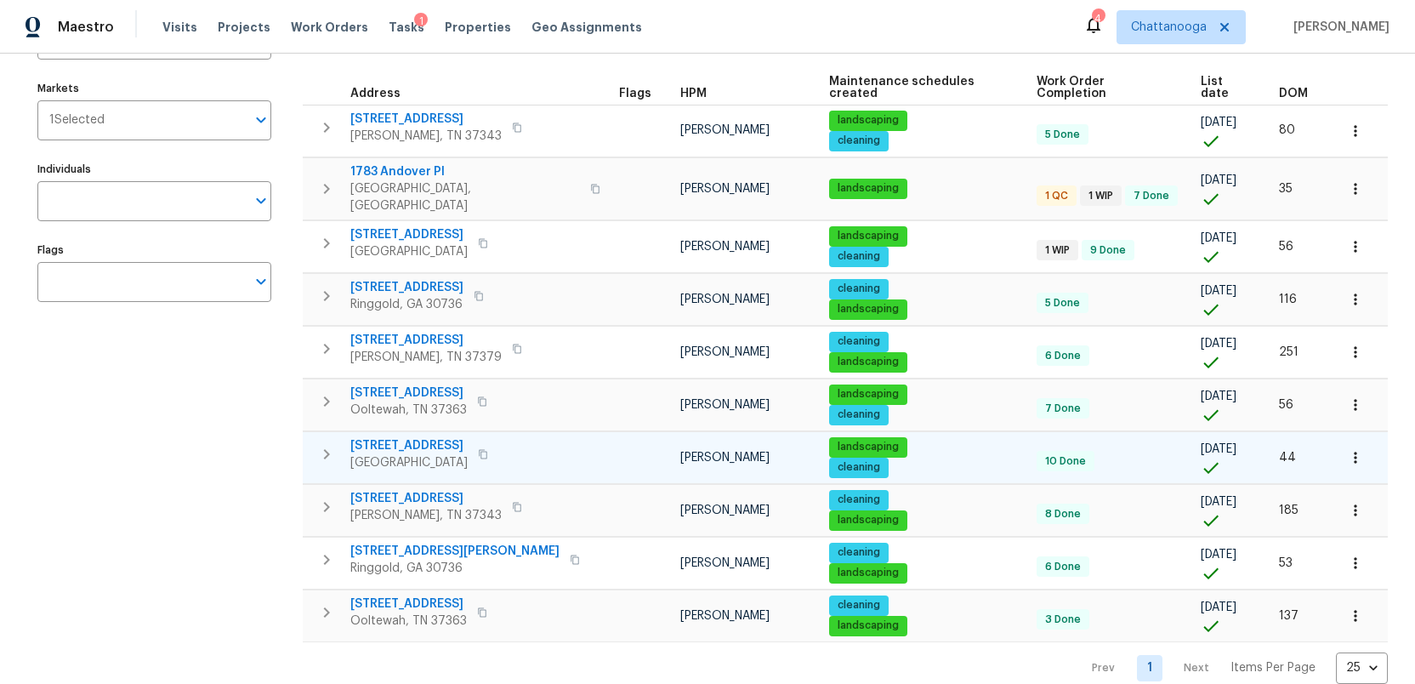
scroll to position [172, 0]
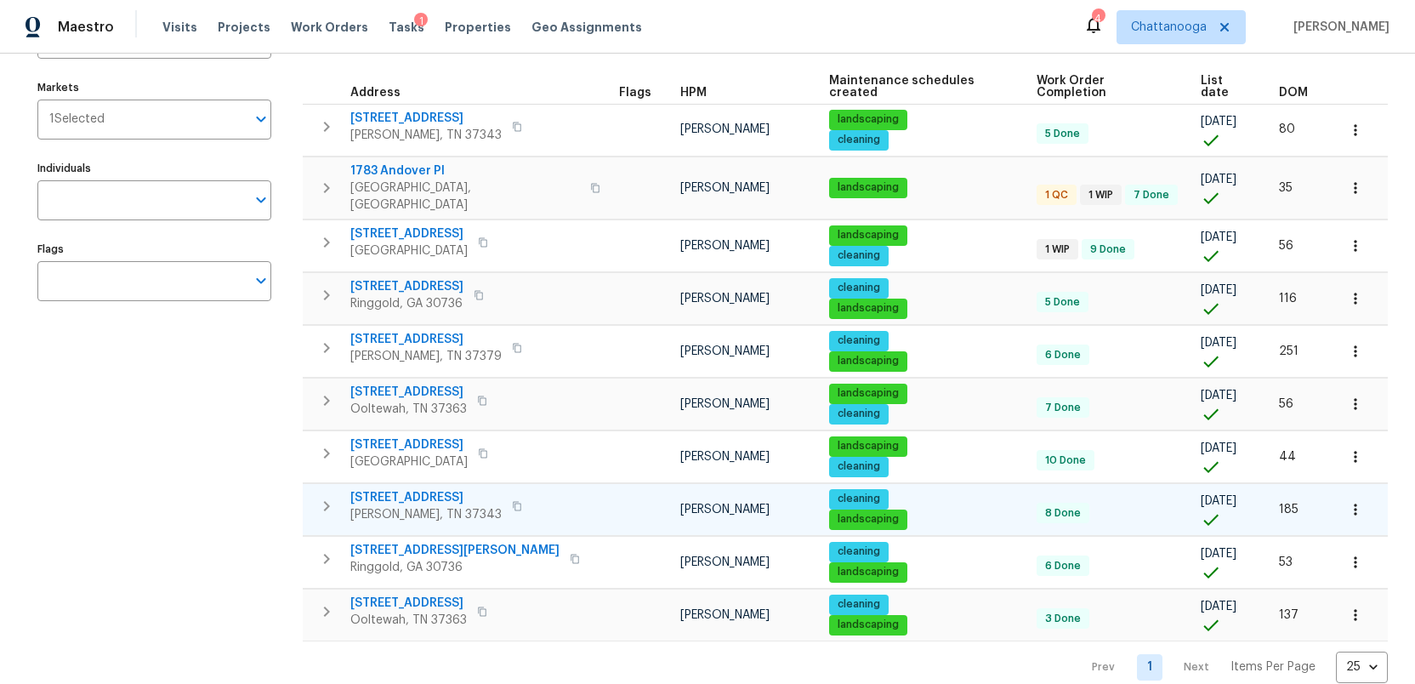
click at [394, 489] on span "1917 Crystal Lake Ln" at bounding box center [425, 497] width 151 height 17
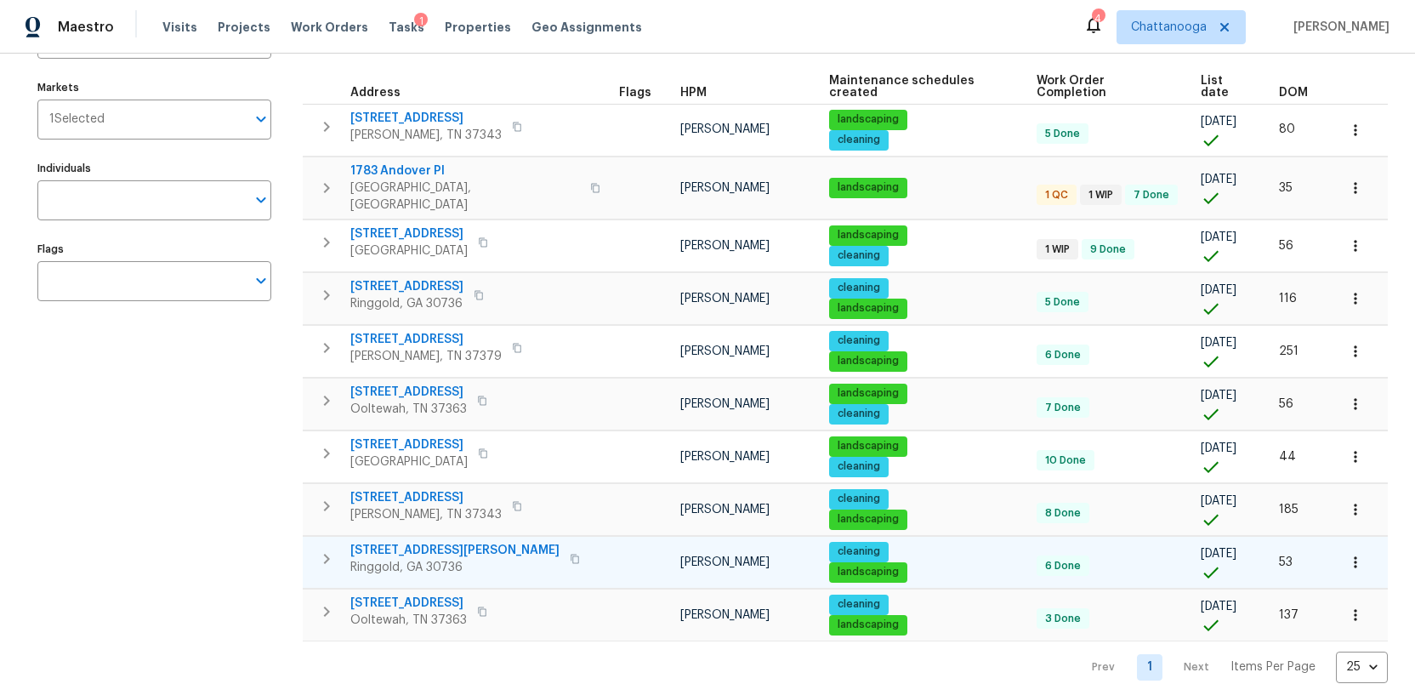
click at [413, 542] on span "126 Misty Ridge Ln" at bounding box center [454, 550] width 209 height 17
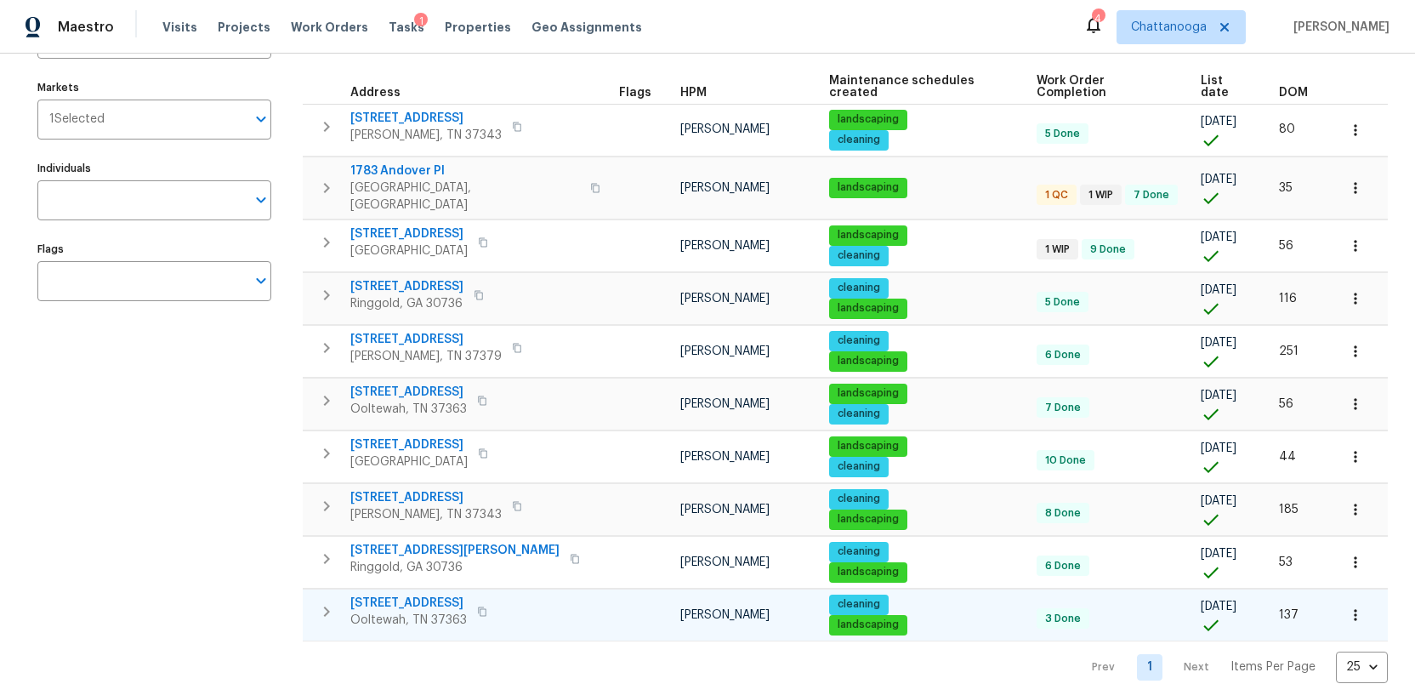
click at [422, 594] on span "4058 Barnsley Loop" at bounding box center [408, 602] width 116 height 17
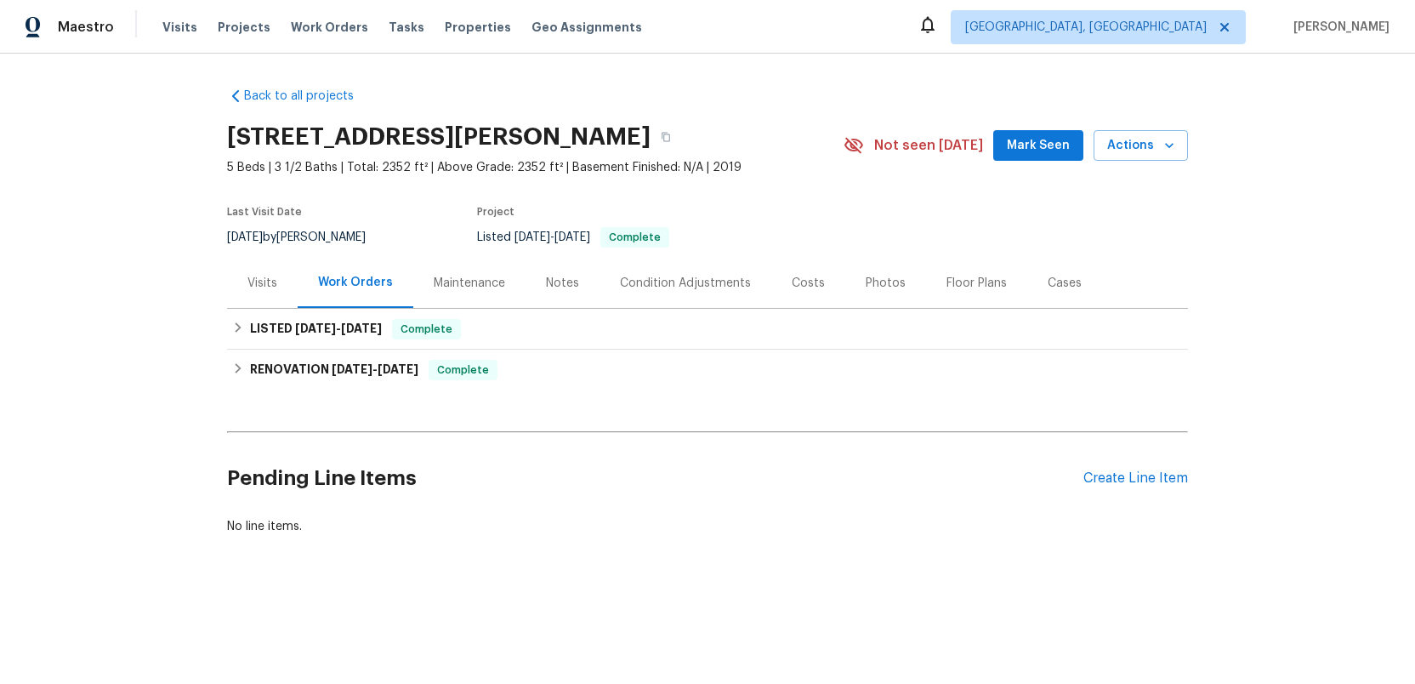
click at [882, 284] on div "Photos" at bounding box center [886, 283] width 40 height 17
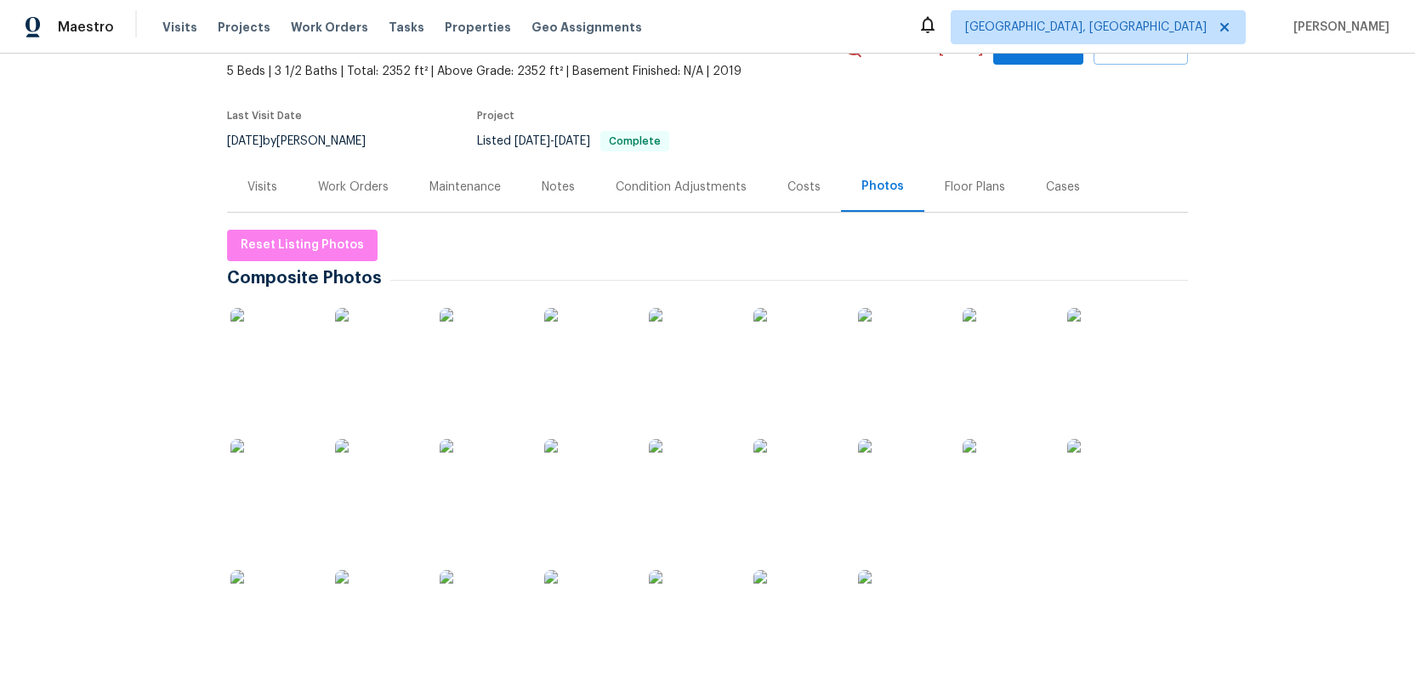
scroll to position [115, 0]
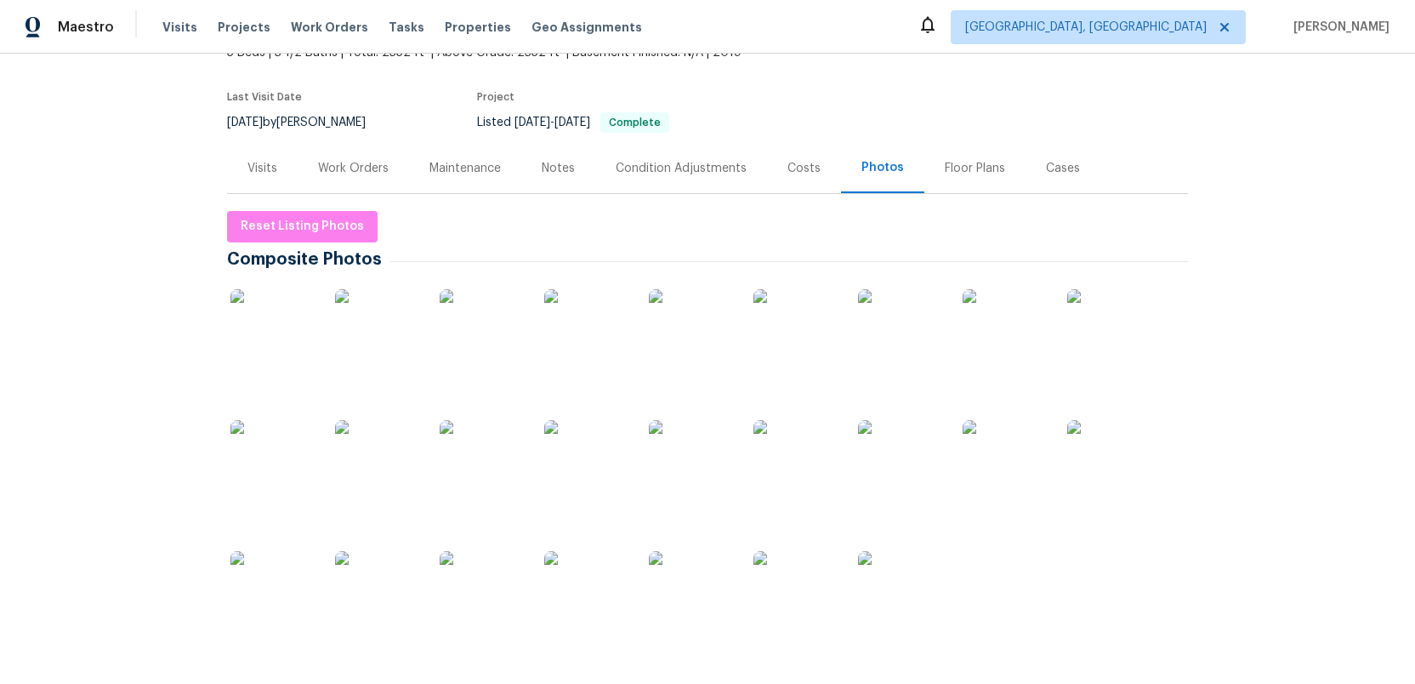
click at [275, 331] on img at bounding box center [272, 331] width 85 height 85
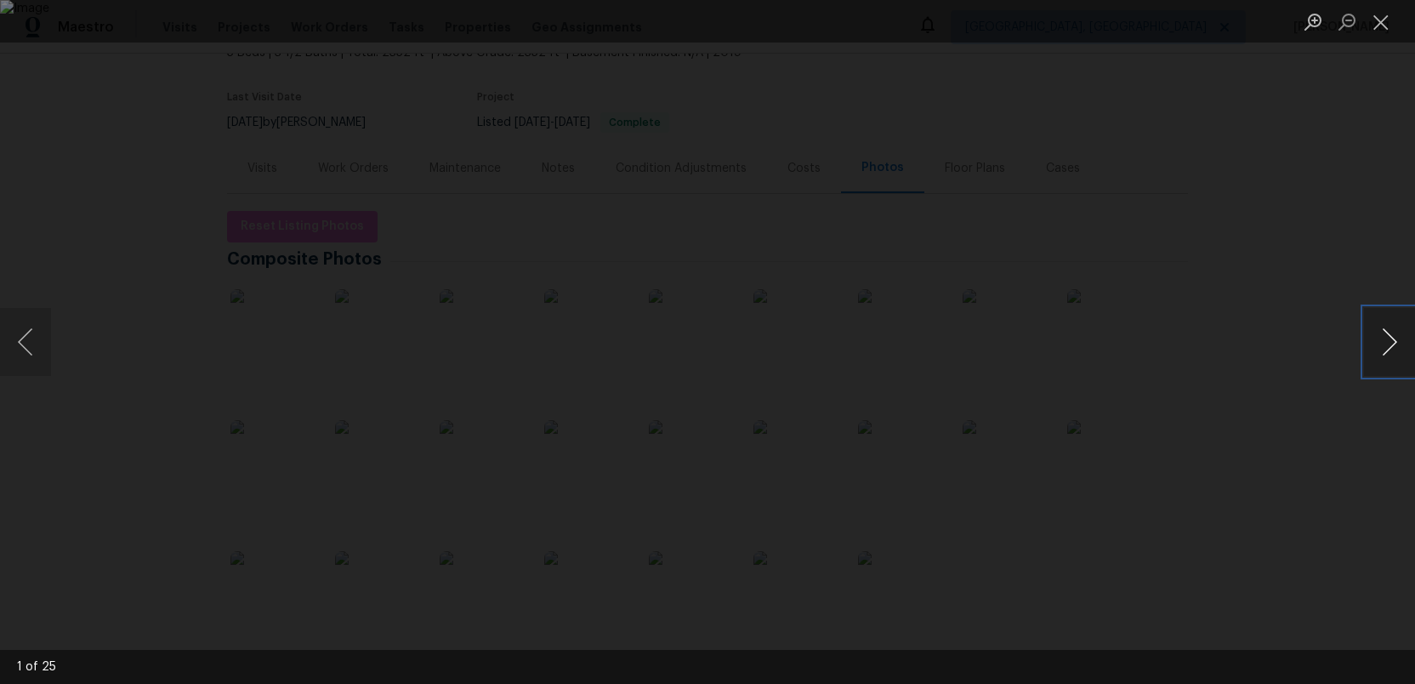
click at [1384, 341] on button "Next image" at bounding box center [1389, 342] width 51 height 68
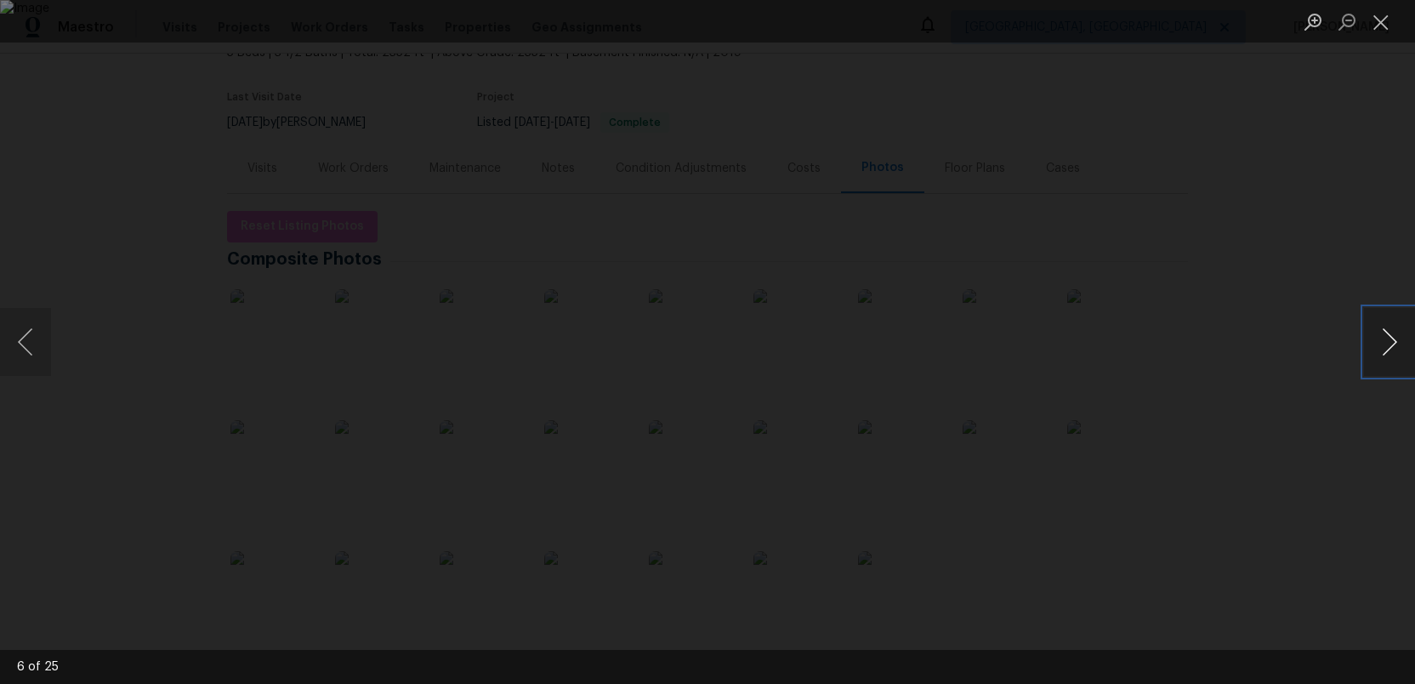
click at [1384, 341] on button "Next image" at bounding box center [1389, 342] width 51 height 68
click at [1379, 20] on button "Close lightbox" at bounding box center [1381, 22] width 34 height 30
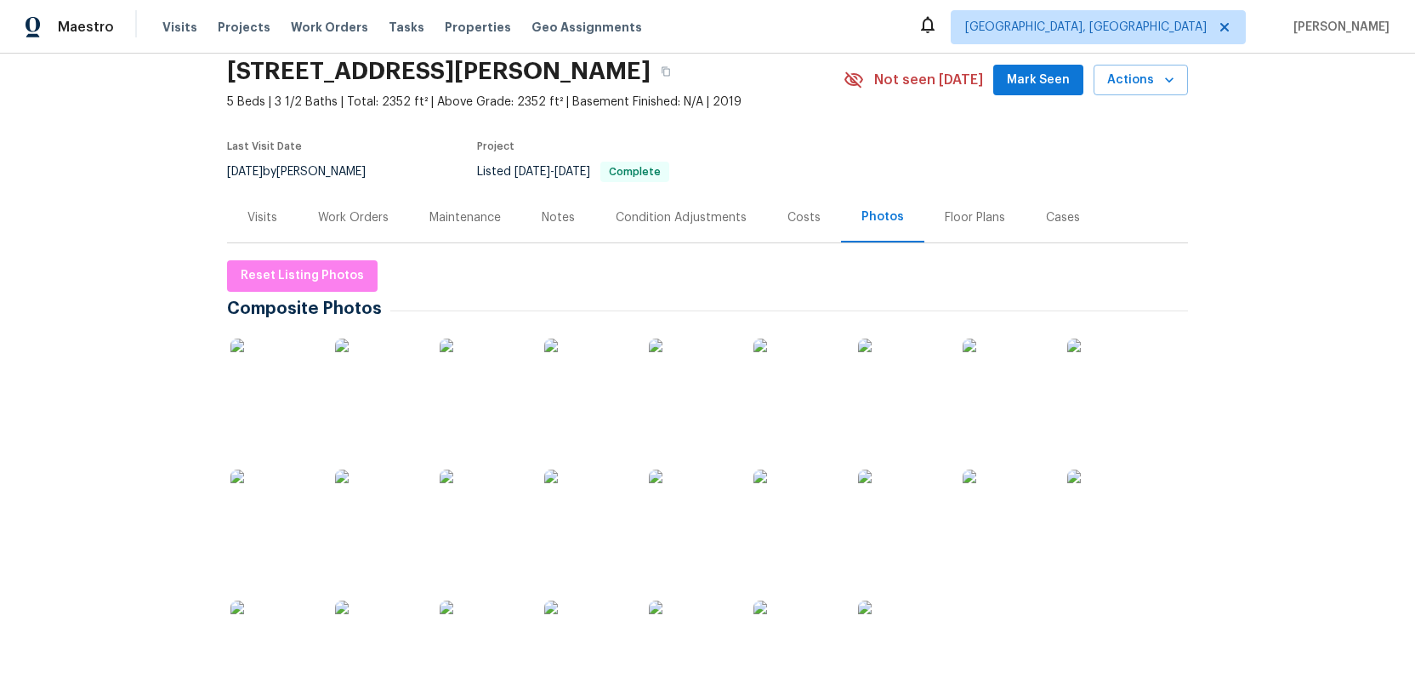
scroll to position [0, 0]
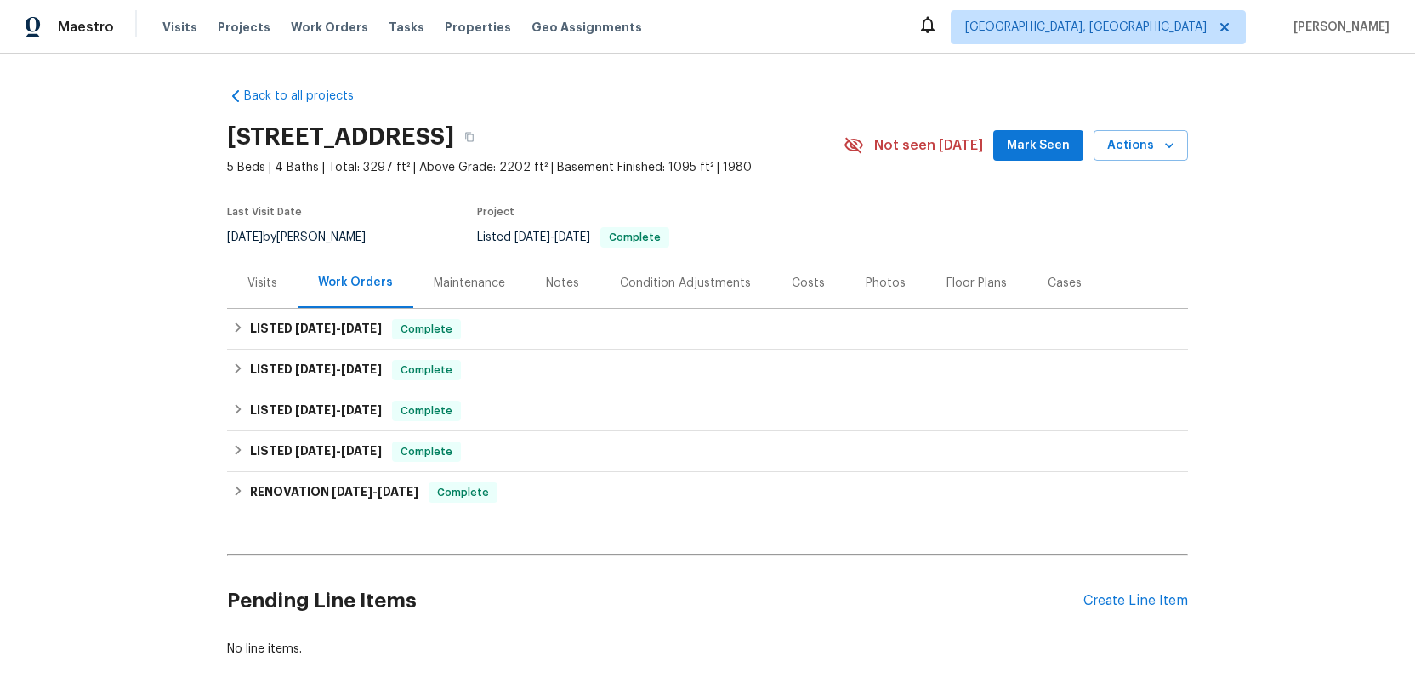
click at [885, 282] on div "Photos" at bounding box center [886, 283] width 40 height 17
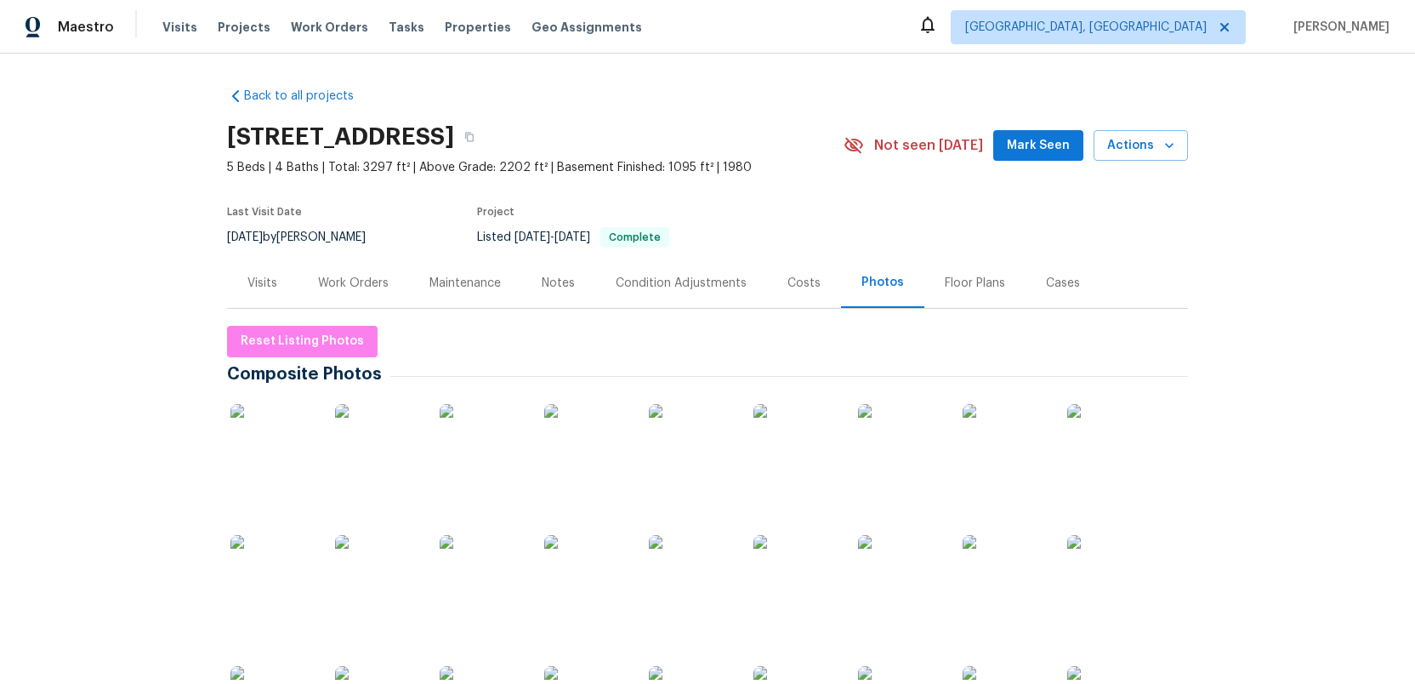
click at [267, 465] on img at bounding box center [272, 446] width 85 height 85
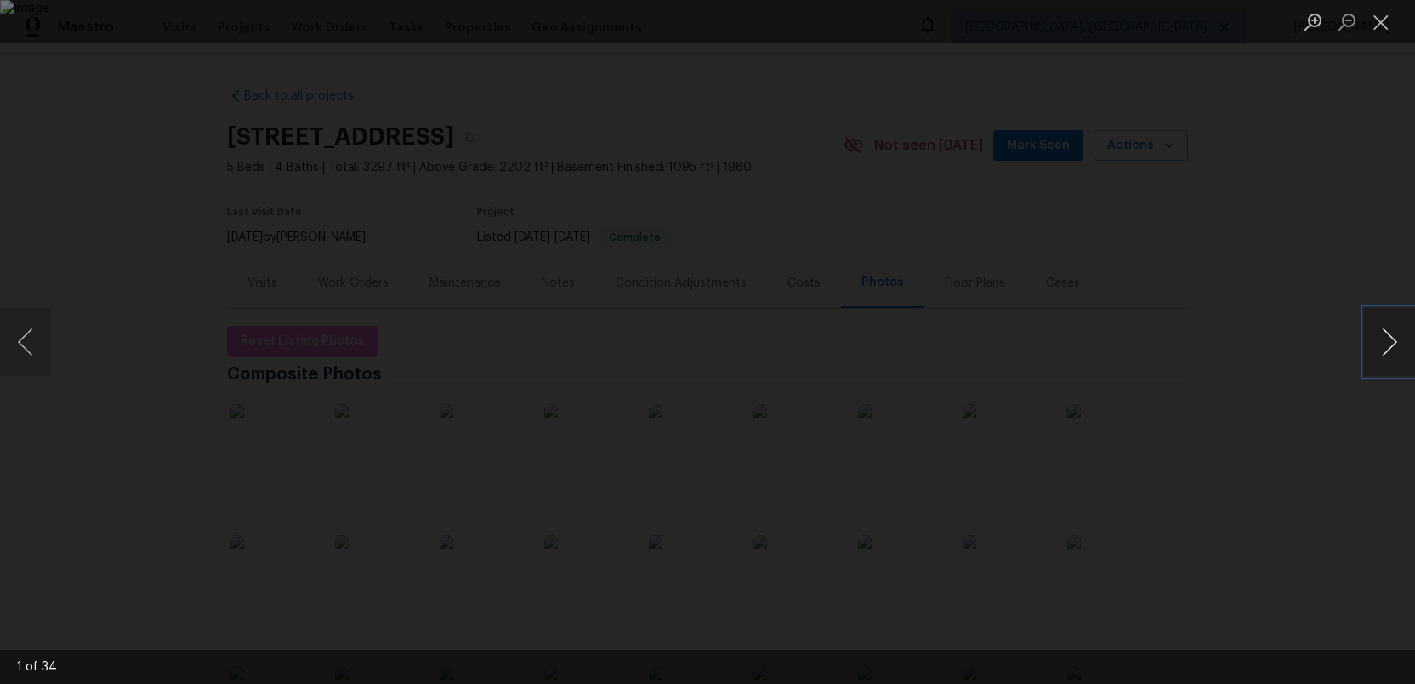
click at [1401, 349] on button "Next image" at bounding box center [1389, 342] width 51 height 68
click at [1400, 349] on button "Next image" at bounding box center [1389, 342] width 51 height 68
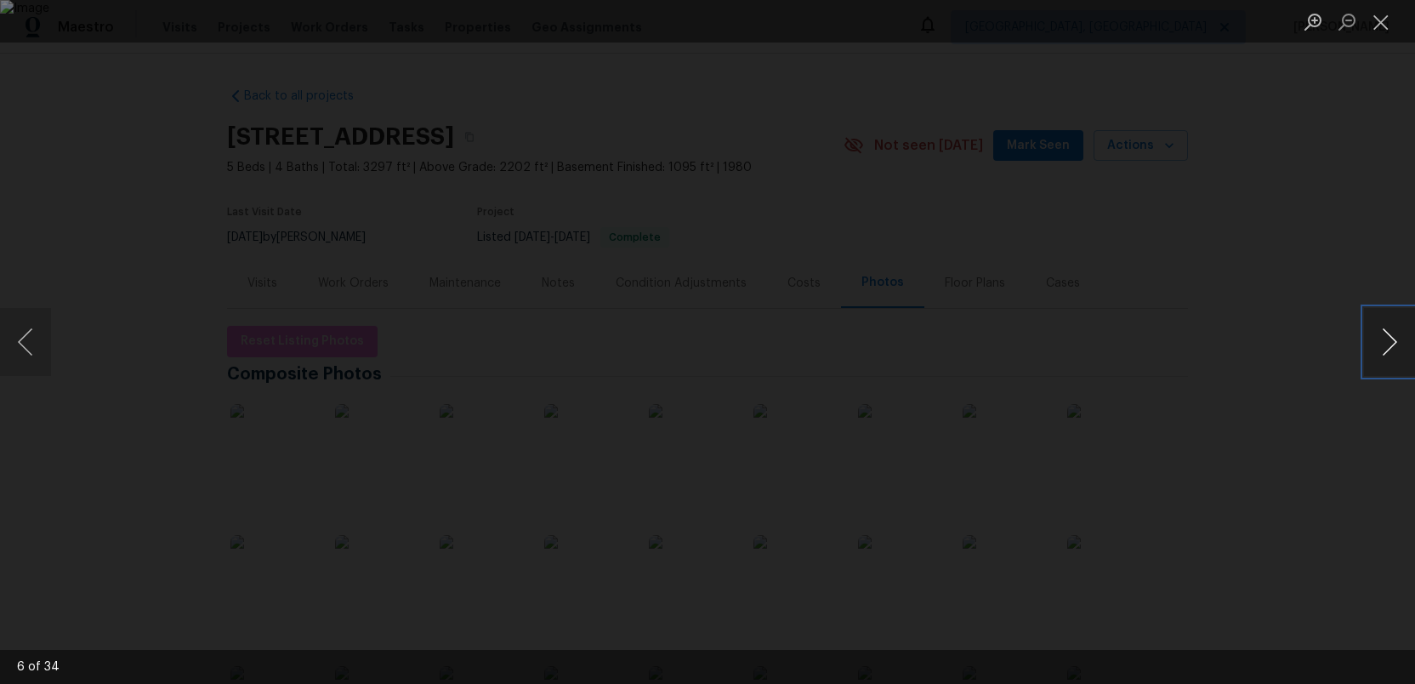
click at [1400, 349] on button "Next image" at bounding box center [1389, 342] width 51 height 68
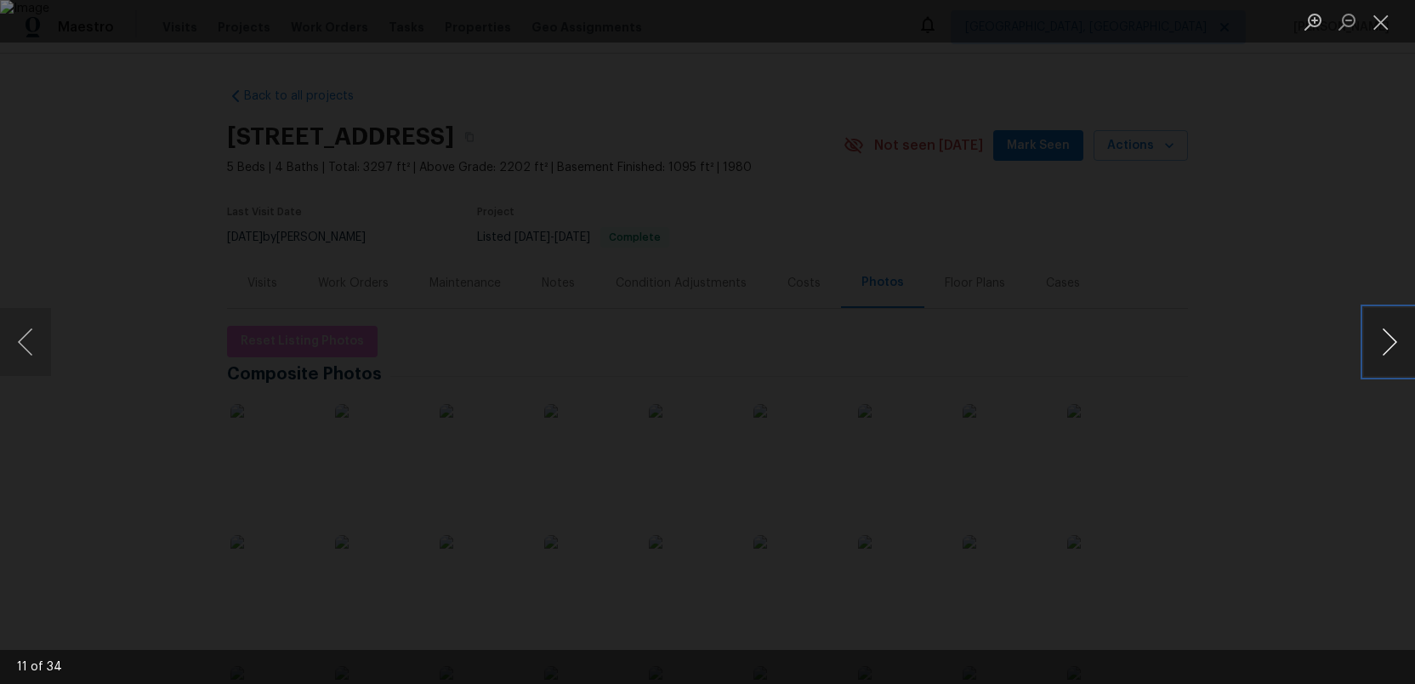
click at [1400, 349] on button "Next image" at bounding box center [1389, 342] width 51 height 68
click at [1382, 26] on button "Close lightbox" at bounding box center [1381, 22] width 34 height 30
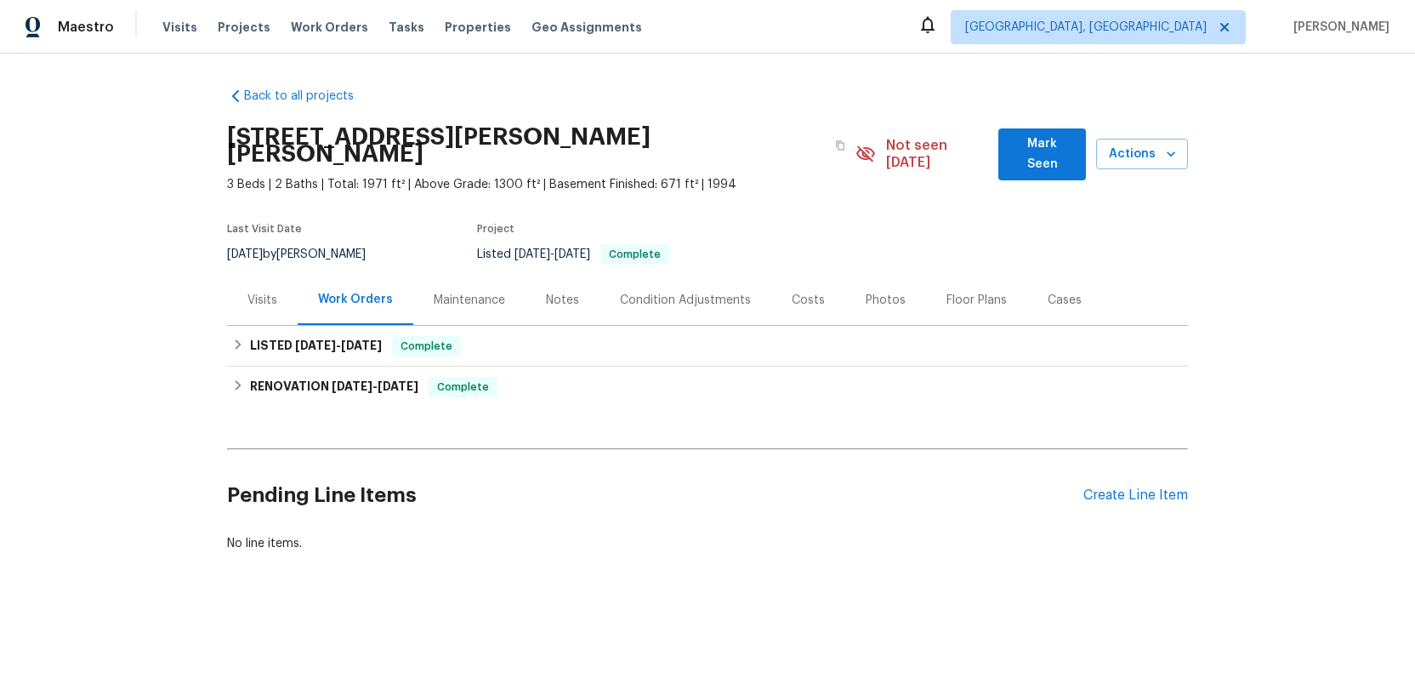
click at [878, 292] on div "Photos" at bounding box center [886, 300] width 40 height 17
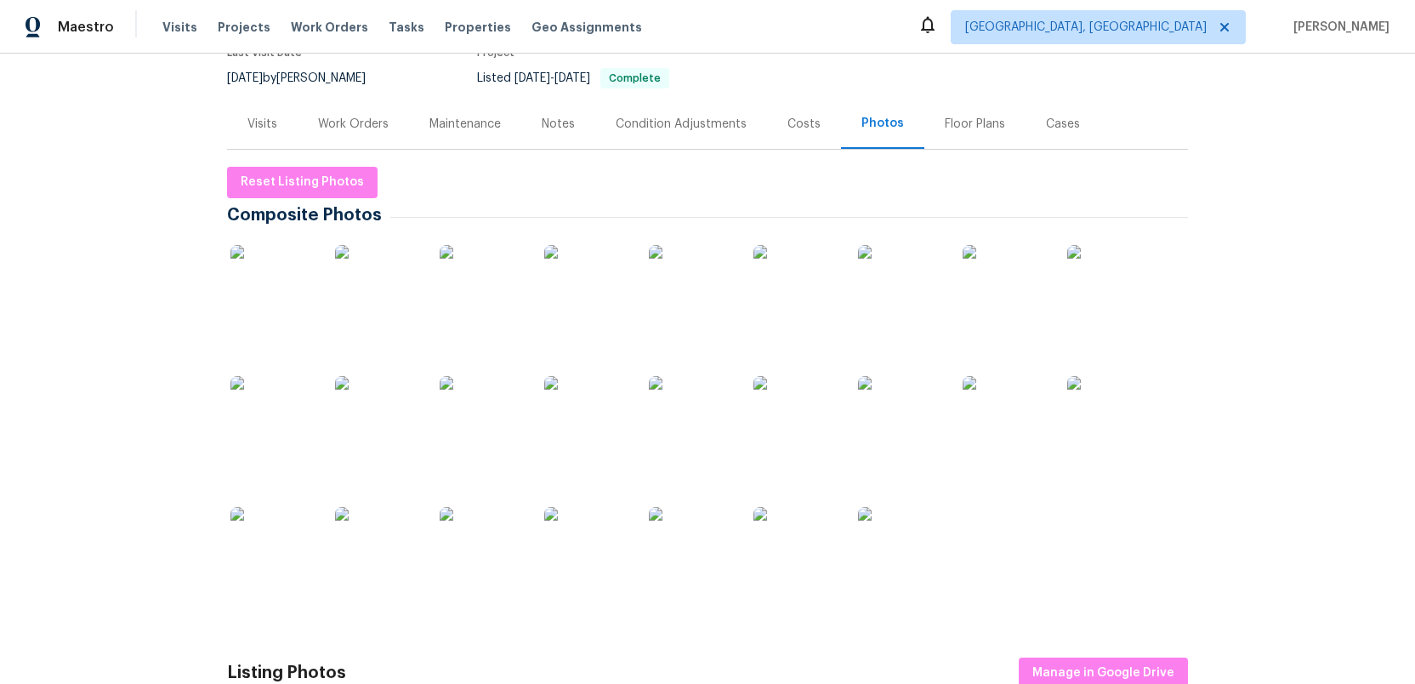
scroll to position [184, 0]
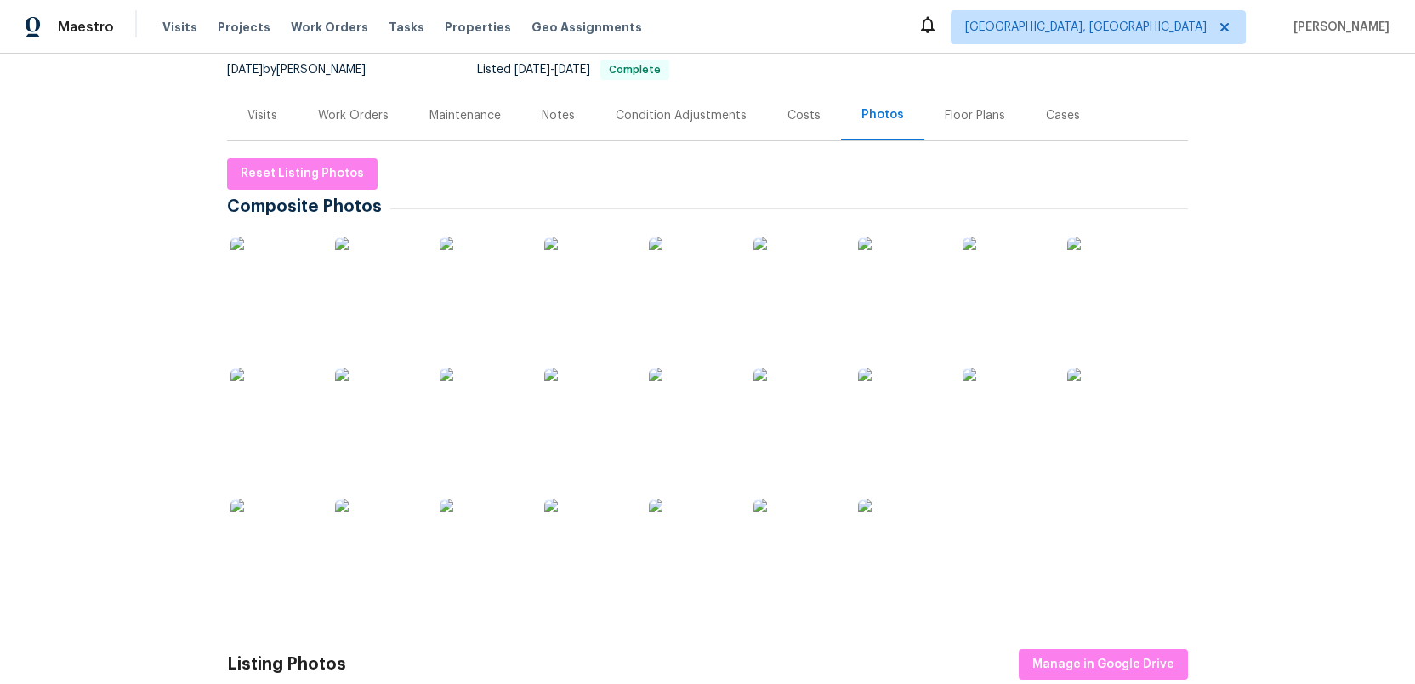
click at [259, 270] on img at bounding box center [272, 278] width 85 height 85
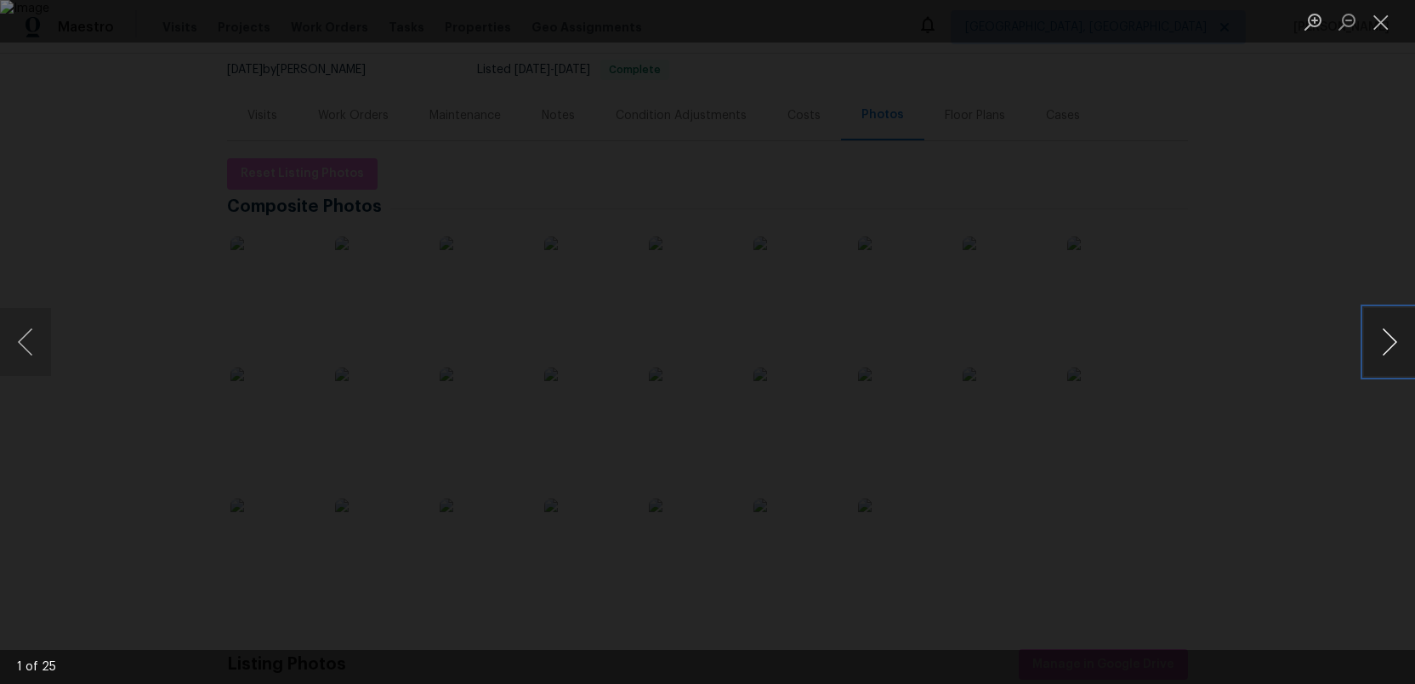
click at [1388, 355] on button "Next image" at bounding box center [1389, 342] width 51 height 68
click at [5, 341] on button "Previous image" at bounding box center [25, 342] width 51 height 68
click at [1386, 339] on button "Next image" at bounding box center [1389, 342] width 51 height 68
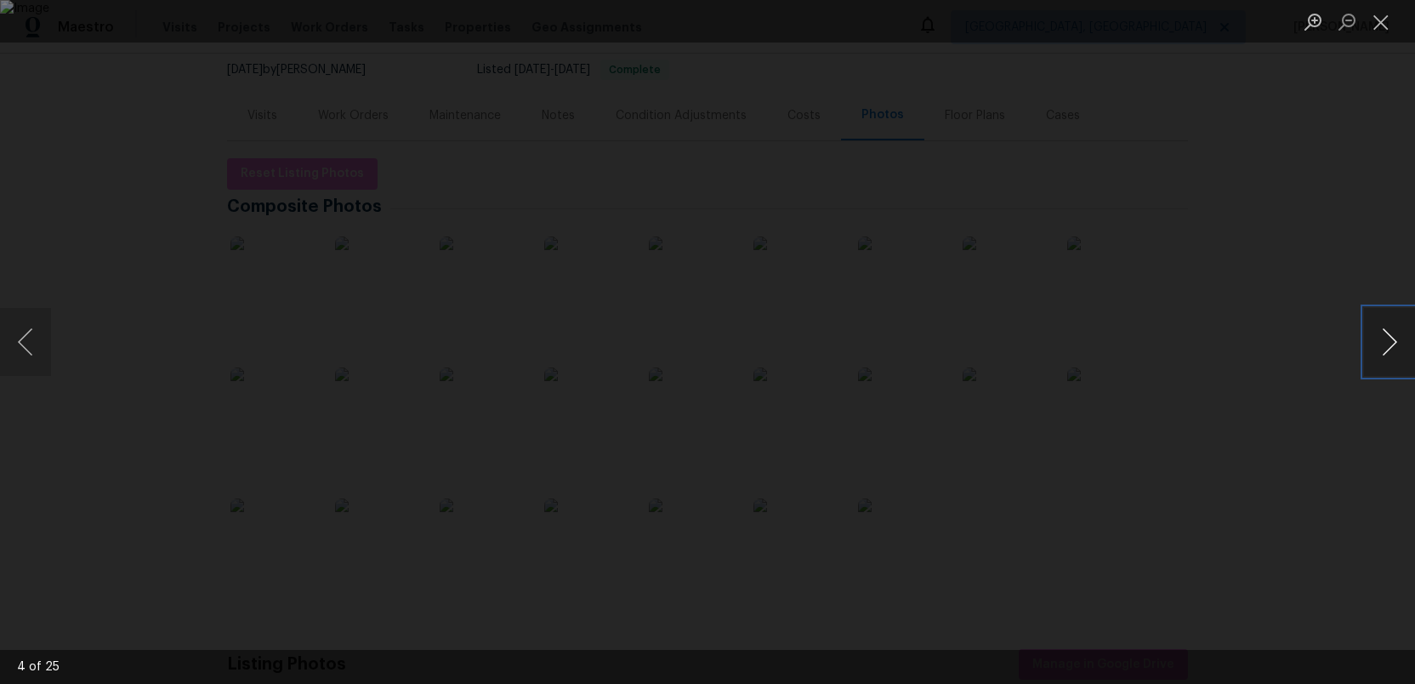
click at [1386, 339] on button "Next image" at bounding box center [1389, 342] width 51 height 68
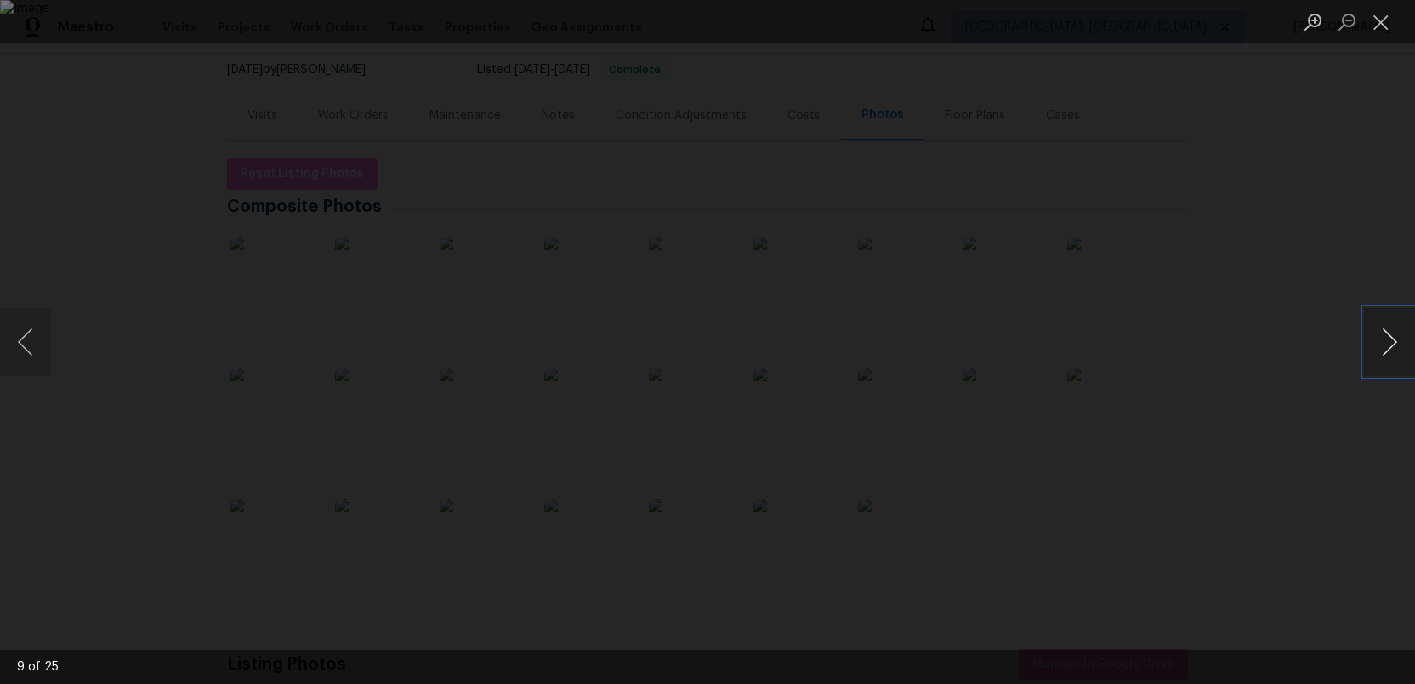
click at [1386, 339] on button "Next image" at bounding box center [1389, 342] width 51 height 68
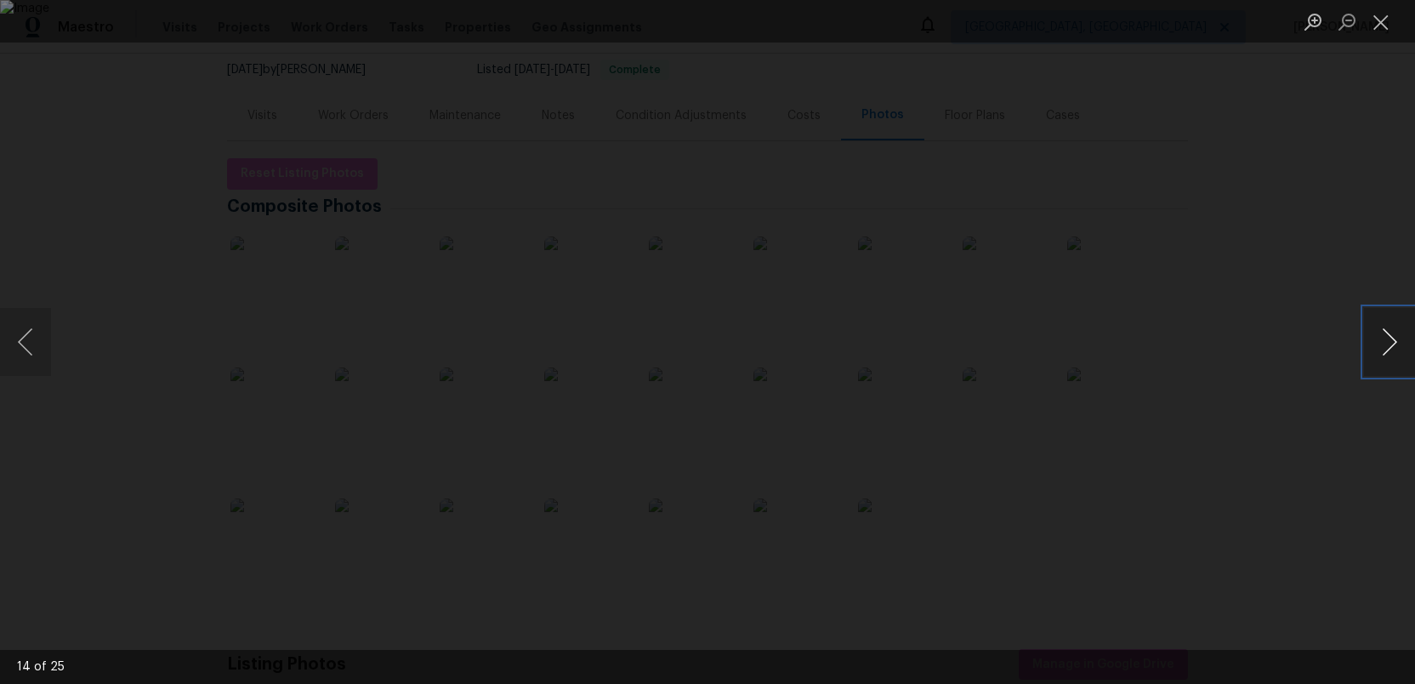
click at [1386, 339] on button "Next image" at bounding box center [1389, 342] width 51 height 68
click at [1393, 329] on button "Next image" at bounding box center [1389, 342] width 51 height 68
click at [1384, 29] on button "Close lightbox" at bounding box center [1381, 22] width 34 height 30
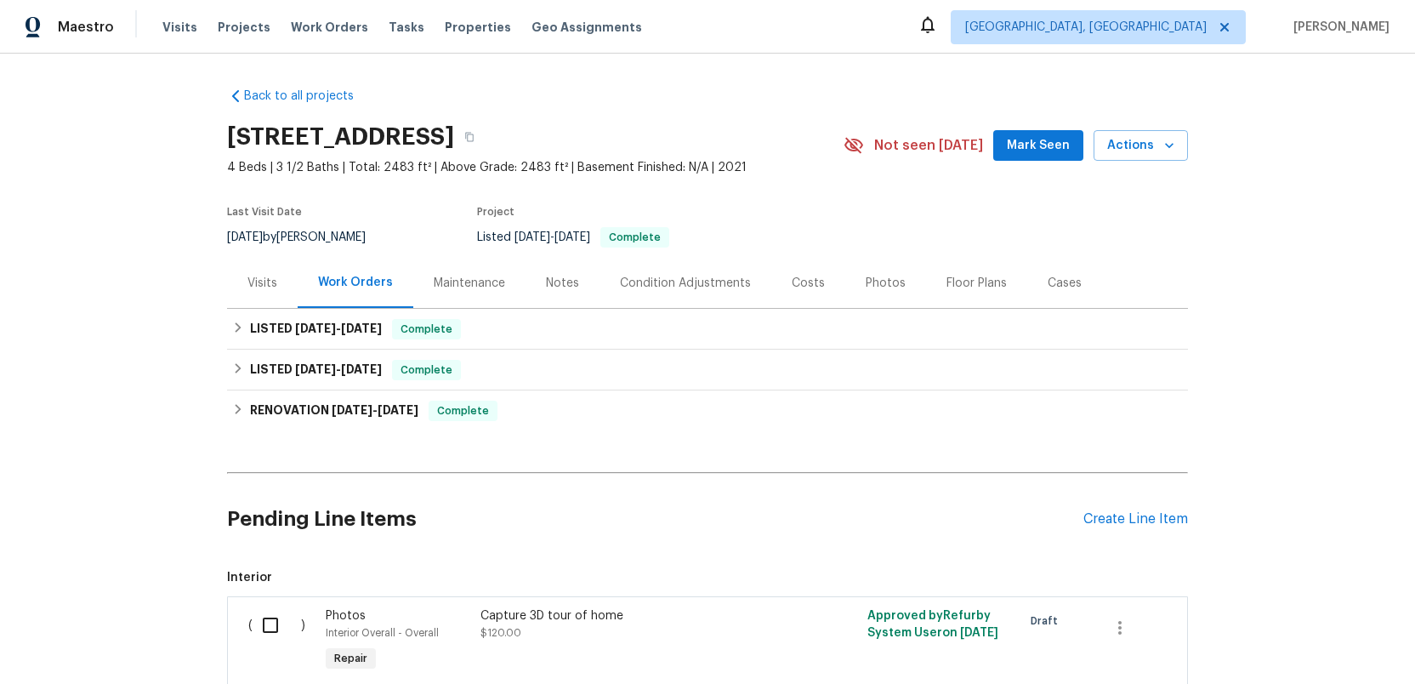
click at [878, 286] on div "Photos" at bounding box center [886, 283] width 40 height 17
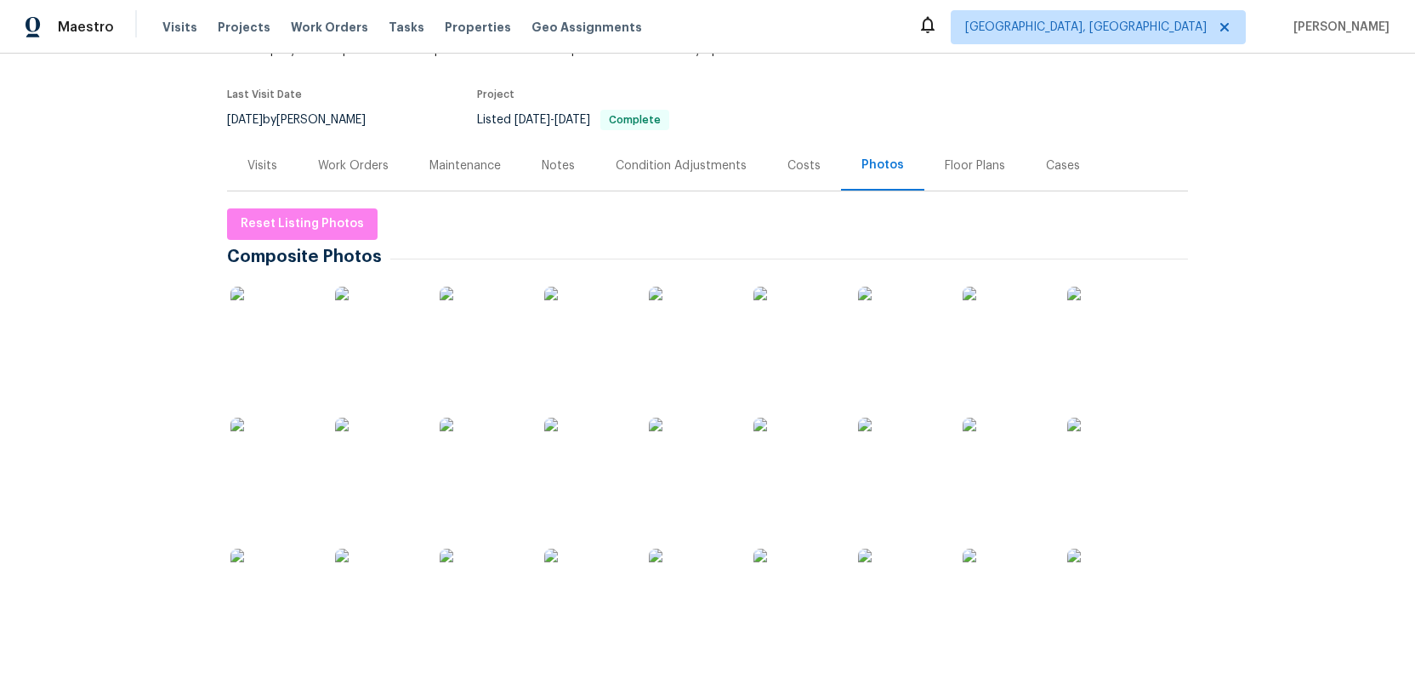
scroll to position [121, 0]
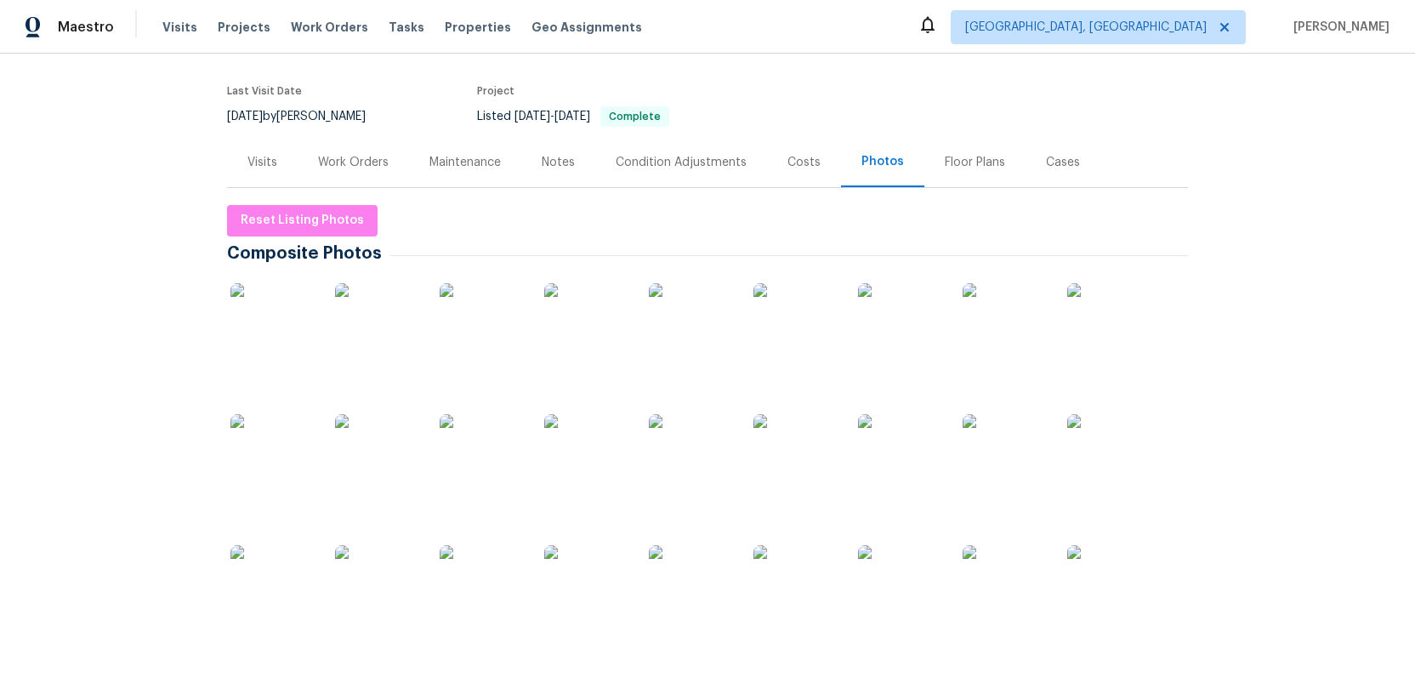
click at [898, 589] on img at bounding box center [900, 587] width 85 height 85
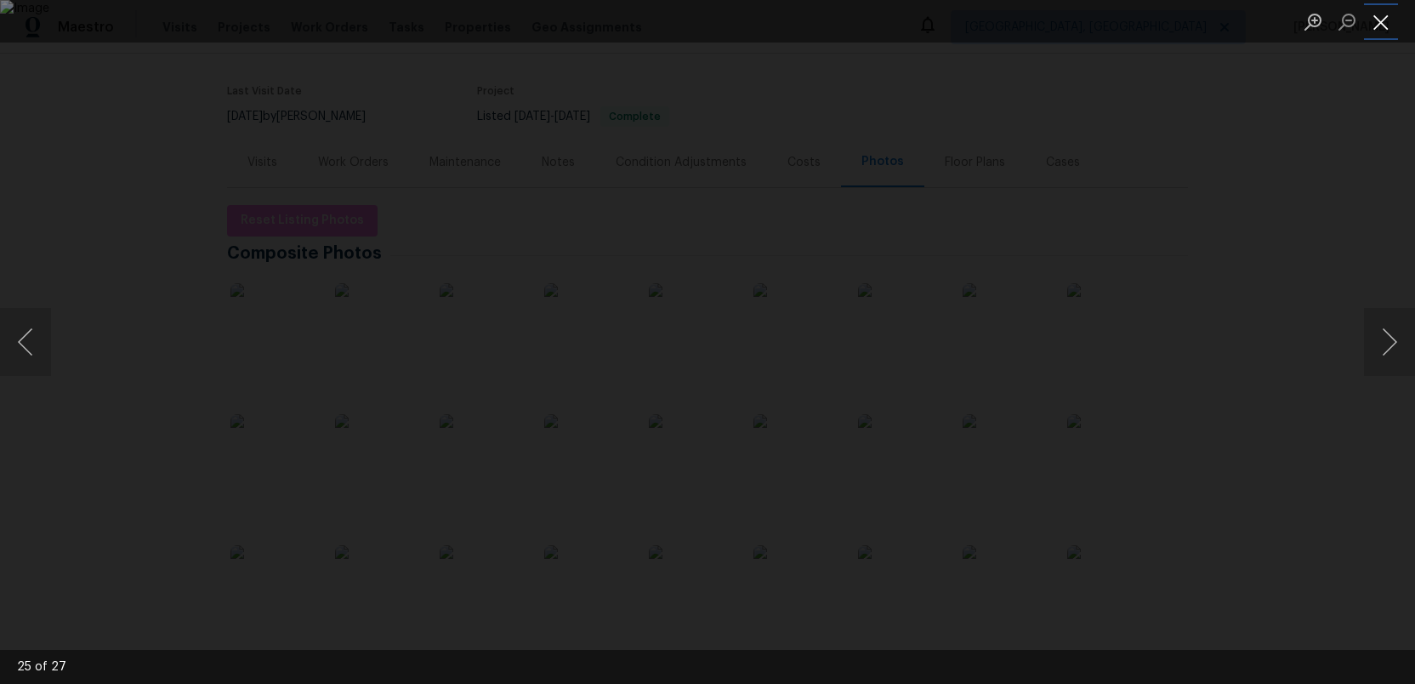
click at [1376, 25] on button "Close lightbox" at bounding box center [1381, 22] width 34 height 30
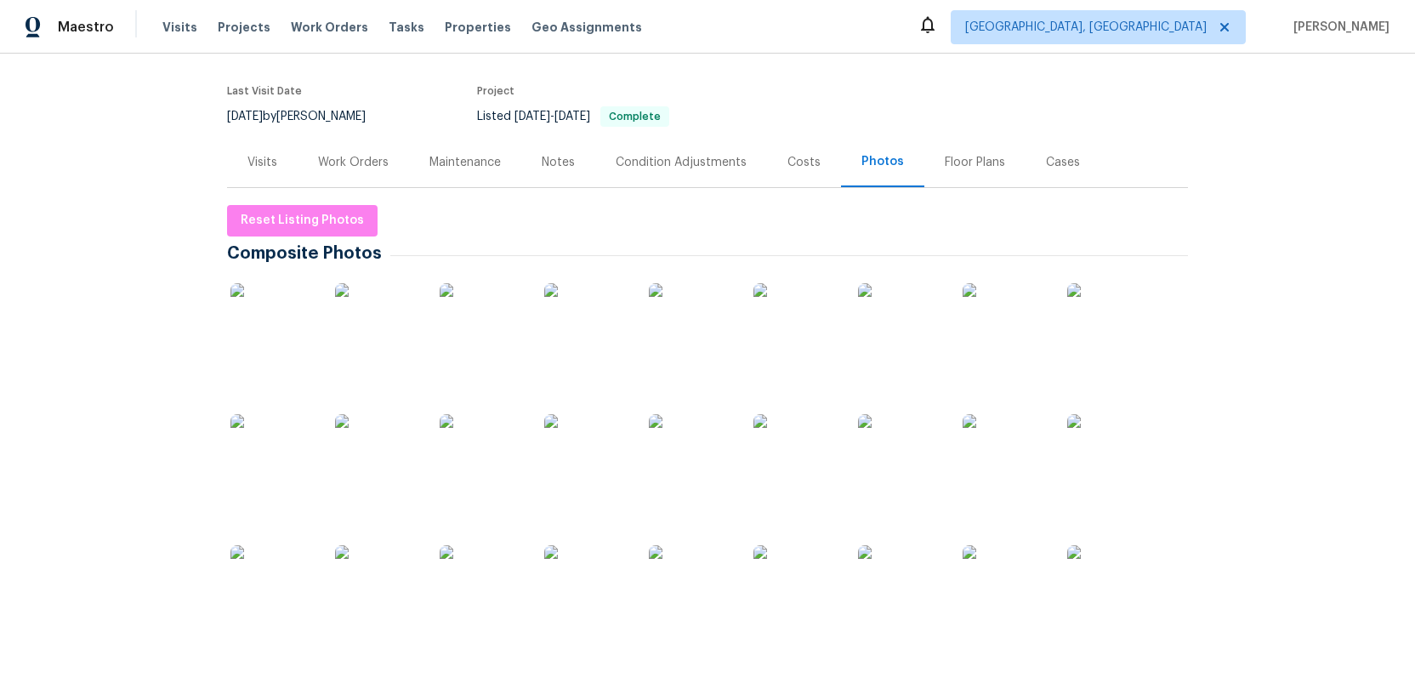
scroll to position [0, 0]
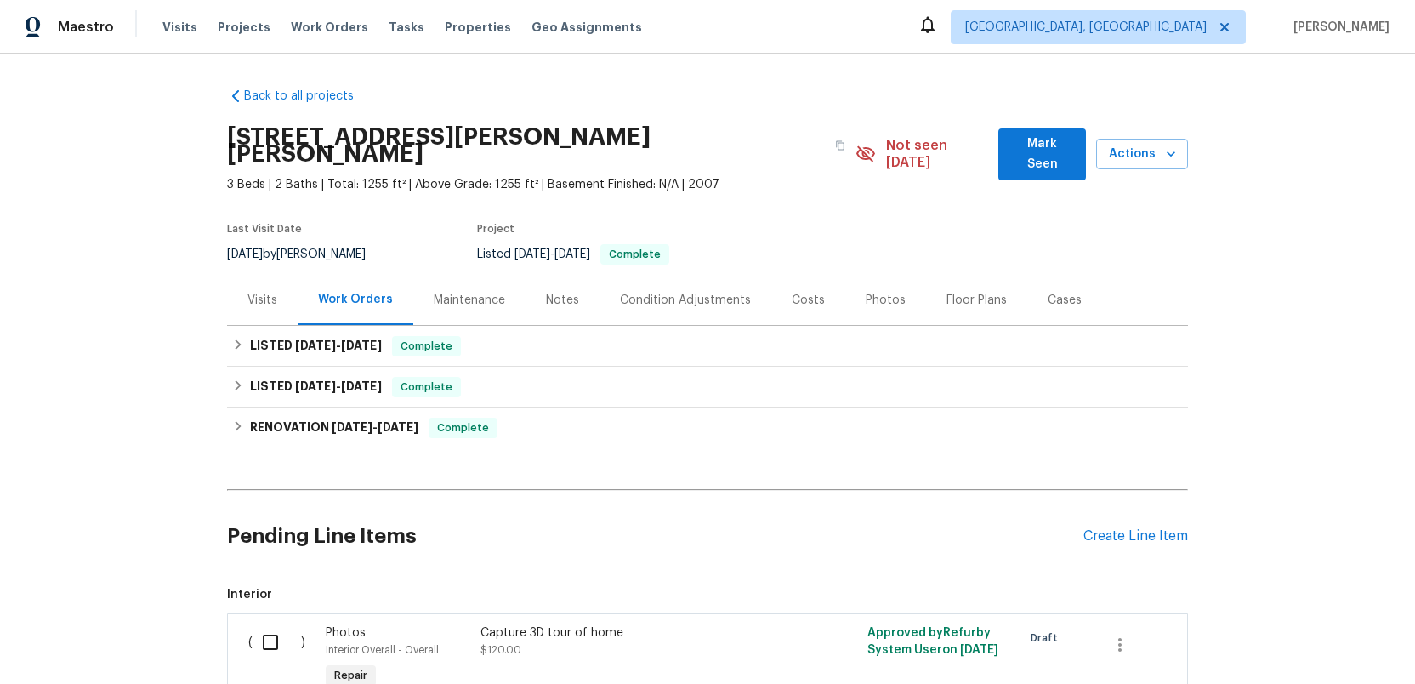
click at [873, 292] on div "Photos" at bounding box center [886, 300] width 40 height 17
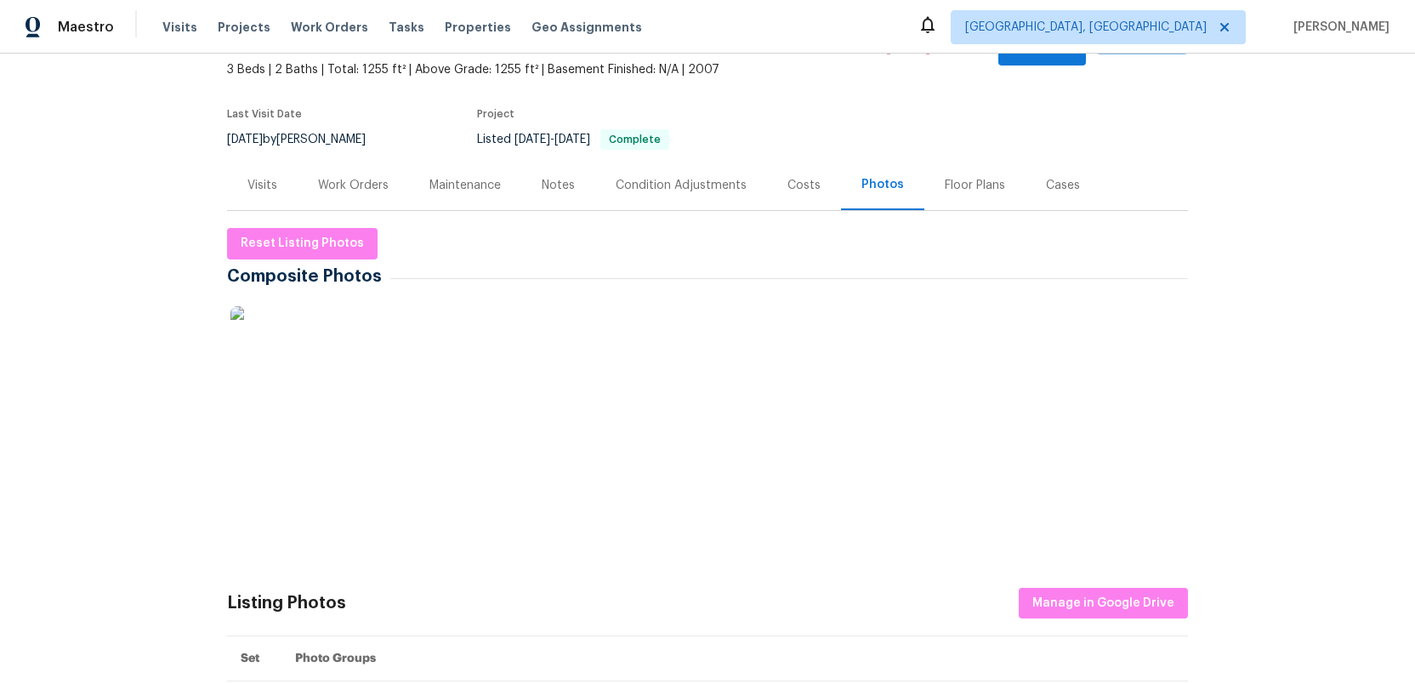
scroll to position [124, 0]
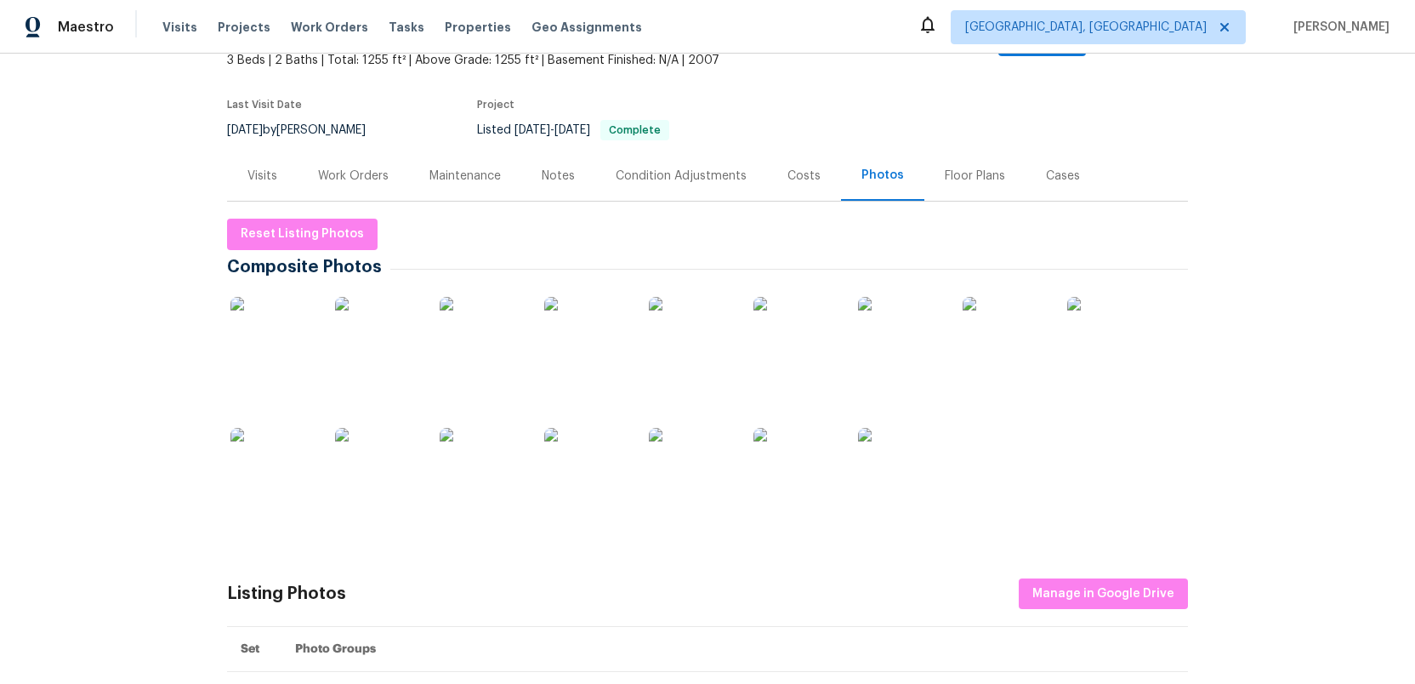
click at [257, 323] on img at bounding box center [272, 339] width 85 height 85
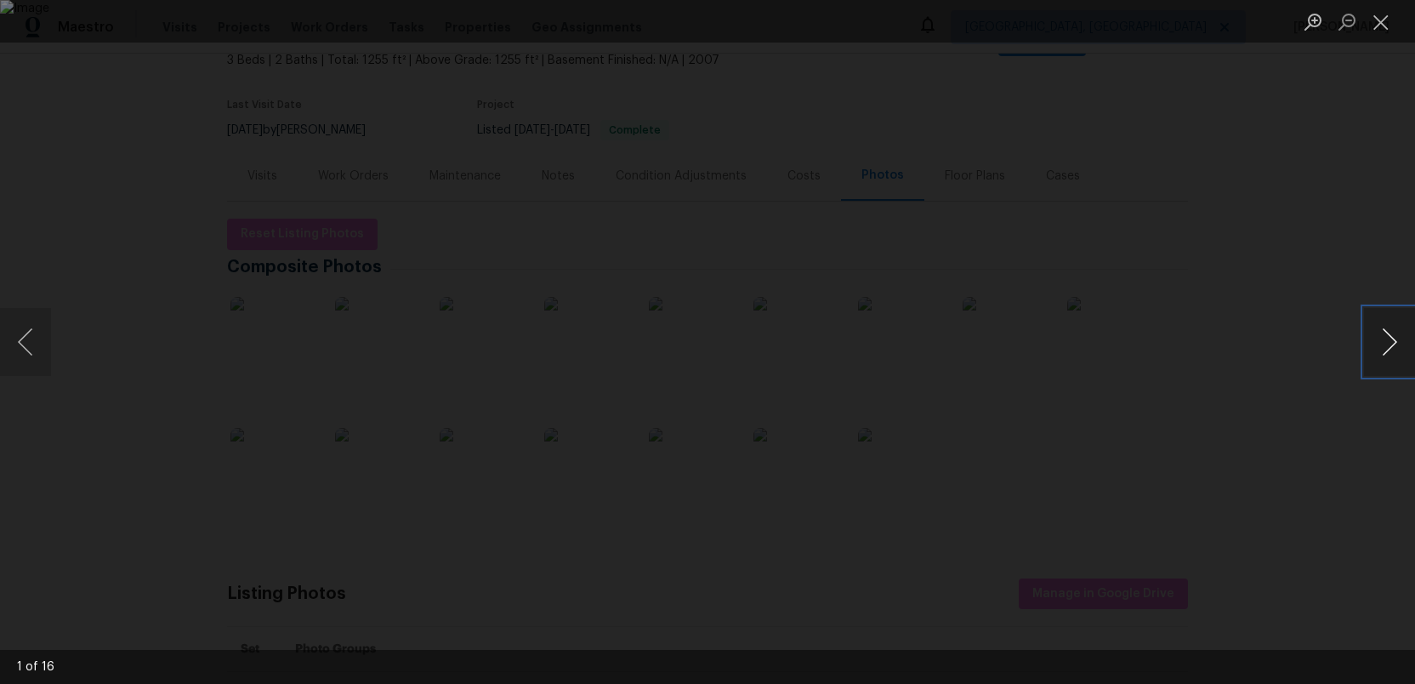
click at [1392, 337] on button "Next image" at bounding box center [1389, 342] width 51 height 68
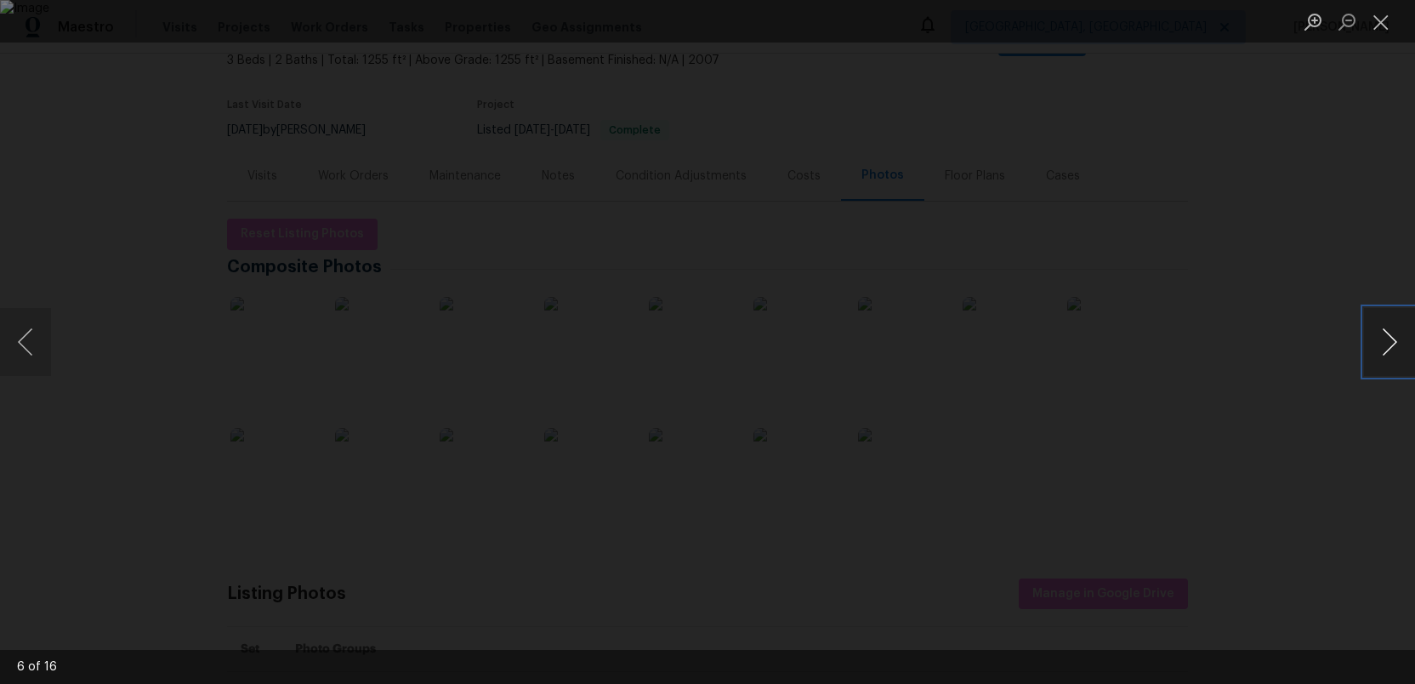
click at [1392, 337] on button "Next image" at bounding box center [1389, 342] width 51 height 68
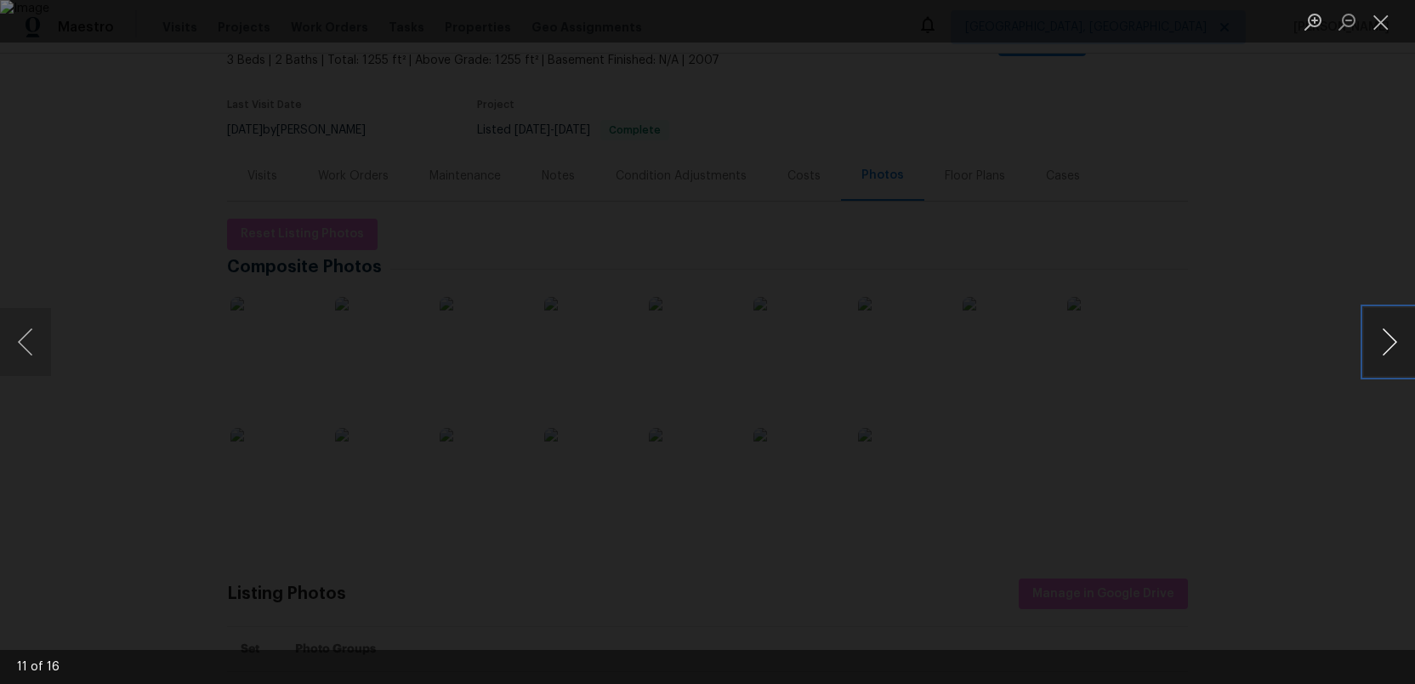
click at [1392, 337] on button "Next image" at bounding box center [1389, 342] width 51 height 68
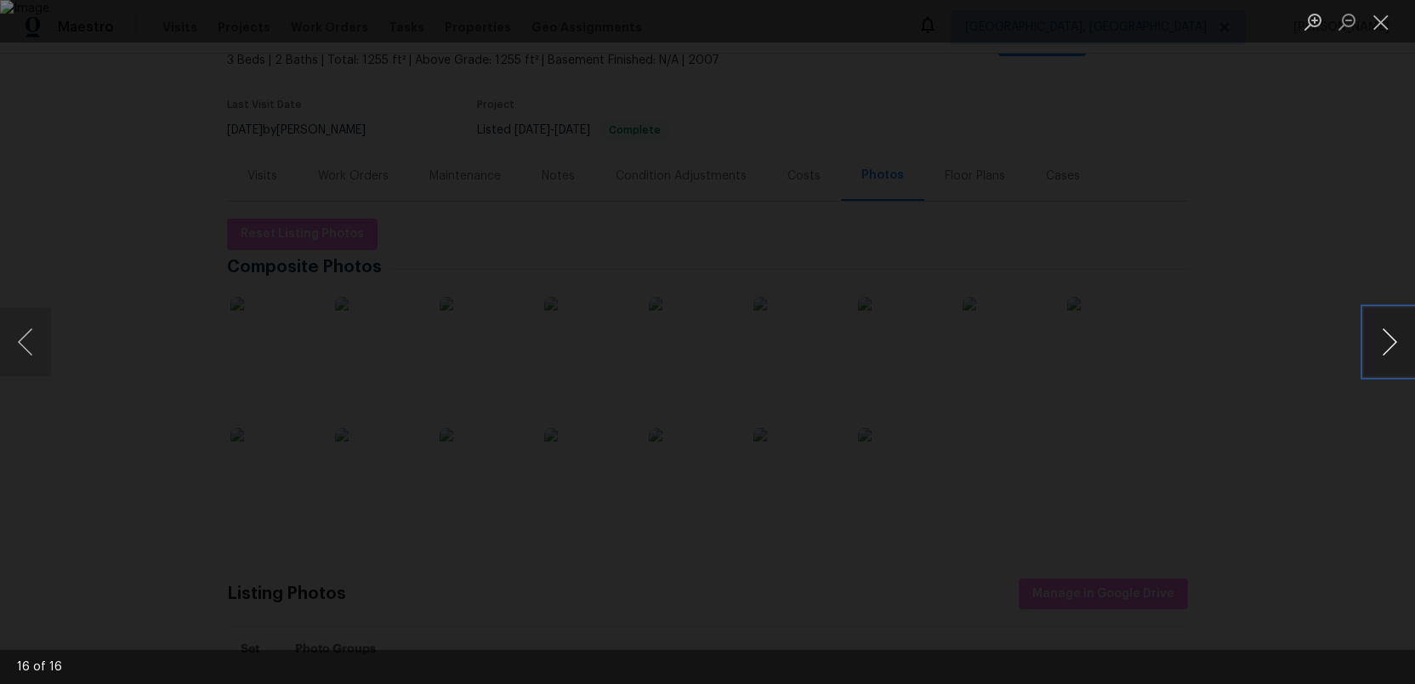
click at [1392, 337] on button "Next image" at bounding box center [1389, 342] width 51 height 68
click at [18, 323] on button "Previous image" at bounding box center [25, 342] width 51 height 68
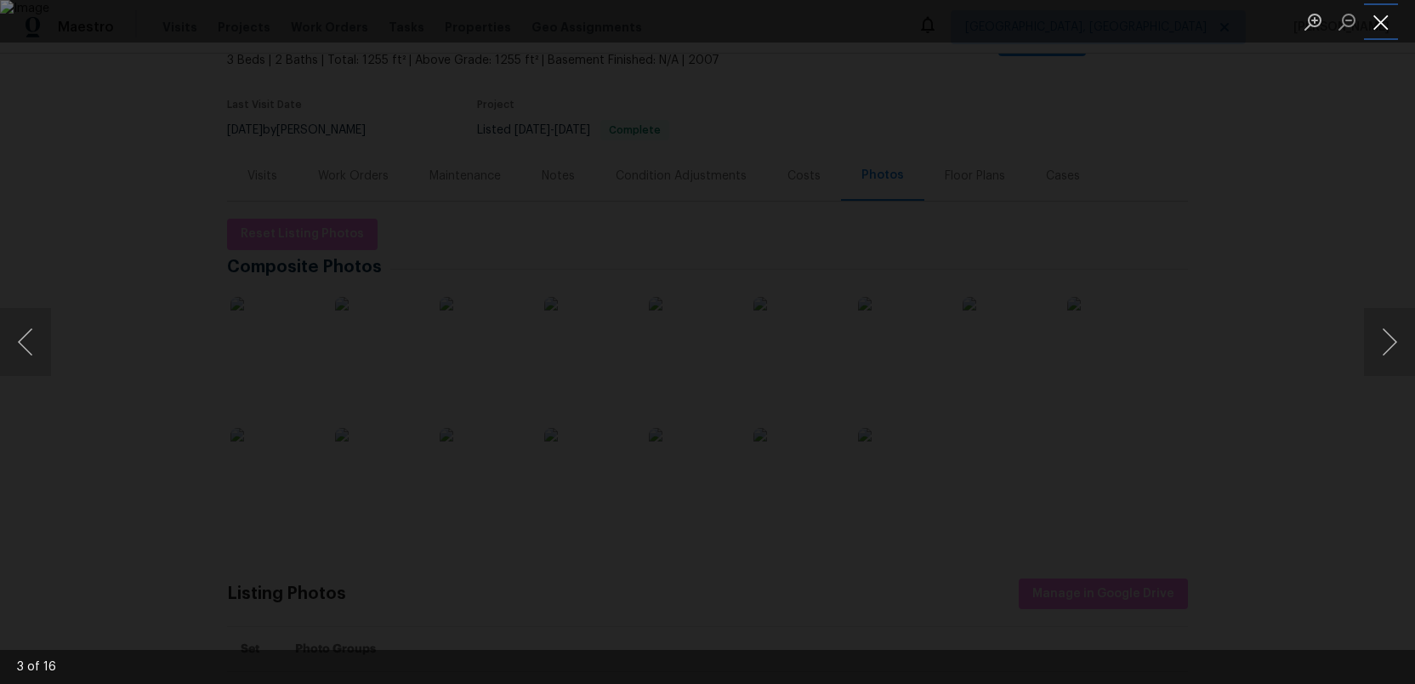
click at [1376, 15] on button "Close lightbox" at bounding box center [1381, 22] width 34 height 30
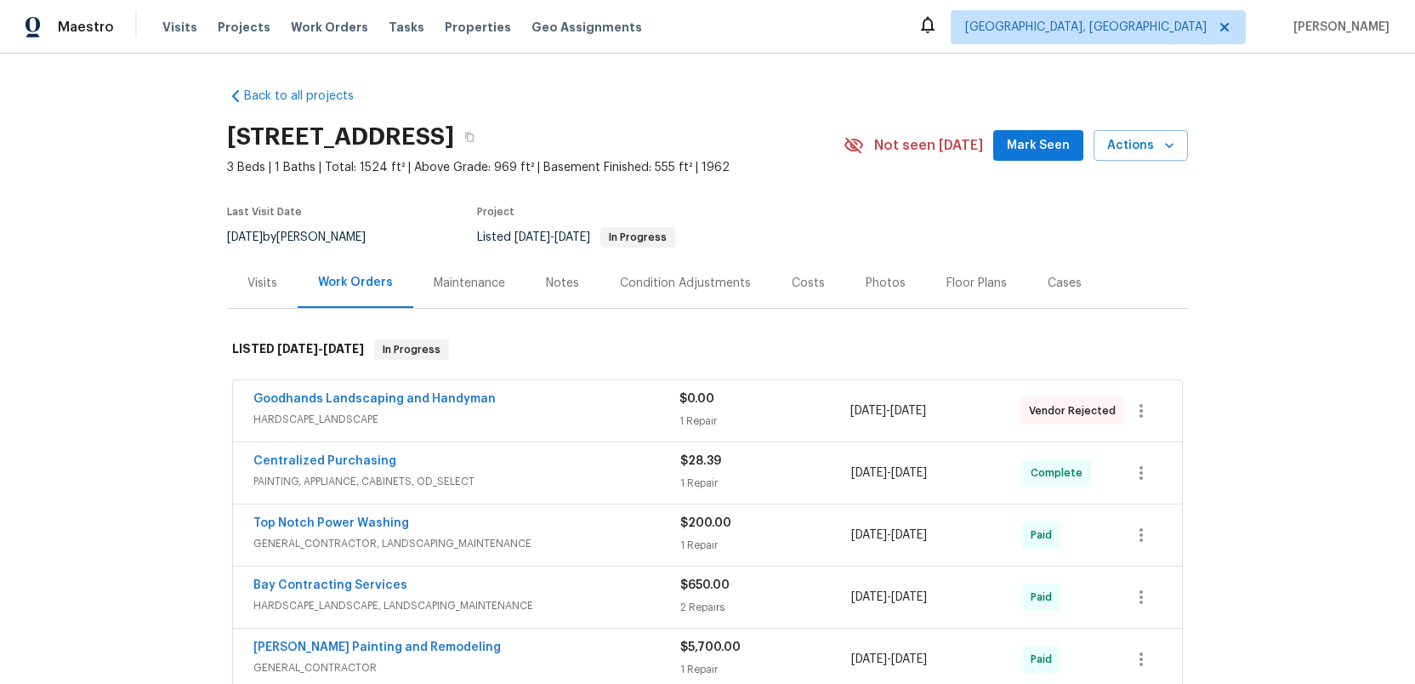
click at [871, 280] on div "Photos" at bounding box center [886, 283] width 40 height 17
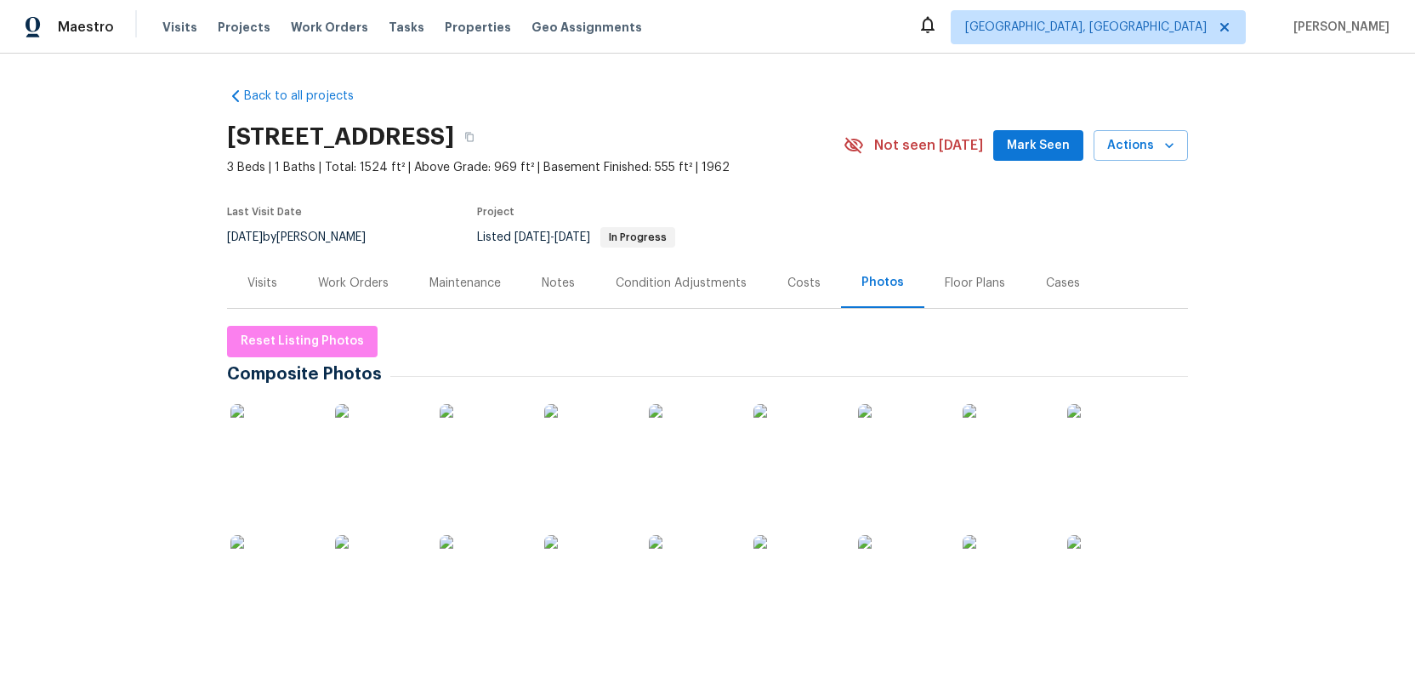
click at [275, 449] on img at bounding box center [272, 446] width 85 height 85
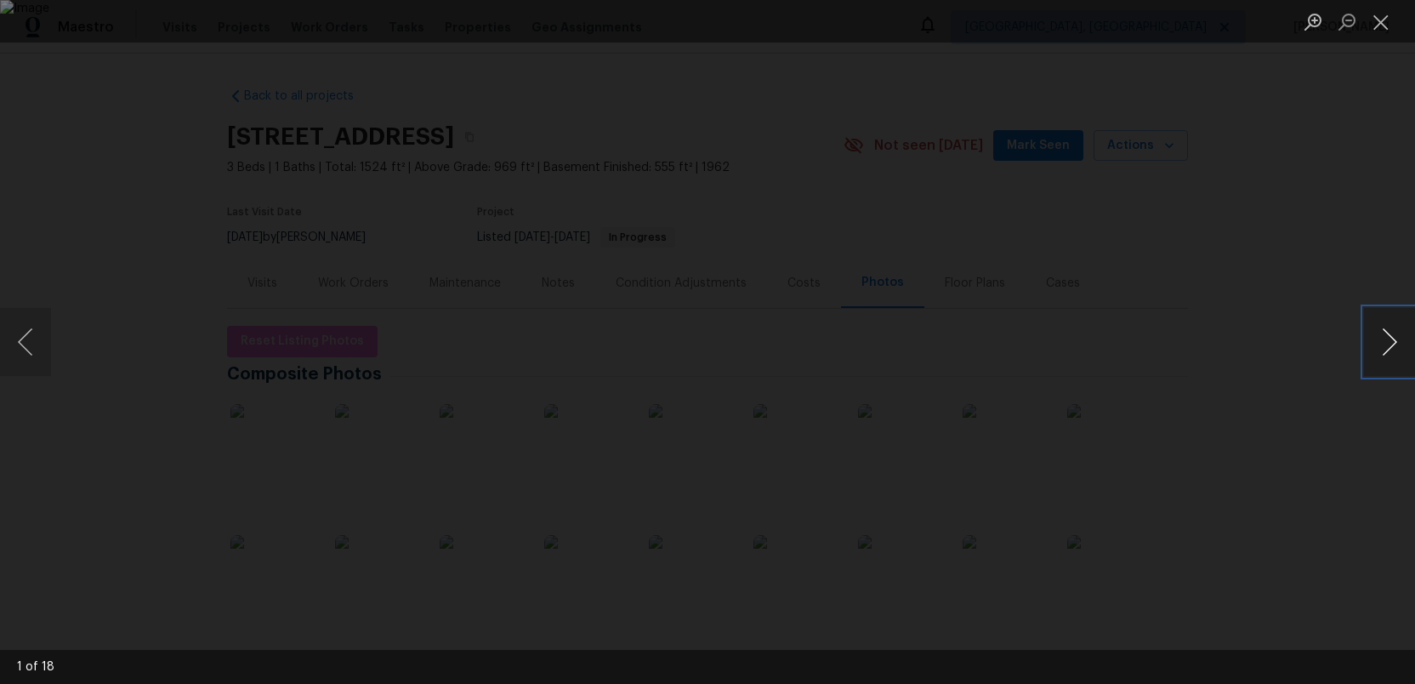
click at [1385, 347] on button "Next image" at bounding box center [1389, 342] width 51 height 68
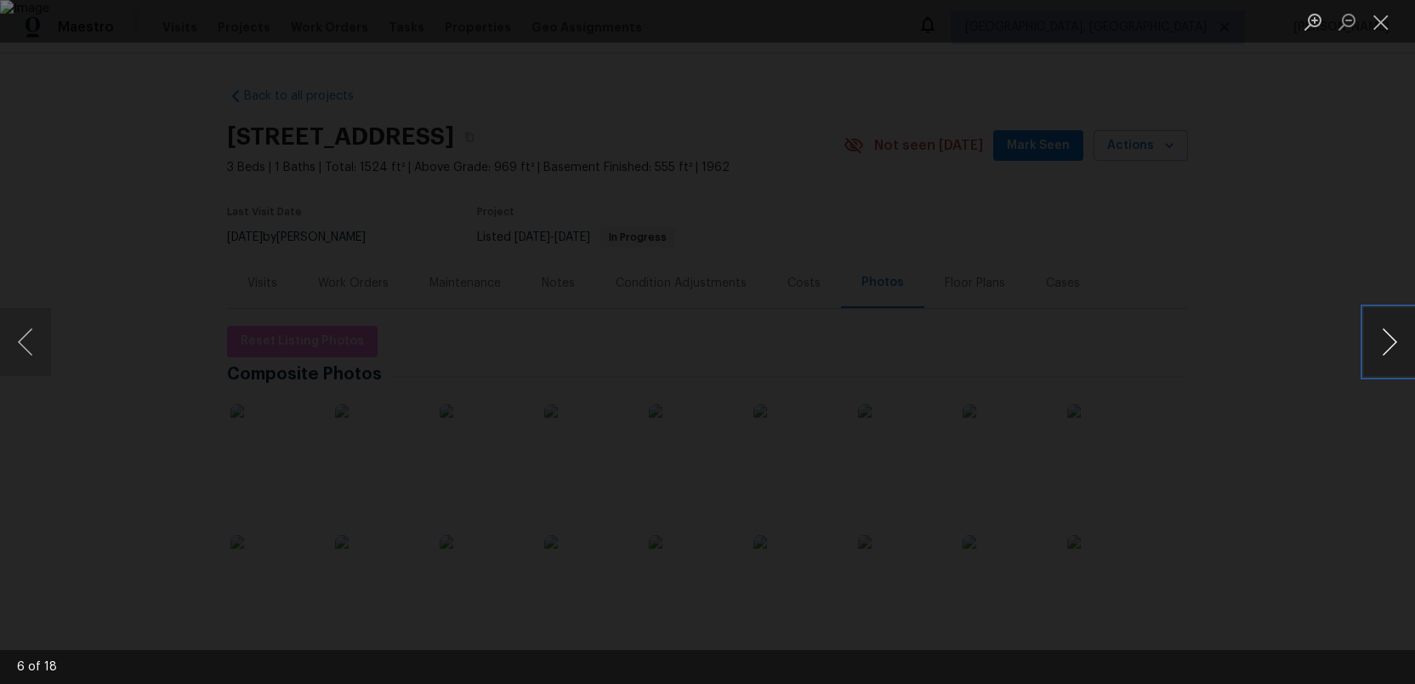
click at [1385, 347] on button "Next image" at bounding box center [1389, 342] width 51 height 68
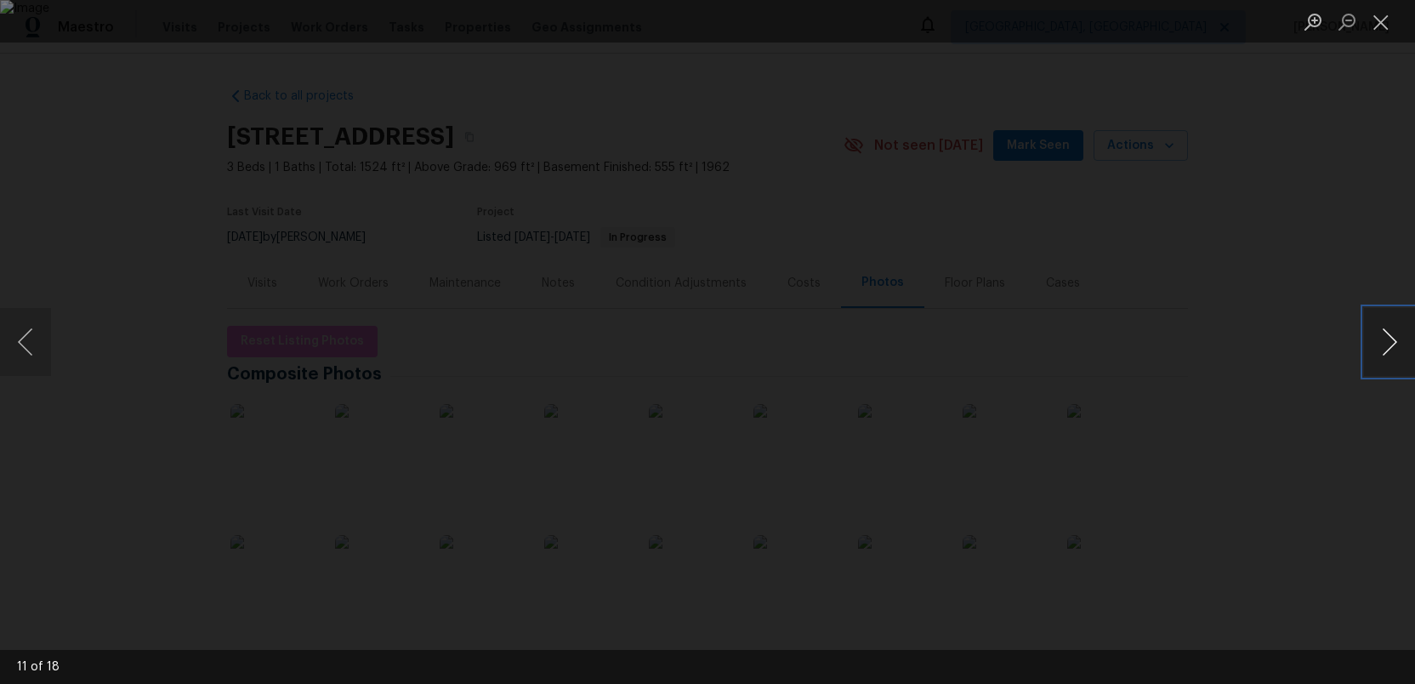
click at [1385, 347] on button "Next image" at bounding box center [1389, 342] width 51 height 68
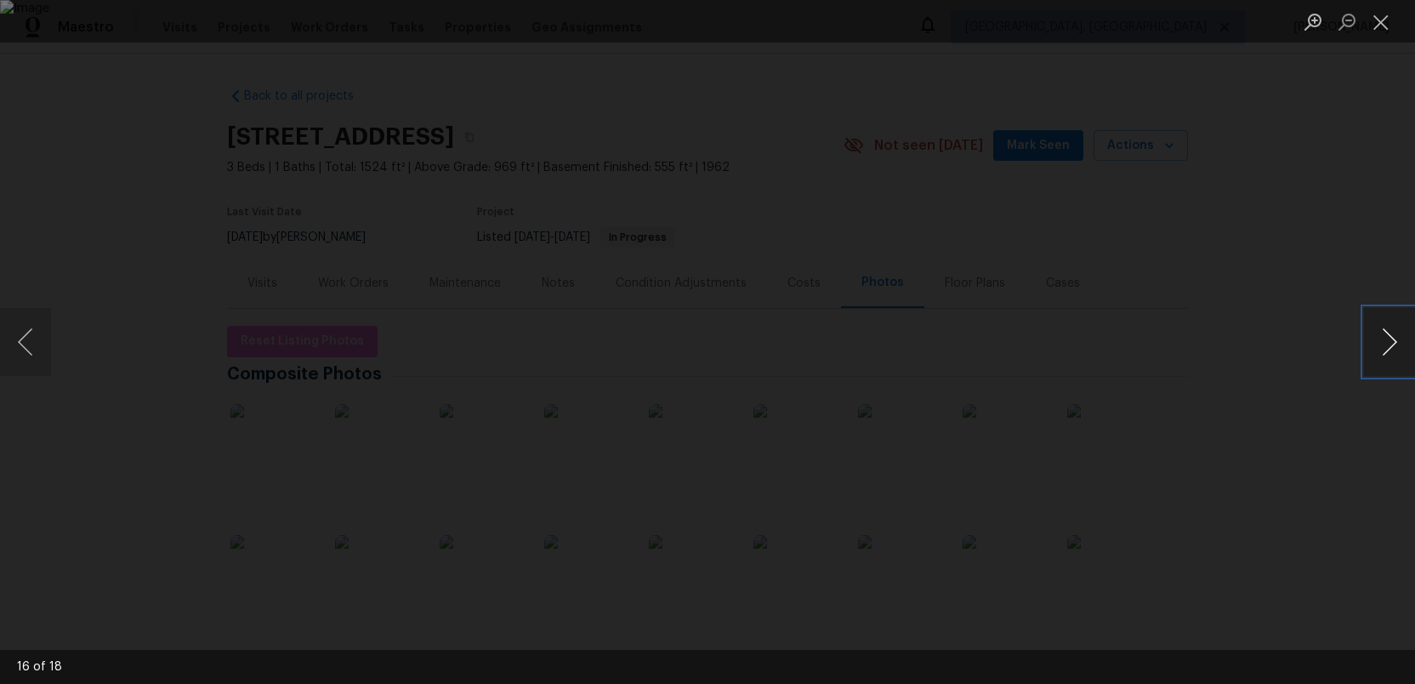
click at [1385, 347] on button "Next image" at bounding box center [1389, 342] width 51 height 68
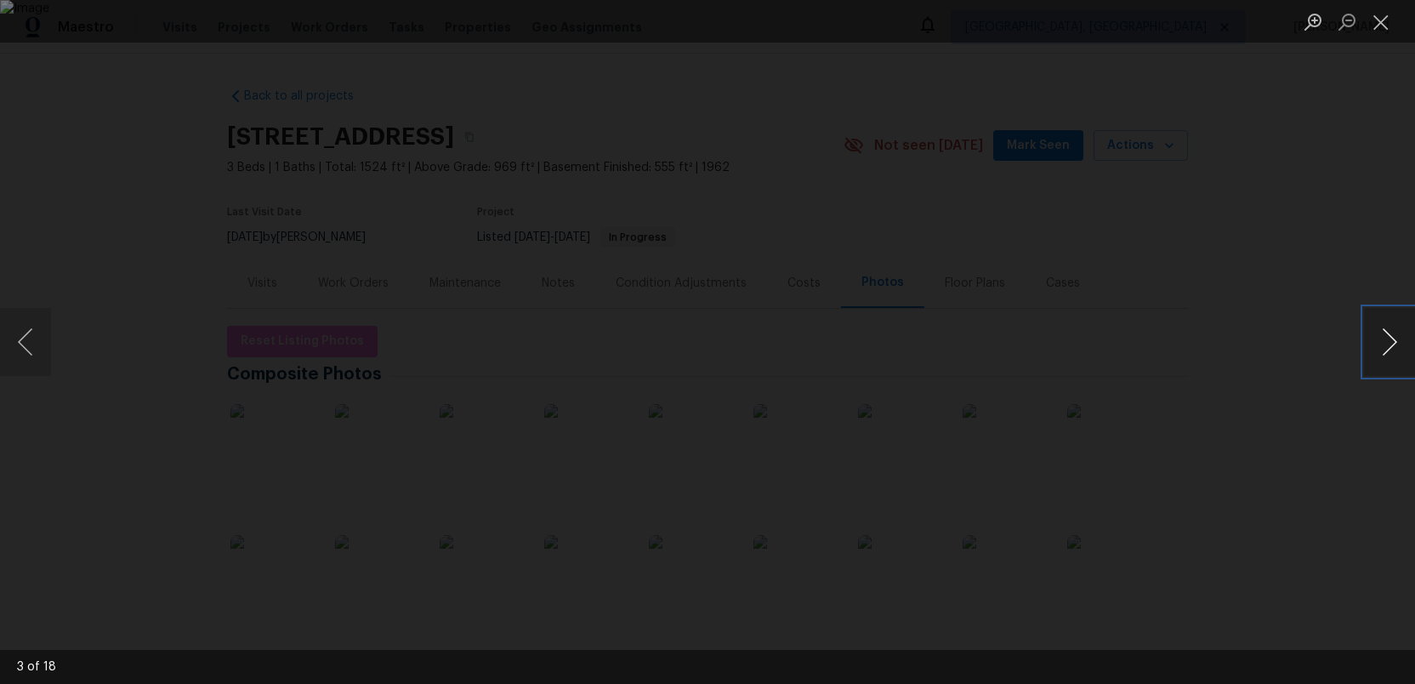
click at [1385, 347] on button "Next image" at bounding box center [1389, 342] width 51 height 68
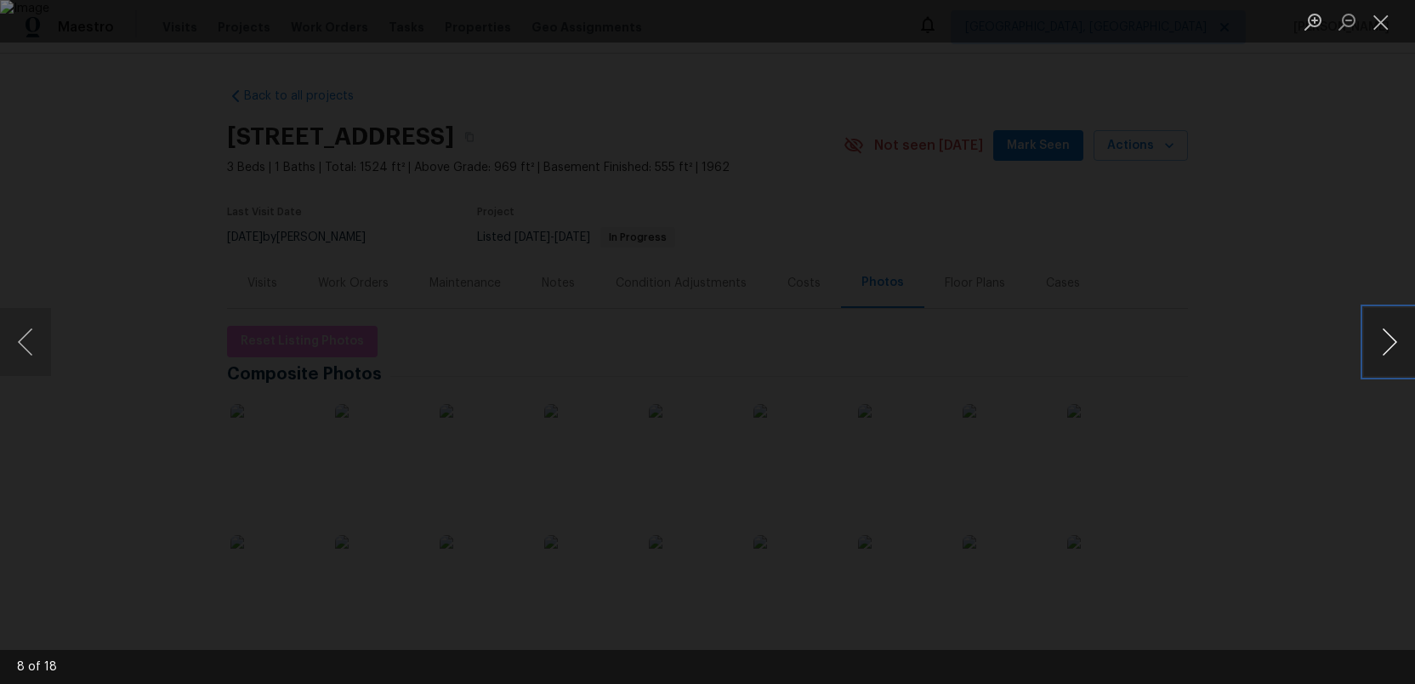
click at [1385, 347] on button "Next image" at bounding box center [1389, 342] width 51 height 68
click at [1376, 362] on button "Next image" at bounding box center [1389, 342] width 51 height 68
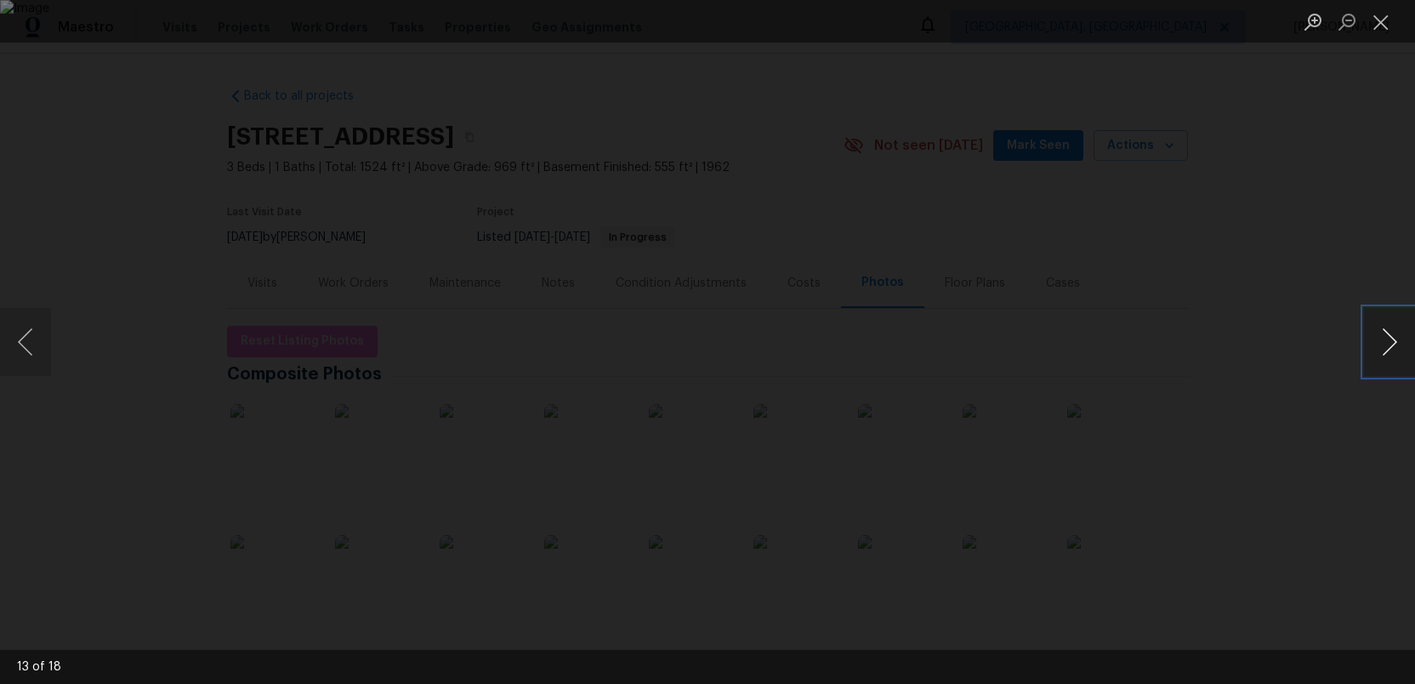
click at [1376, 362] on button "Next image" at bounding box center [1389, 342] width 51 height 68
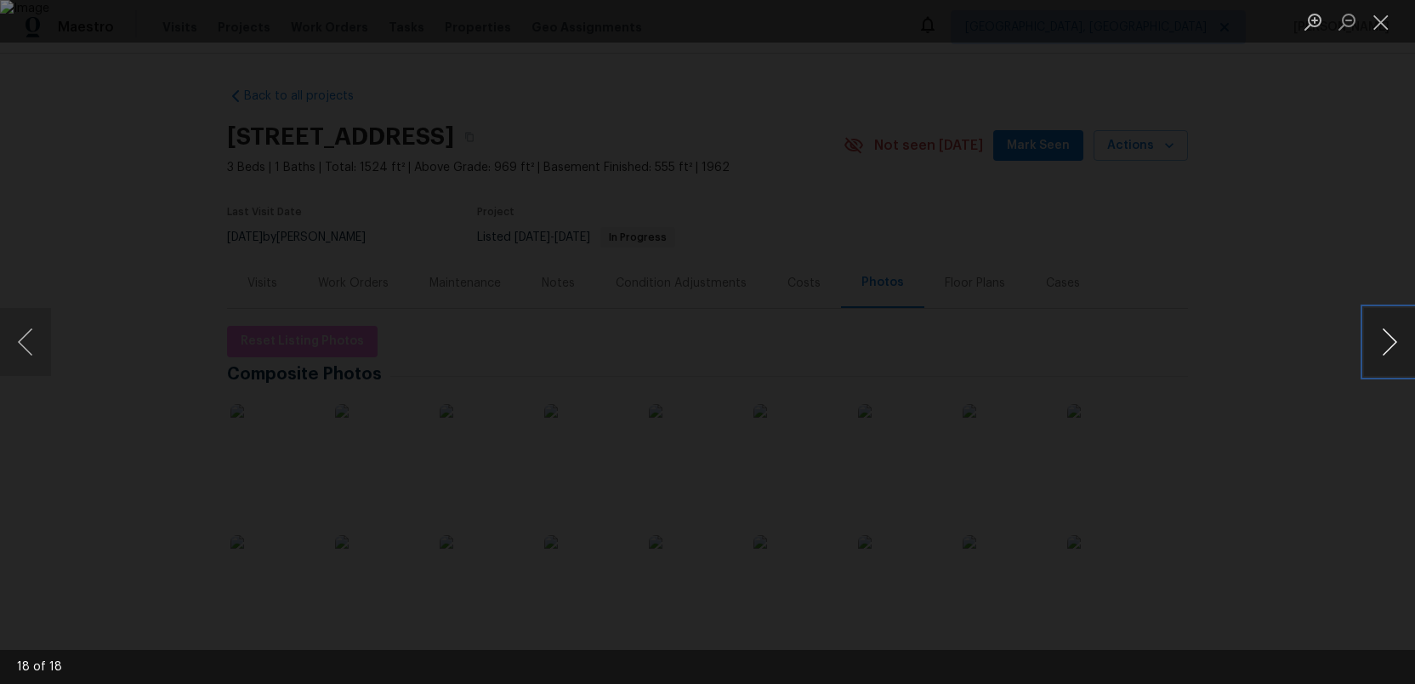
click at [1376, 362] on button "Next image" at bounding box center [1389, 342] width 51 height 68
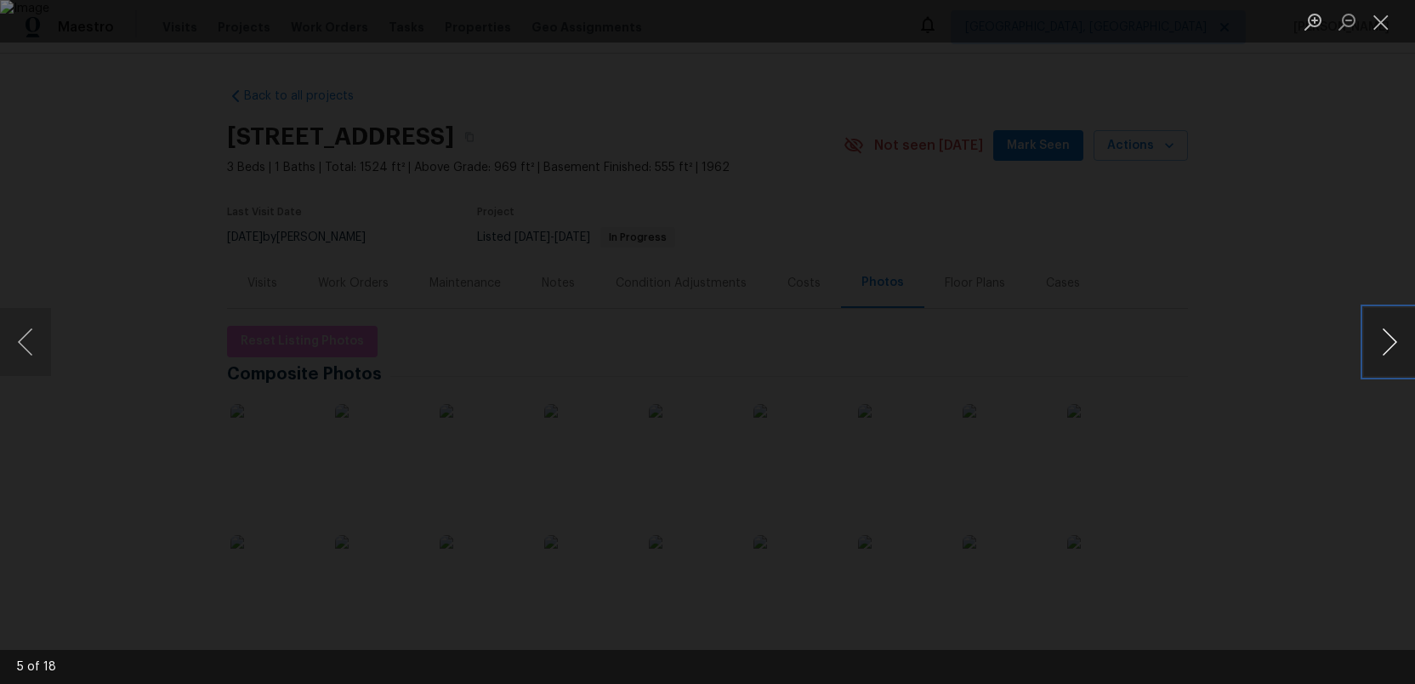
click at [1376, 362] on button "Next image" at bounding box center [1389, 342] width 51 height 68
click at [33, 358] on button "Previous image" at bounding box center [25, 342] width 51 height 68
click at [1379, 338] on button "Next image" at bounding box center [1389, 342] width 51 height 68
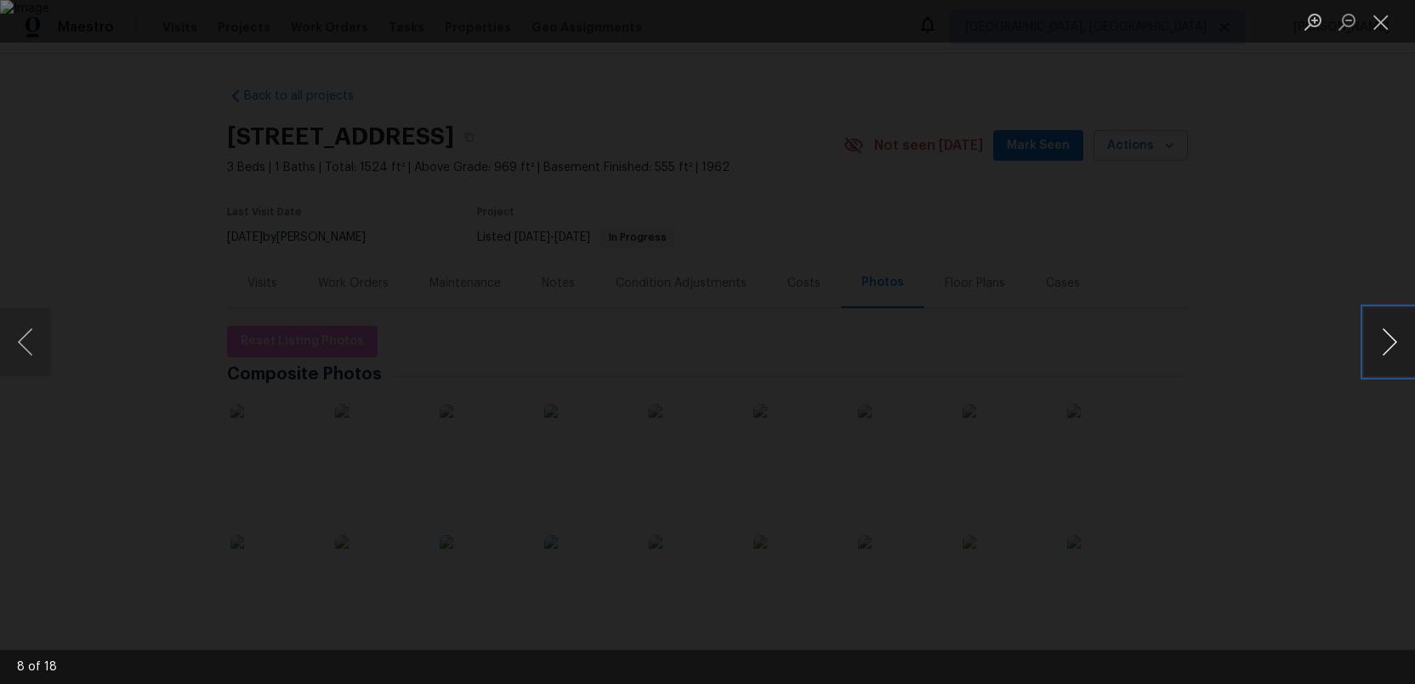
click at [1379, 338] on button "Next image" at bounding box center [1389, 342] width 51 height 68
click at [29, 347] on button "Previous image" at bounding box center [25, 342] width 51 height 68
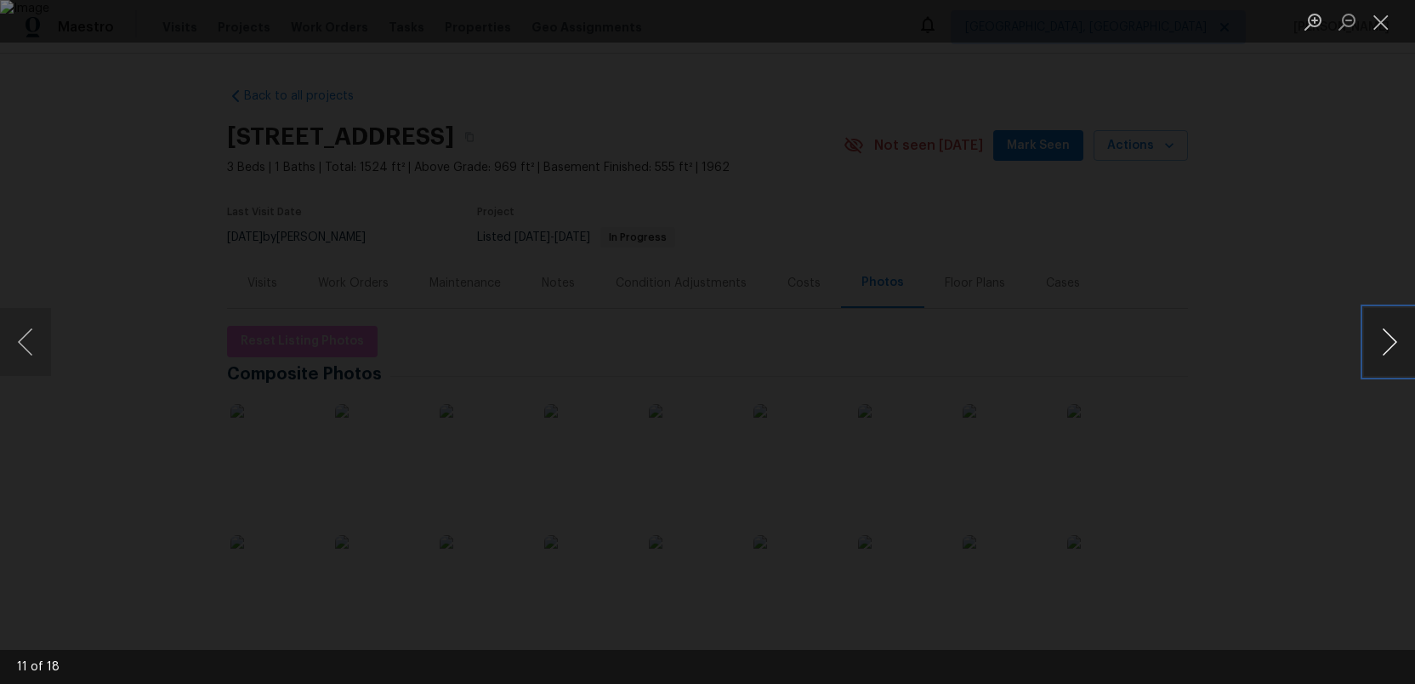
click at [1379, 336] on button "Next image" at bounding box center [1389, 342] width 51 height 68
click at [33, 344] on button "Previous image" at bounding box center [25, 342] width 51 height 68
click at [1379, 343] on button "Next image" at bounding box center [1389, 342] width 51 height 68
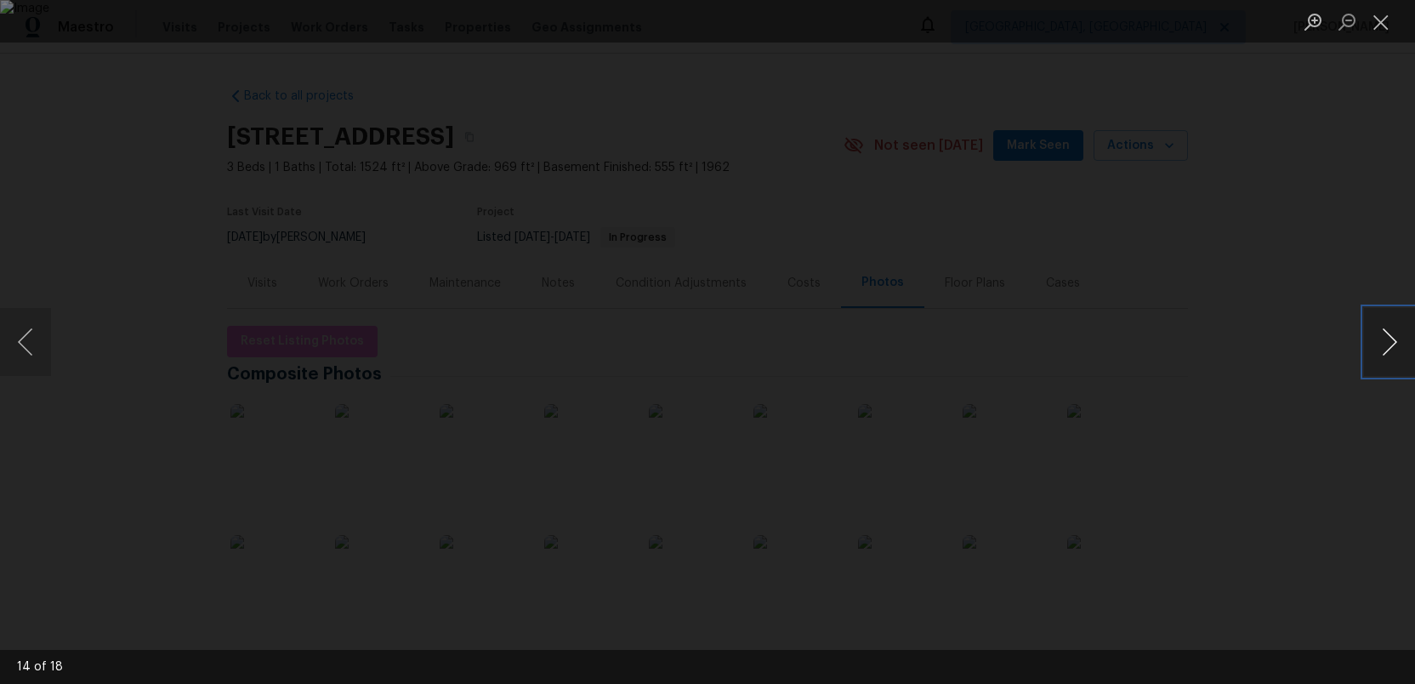
click at [1379, 343] on button "Next image" at bounding box center [1389, 342] width 51 height 68
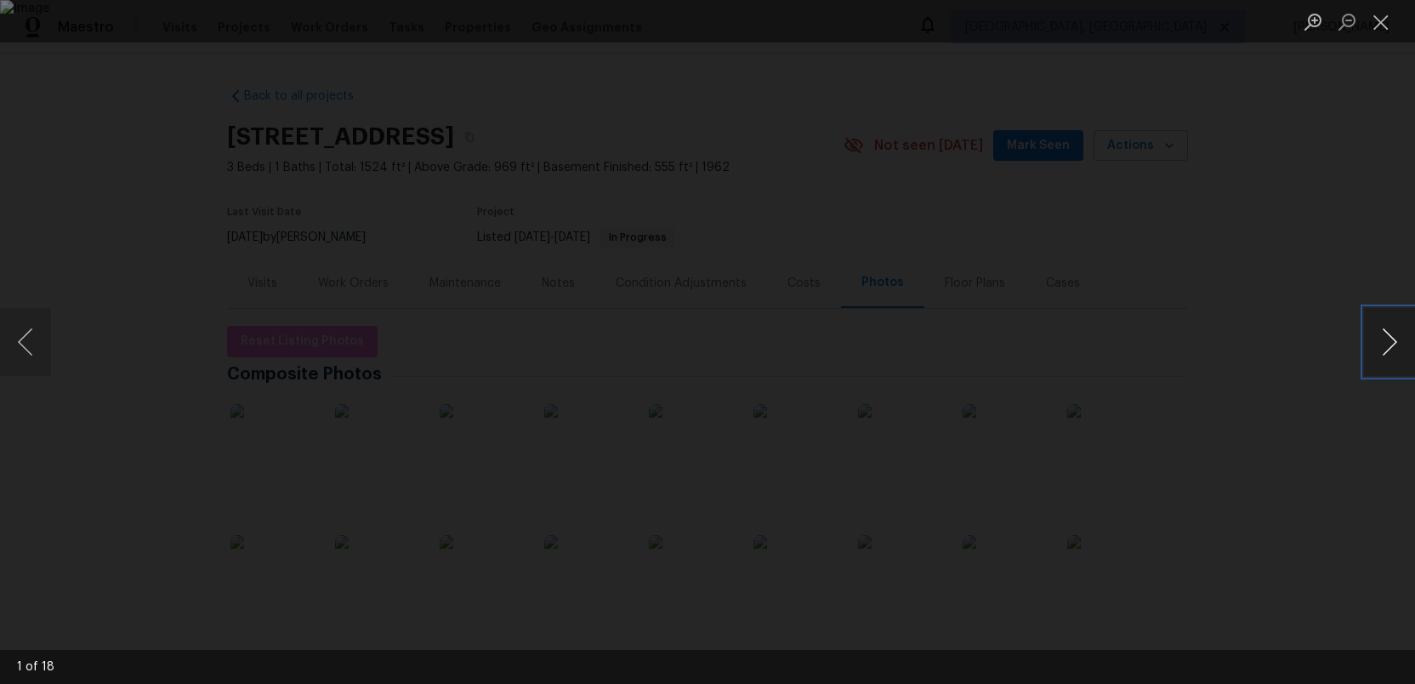
click at [1379, 343] on button "Next image" at bounding box center [1389, 342] width 51 height 68
click at [1383, 19] on button "Close lightbox" at bounding box center [1381, 22] width 34 height 30
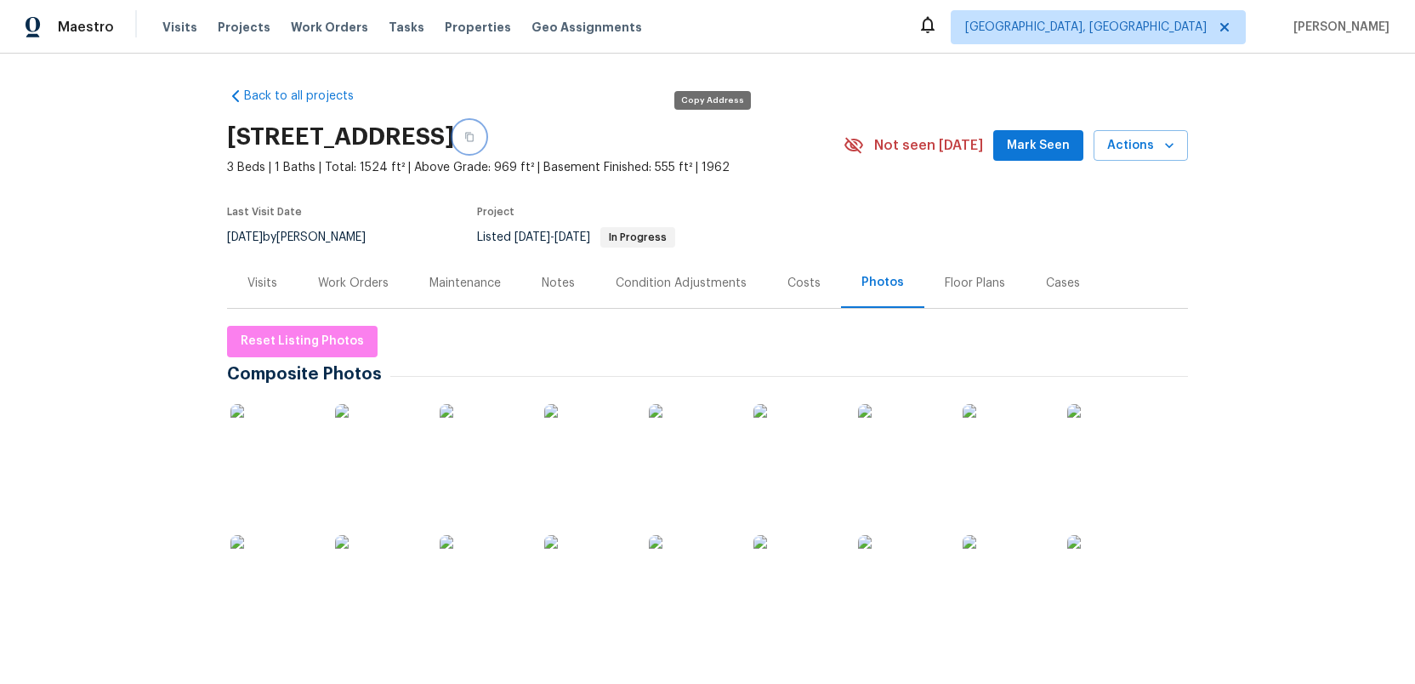
click at [474, 139] on icon "button" at bounding box center [469, 137] width 10 height 10
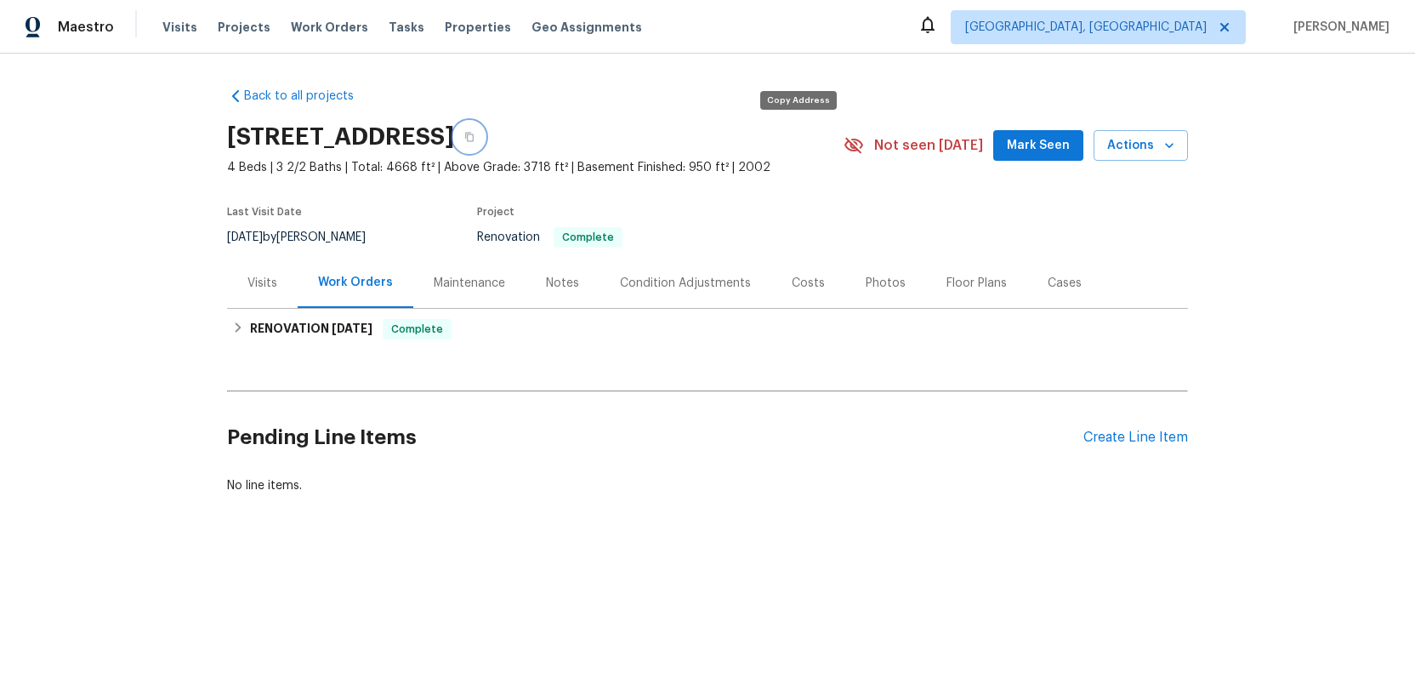
click at [474, 139] on icon "button" at bounding box center [469, 137] width 10 height 10
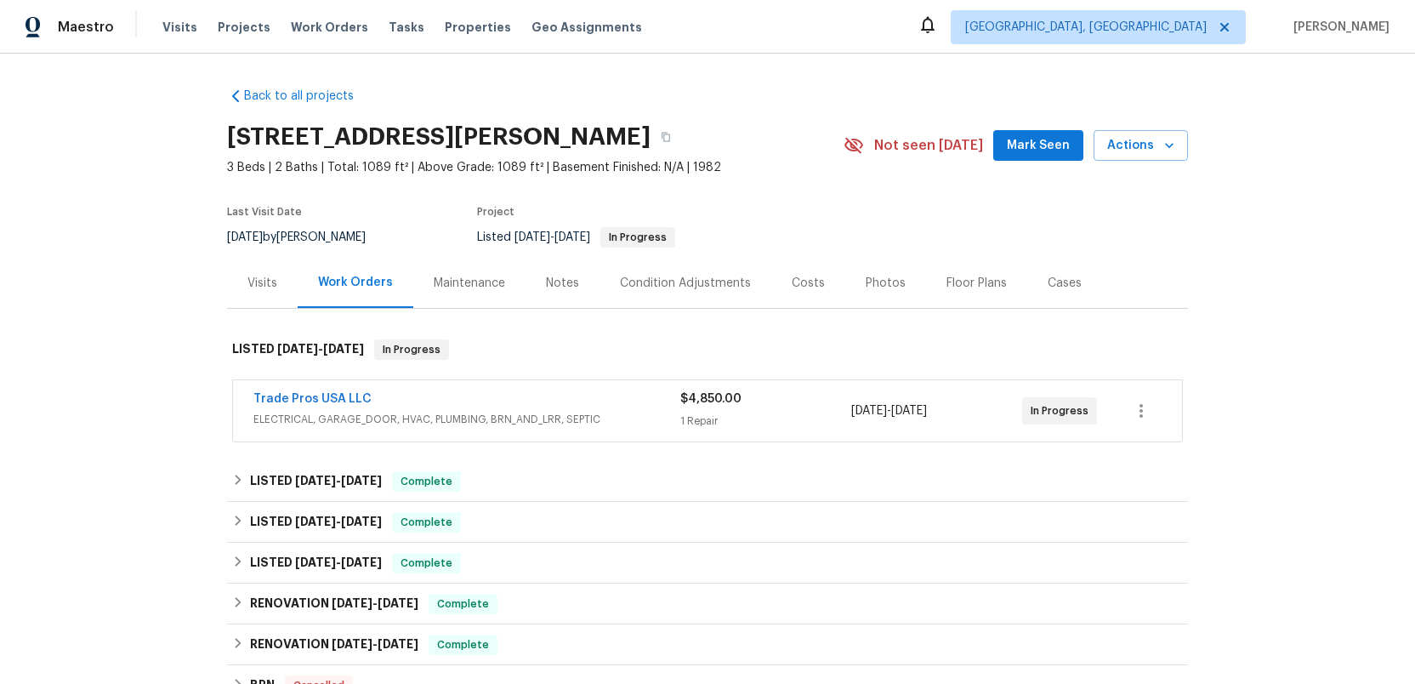
click at [879, 285] on div "Photos" at bounding box center [886, 283] width 40 height 17
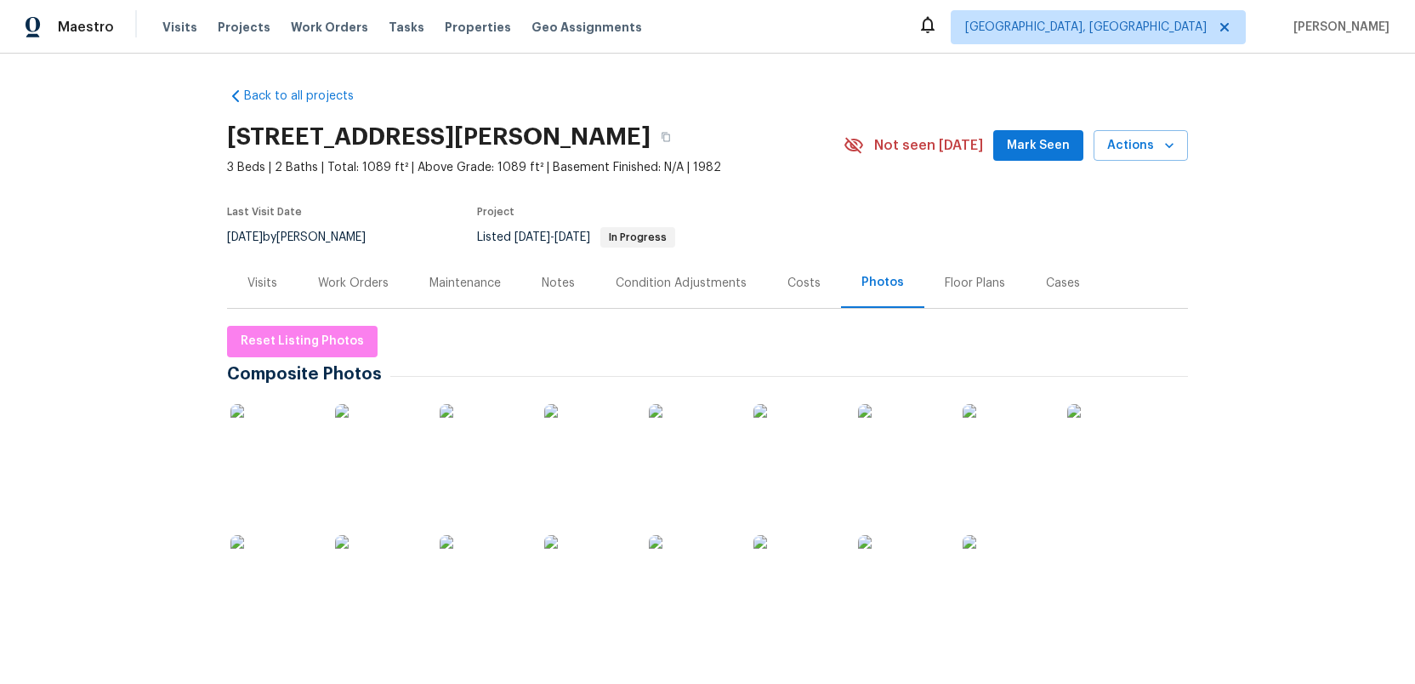
click at [684, 578] on img at bounding box center [691, 577] width 85 height 85
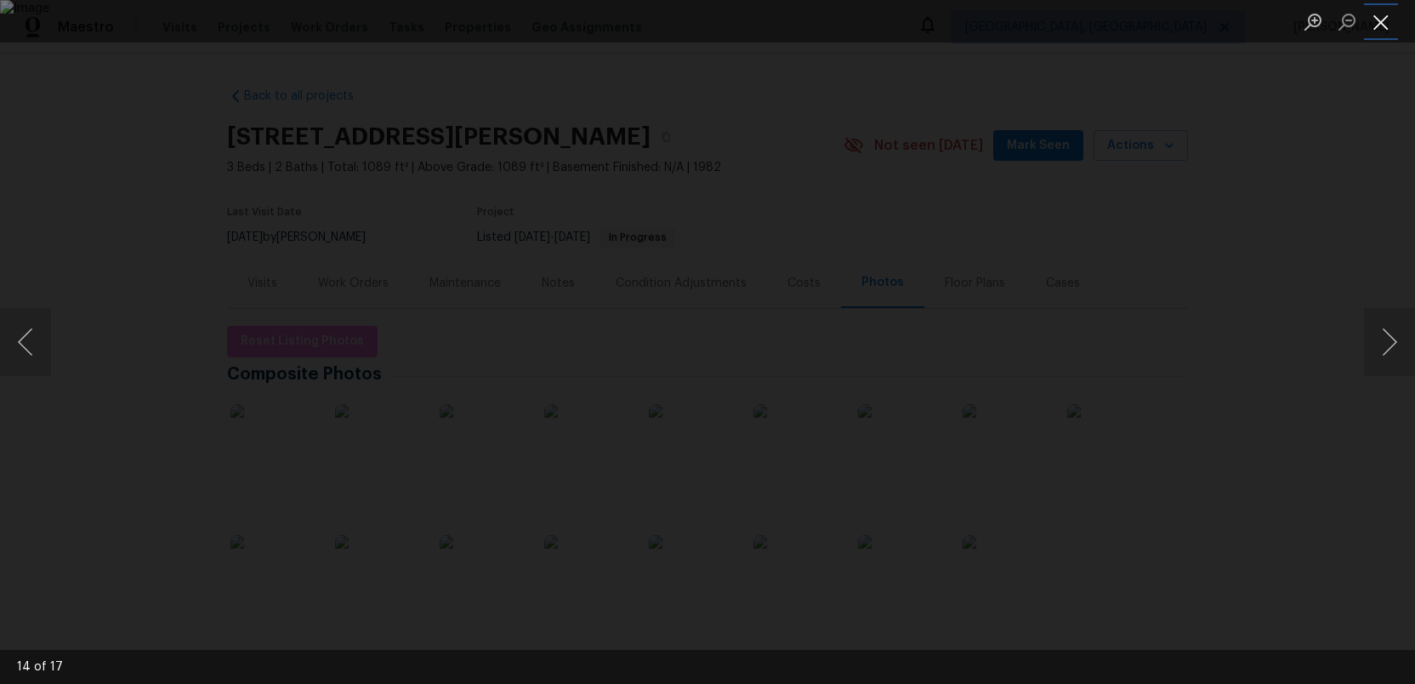
click at [1390, 26] on button "Close lightbox" at bounding box center [1381, 22] width 34 height 30
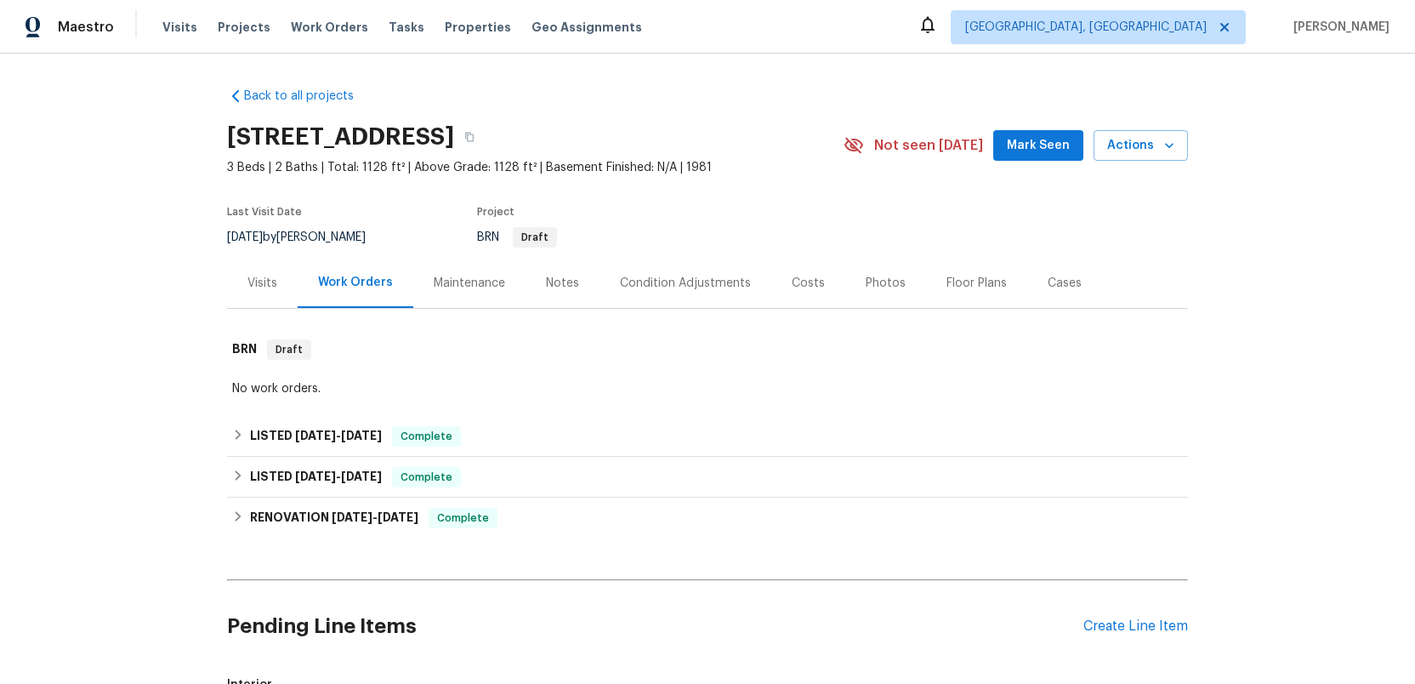
click at [882, 283] on div "Photos" at bounding box center [886, 283] width 40 height 17
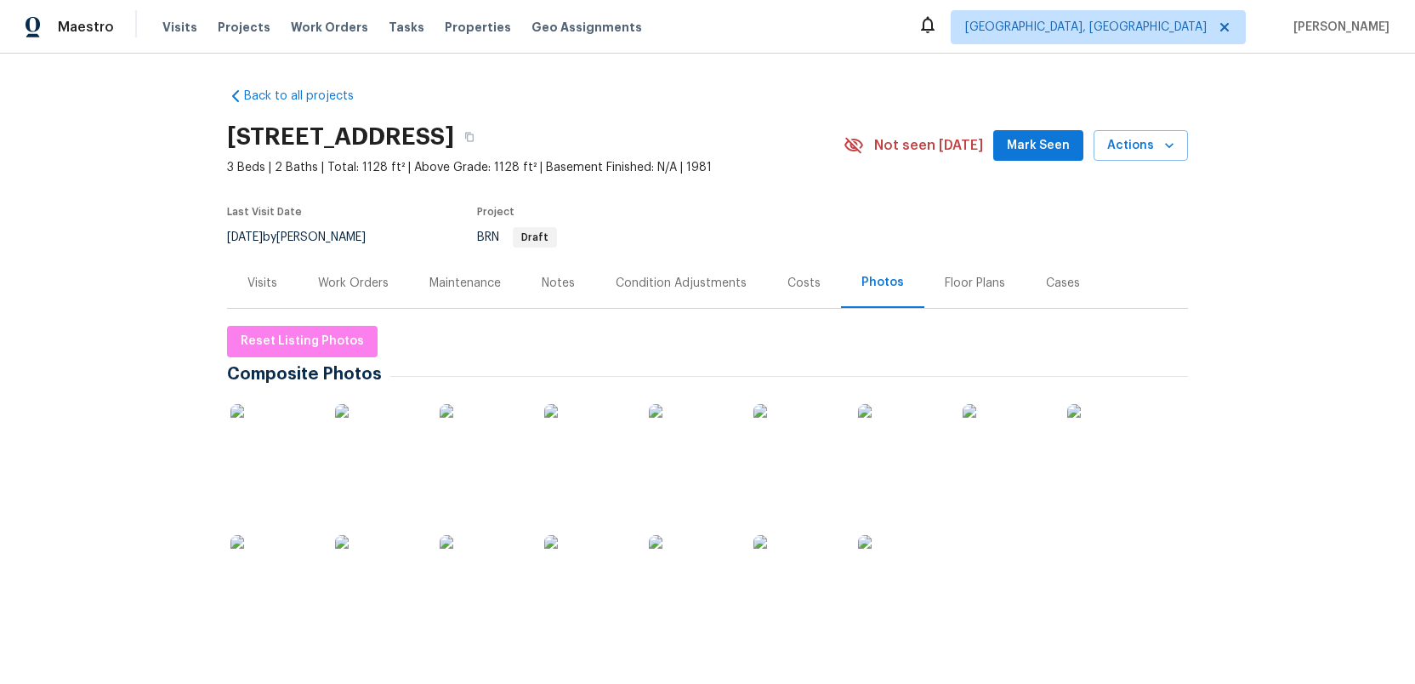
click at [1109, 439] on img at bounding box center [1109, 446] width 85 height 85
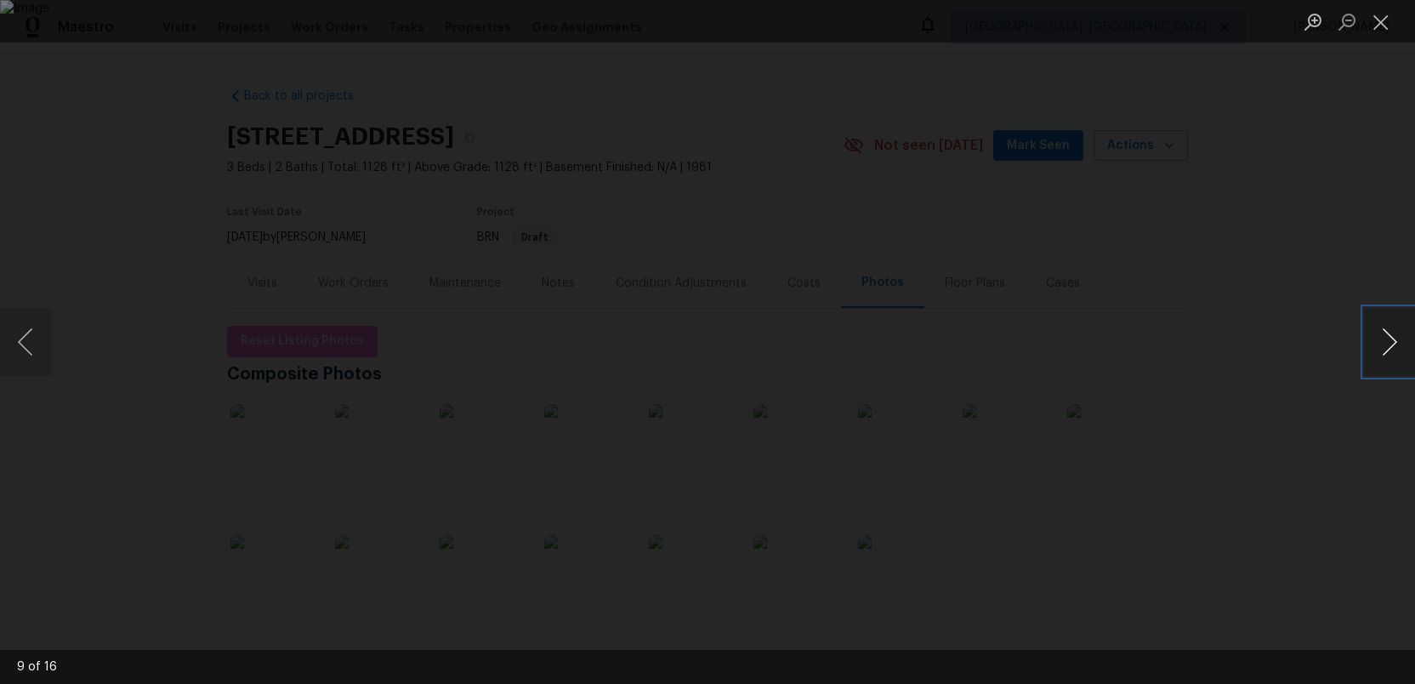
click at [1385, 346] on button "Next image" at bounding box center [1389, 342] width 51 height 68
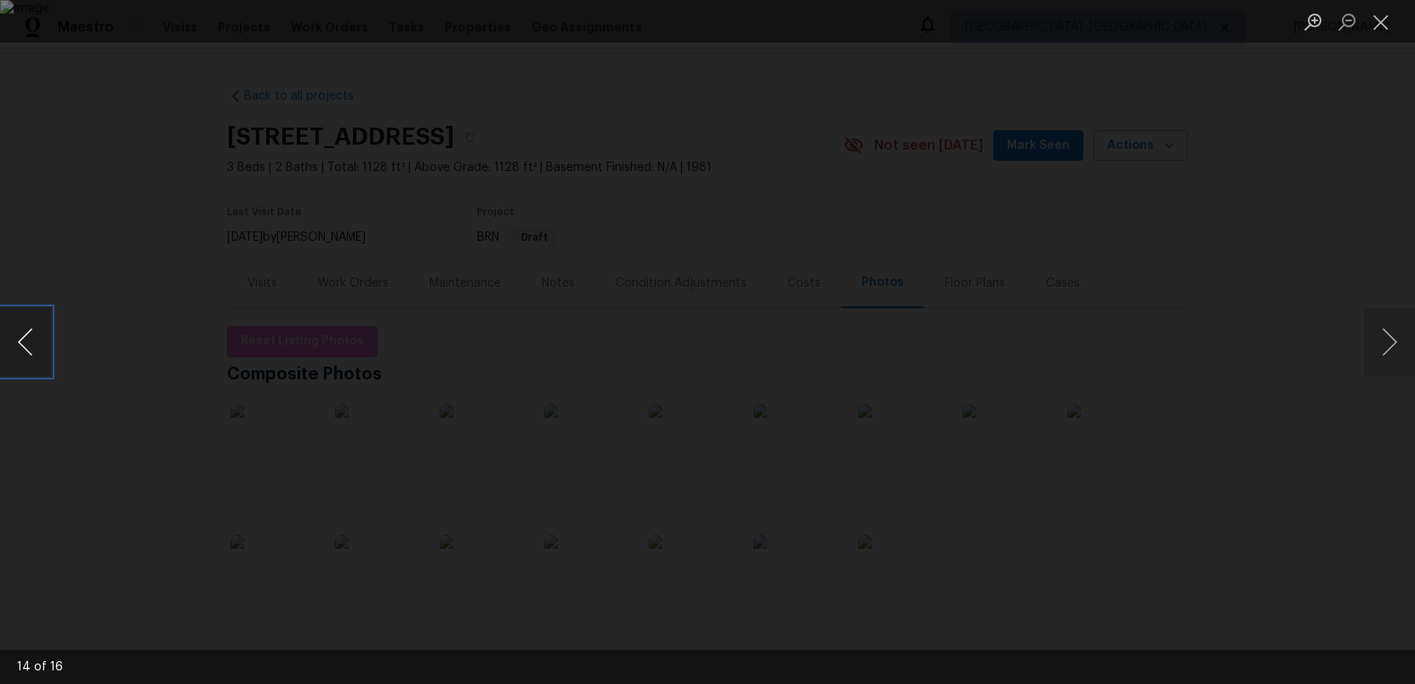
click at [25, 341] on button "Previous image" at bounding box center [25, 342] width 51 height 68
click at [1382, 13] on button "Close lightbox" at bounding box center [1381, 22] width 34 height 30
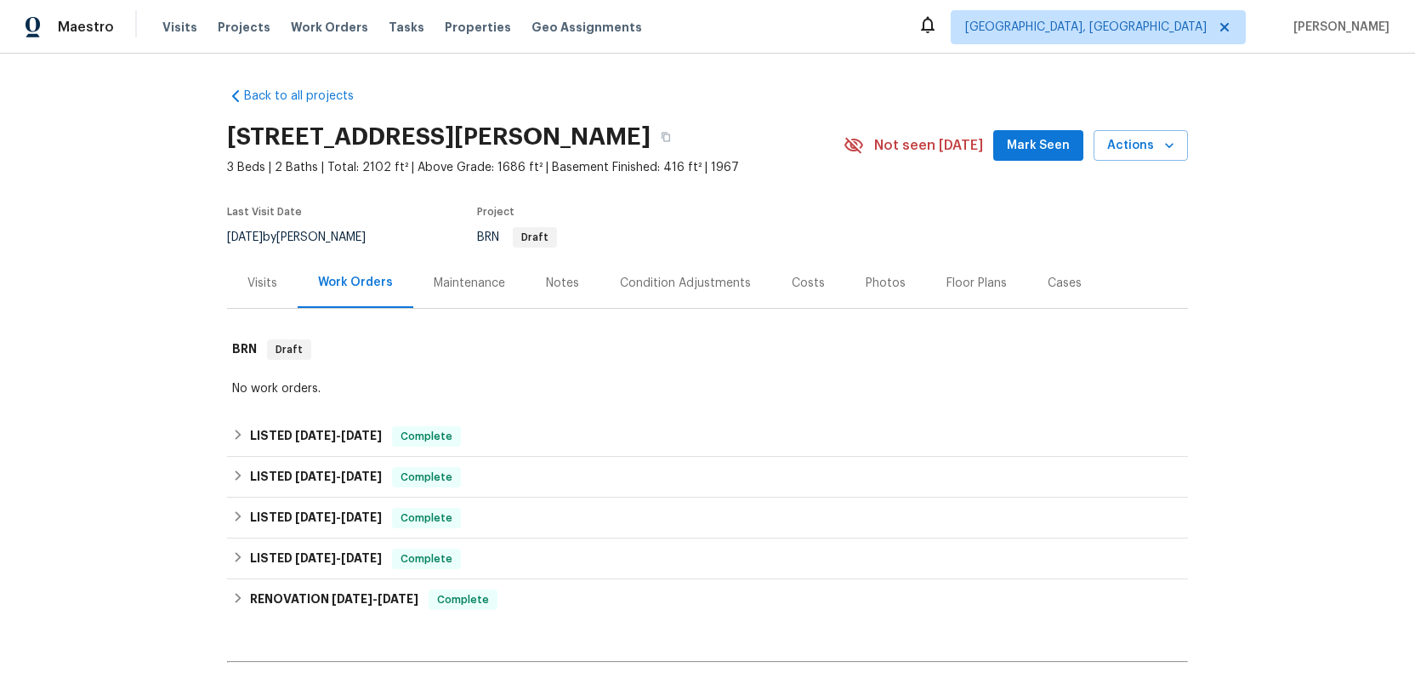
click at [873, 282] on div "Photos" at bounding box center [886, 283] width 40 height 17
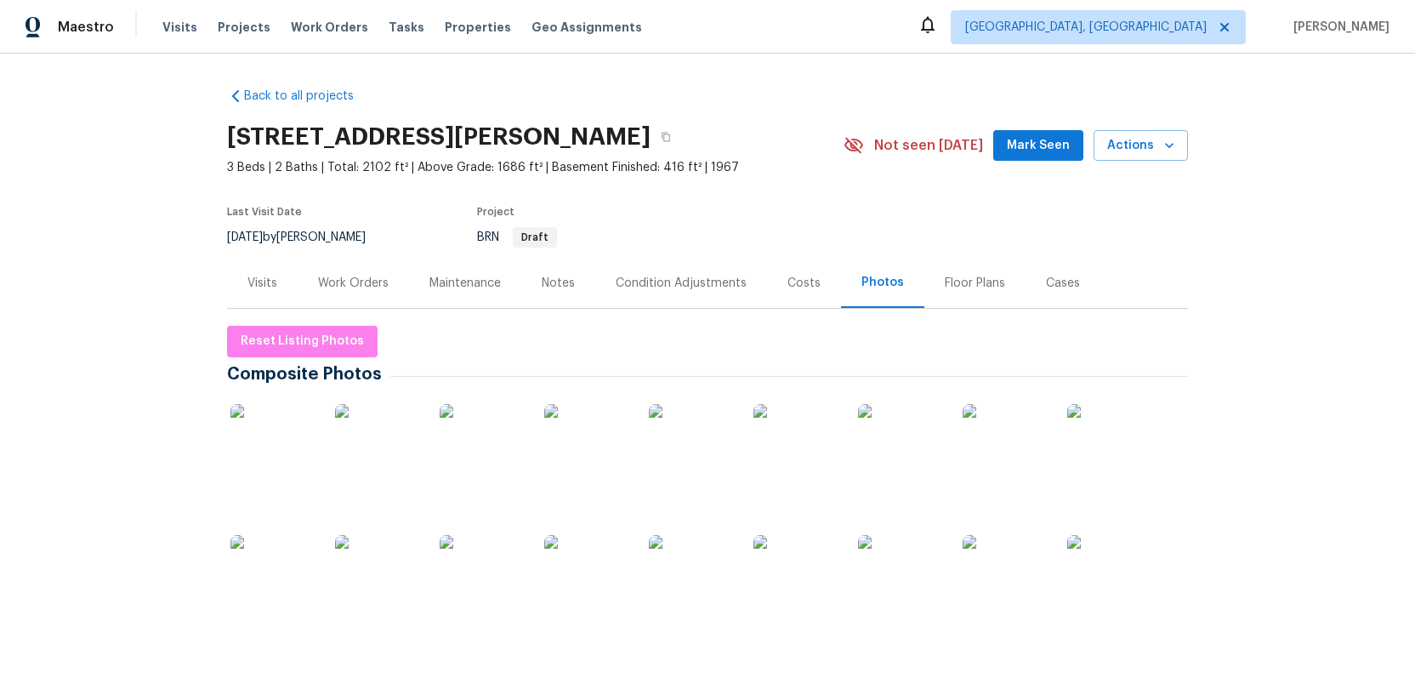
click at [258, 454] on img at bounding box center [272, 446] width 85 height 85
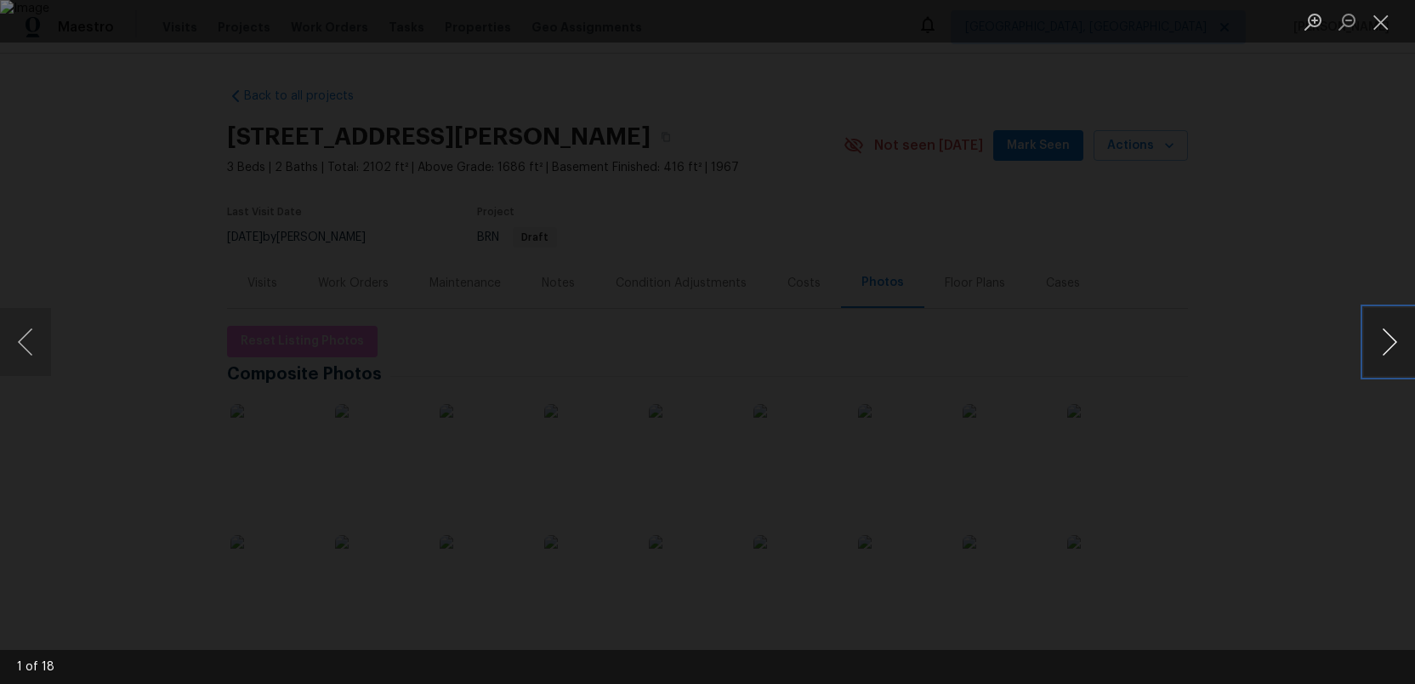
click at [1399, 345] on button "Next image" at bounding box center [1389, 342] width 51 height 68
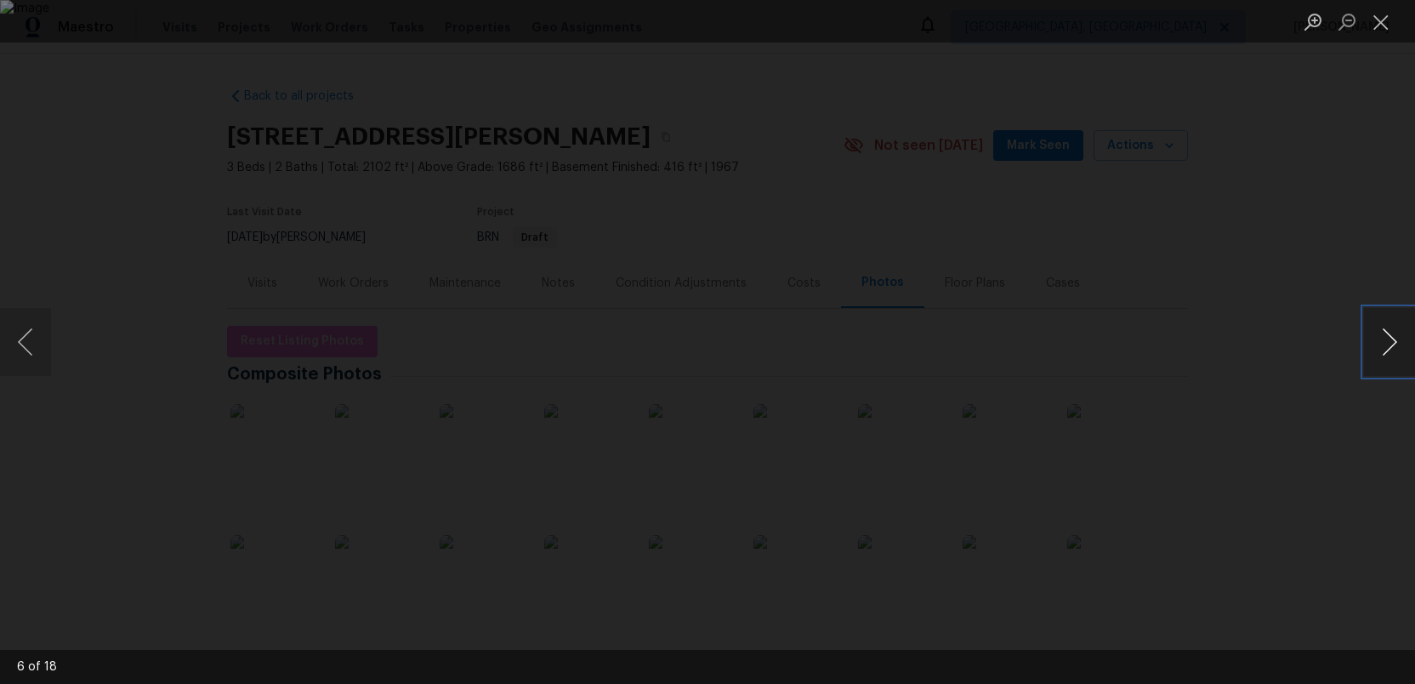
click at [1399, 345] on button "Next image" at bounding box center [1389, 342] width 51 height 68
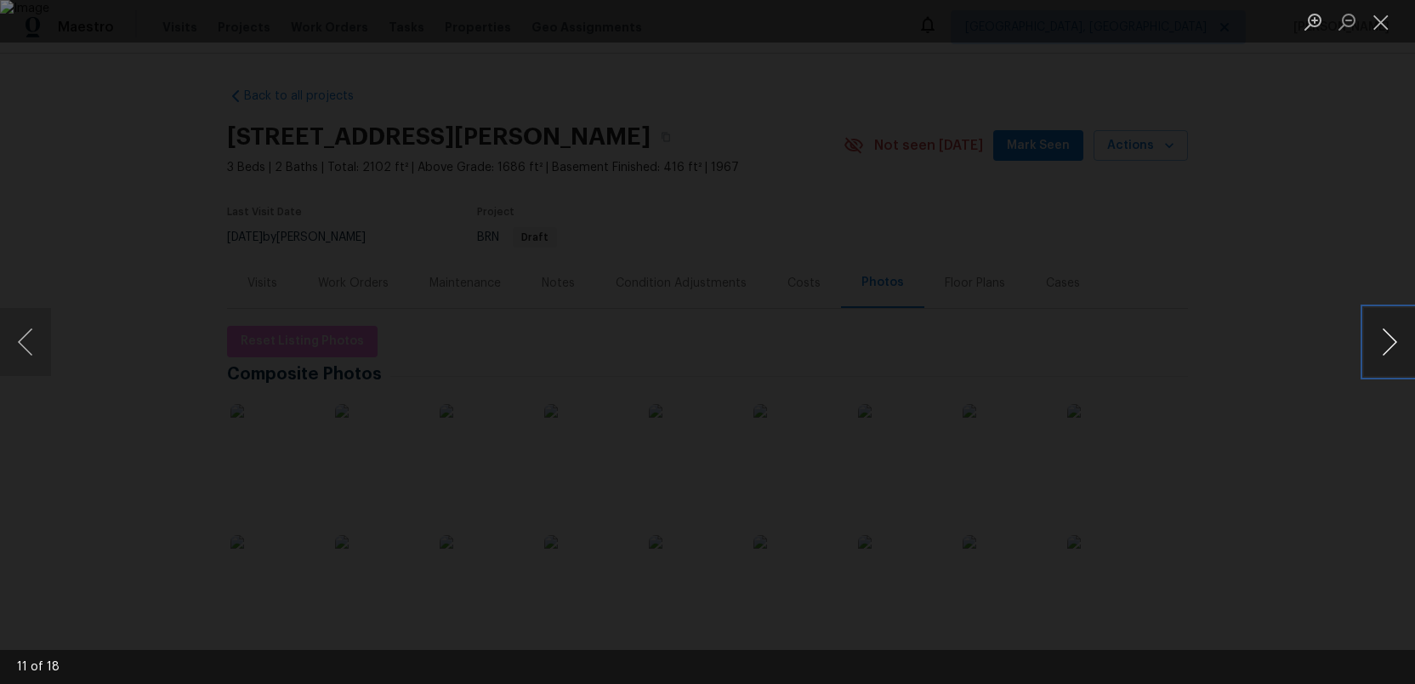
click at [1399, 345] on button "Next image" at bounding box center [1389, 342] width 51 height 68
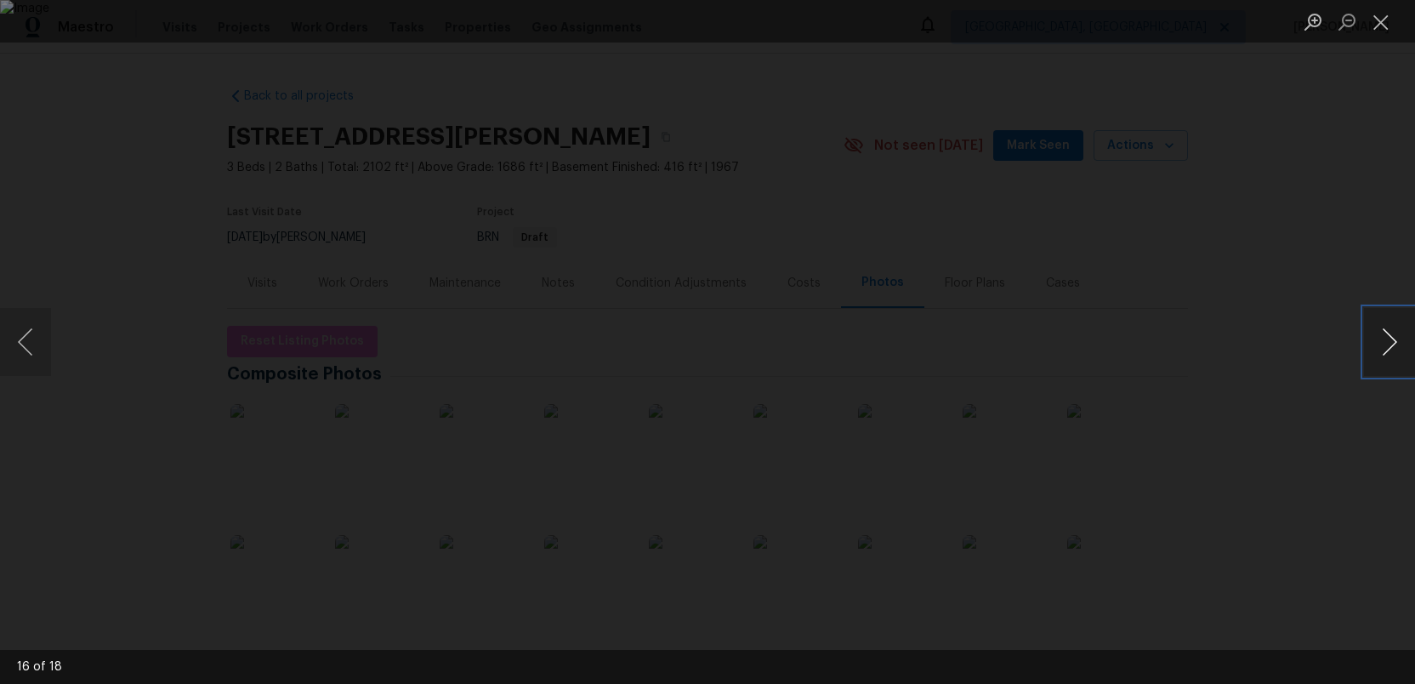
click at [1399, 345] on button "Next image" at bounding box center [1389, 342] width 51 height 68
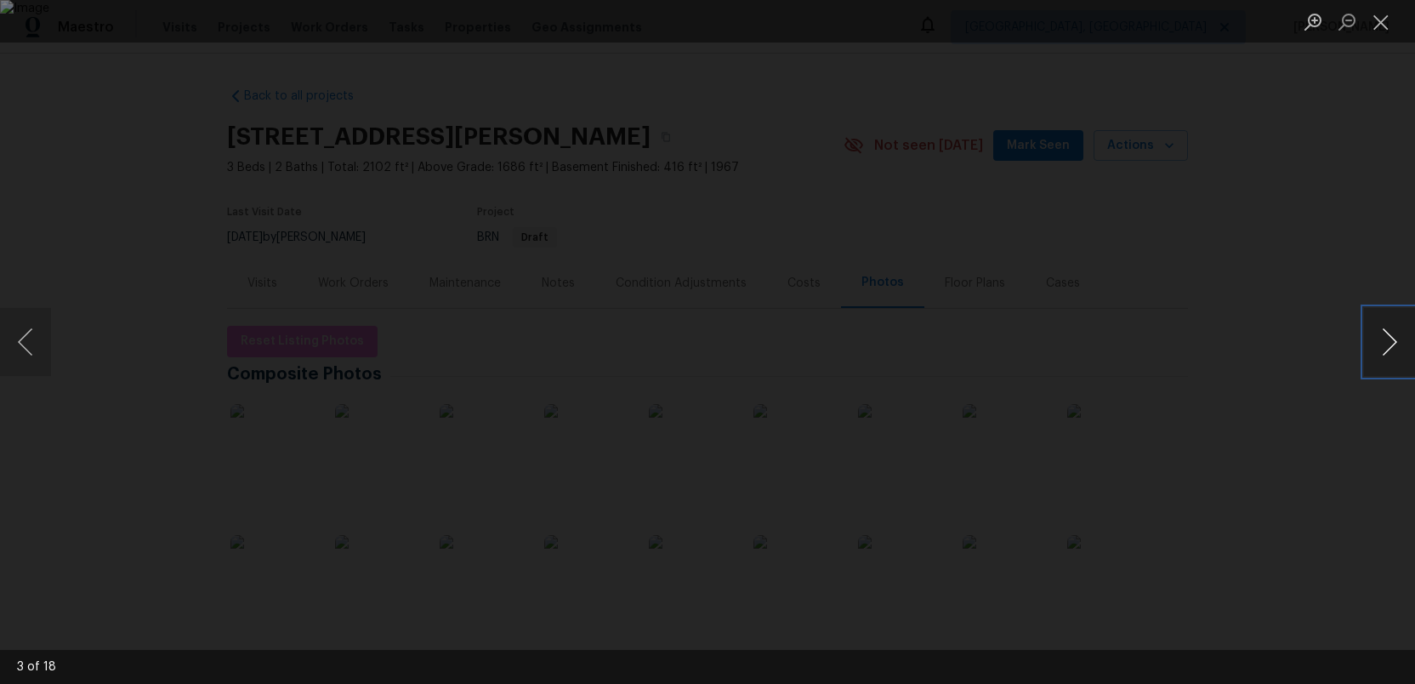
click at [1399, 345] on button "Next image" at bounding box center [1389, 342] width 51 height 68
click at [1373, 14] on button "Close lightbox" at bounding box center [1381, 22] width 34 height 30
